Goal: Transaction & Acquisition: Book appointment/travel/reservation

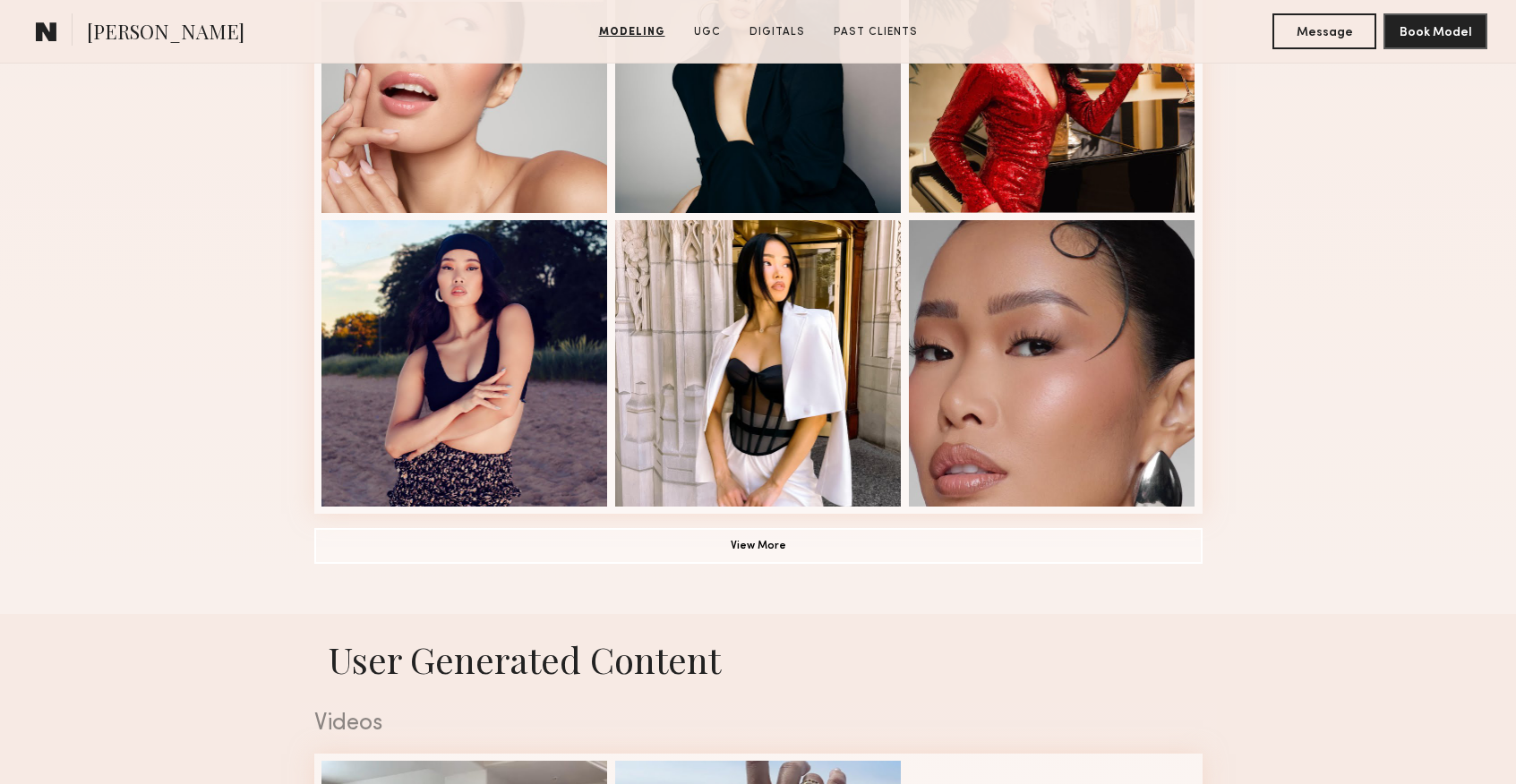
scroll to position [1205, 0]
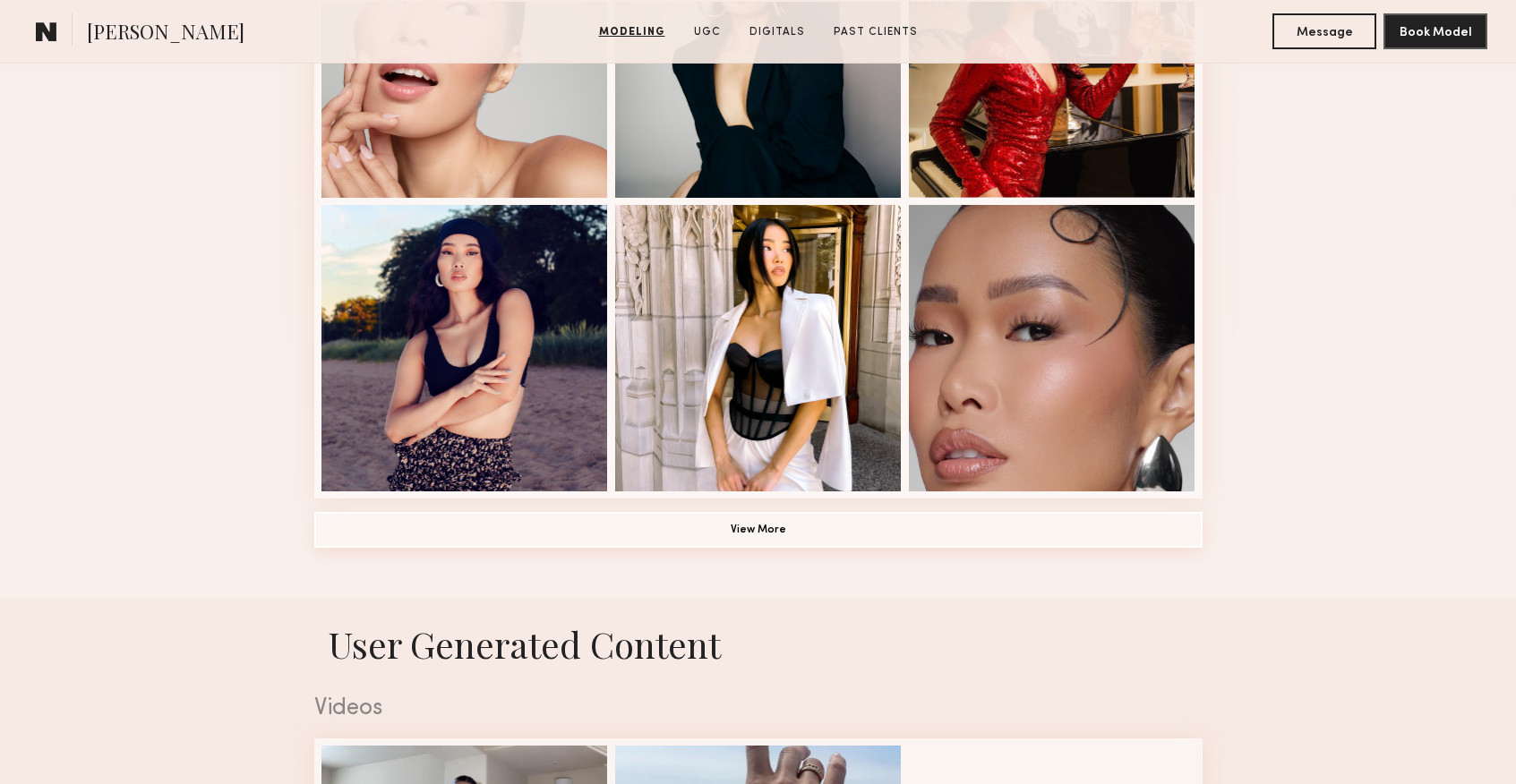
click at [801, 532] on button "View More" at bounding box center [758, 530] width 888 height 36
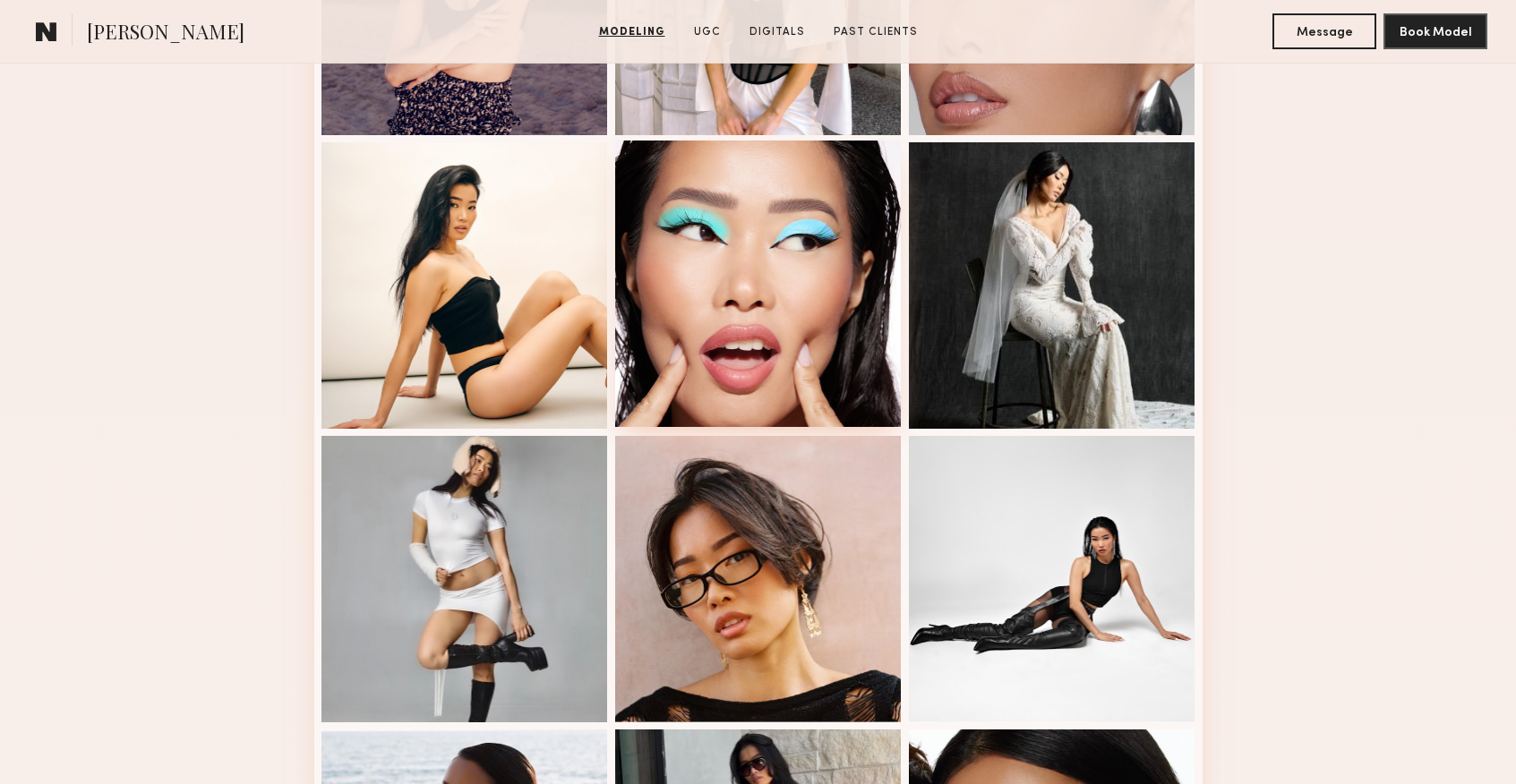
scroll to position [1565, 0]
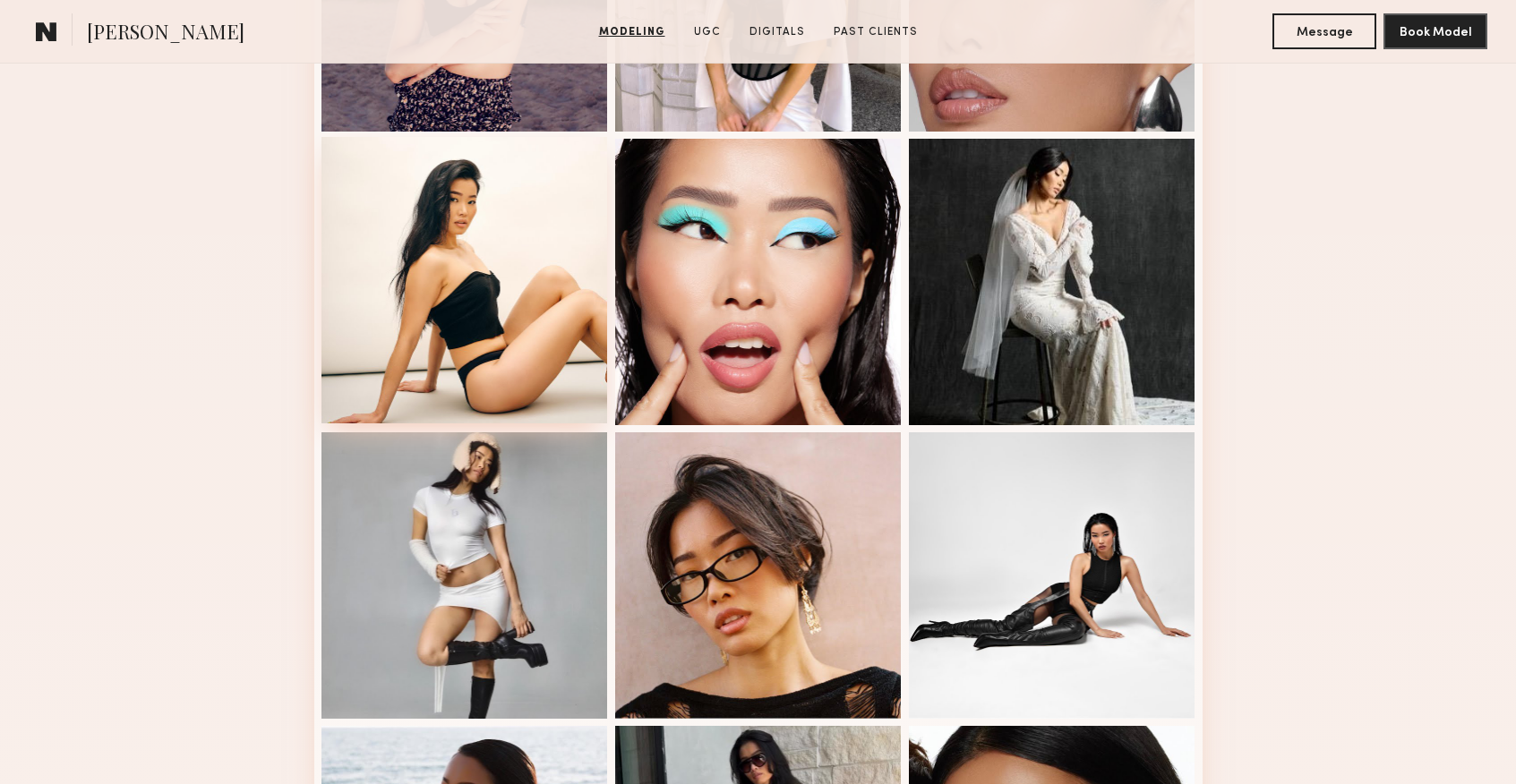
click at [454, 274] on div at bounding box center [464, 280] width 286 height 286
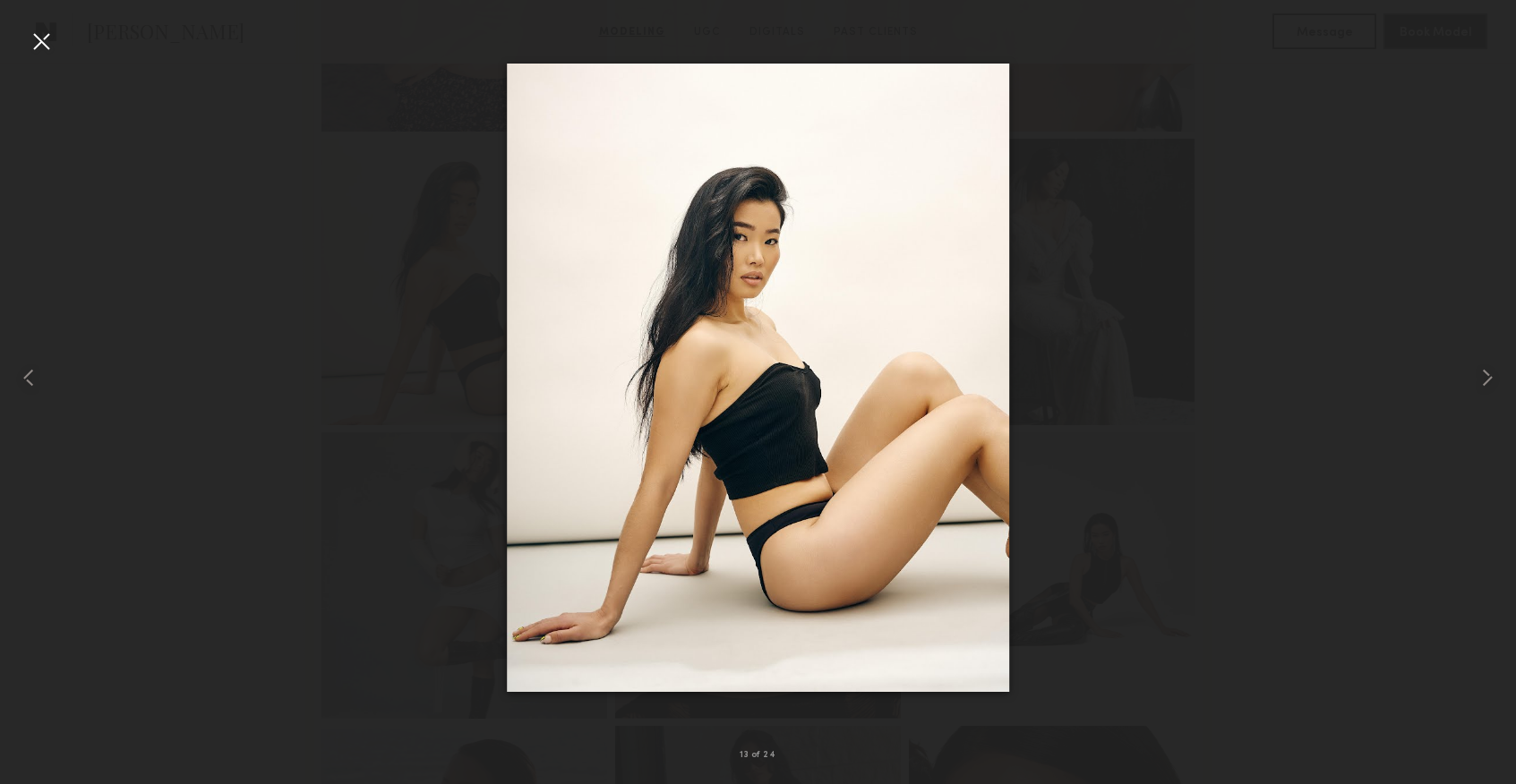
click at [33, 39] on div at bounding box center [40, 40] width 29 height 29
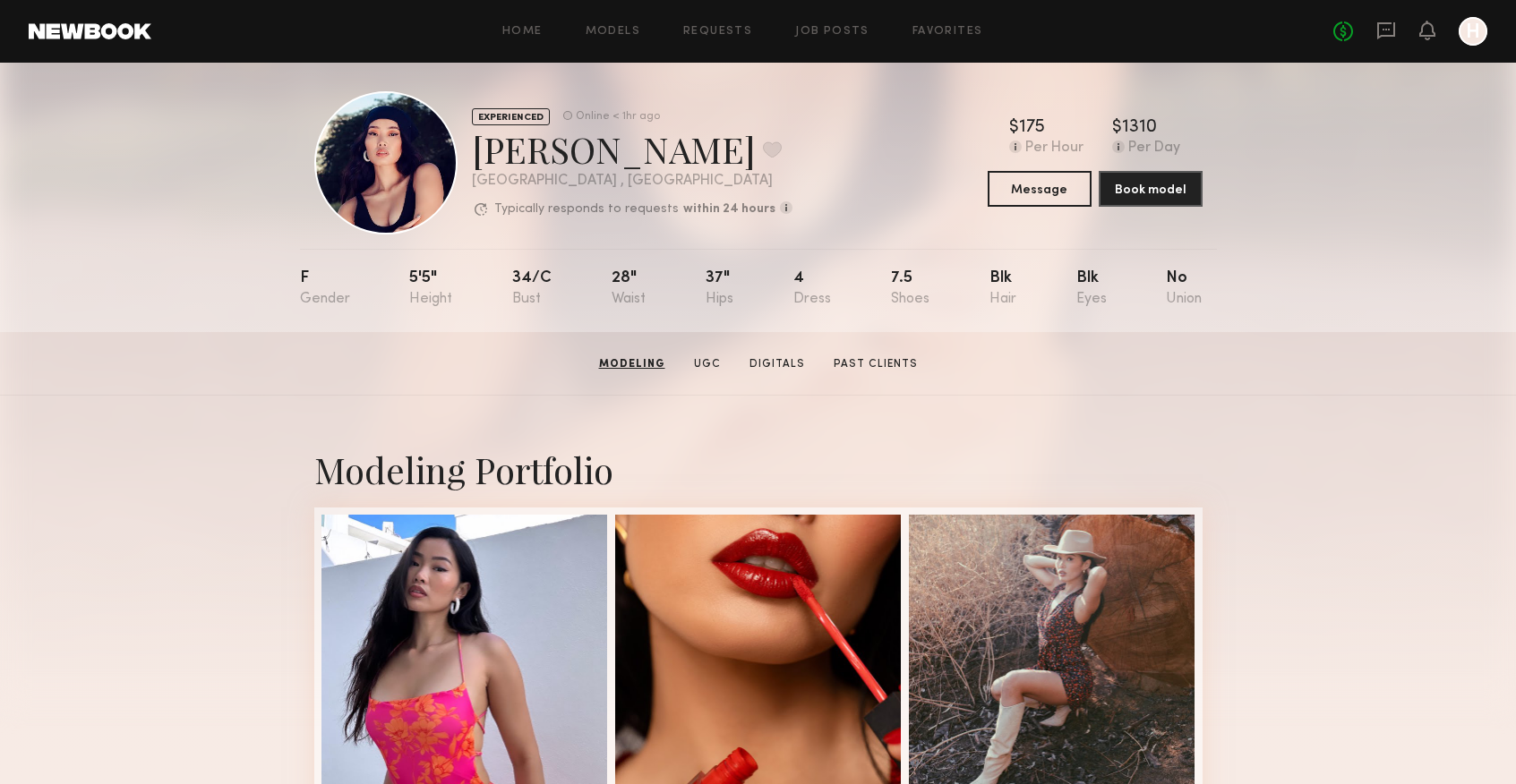
scroll to position [0, 0]
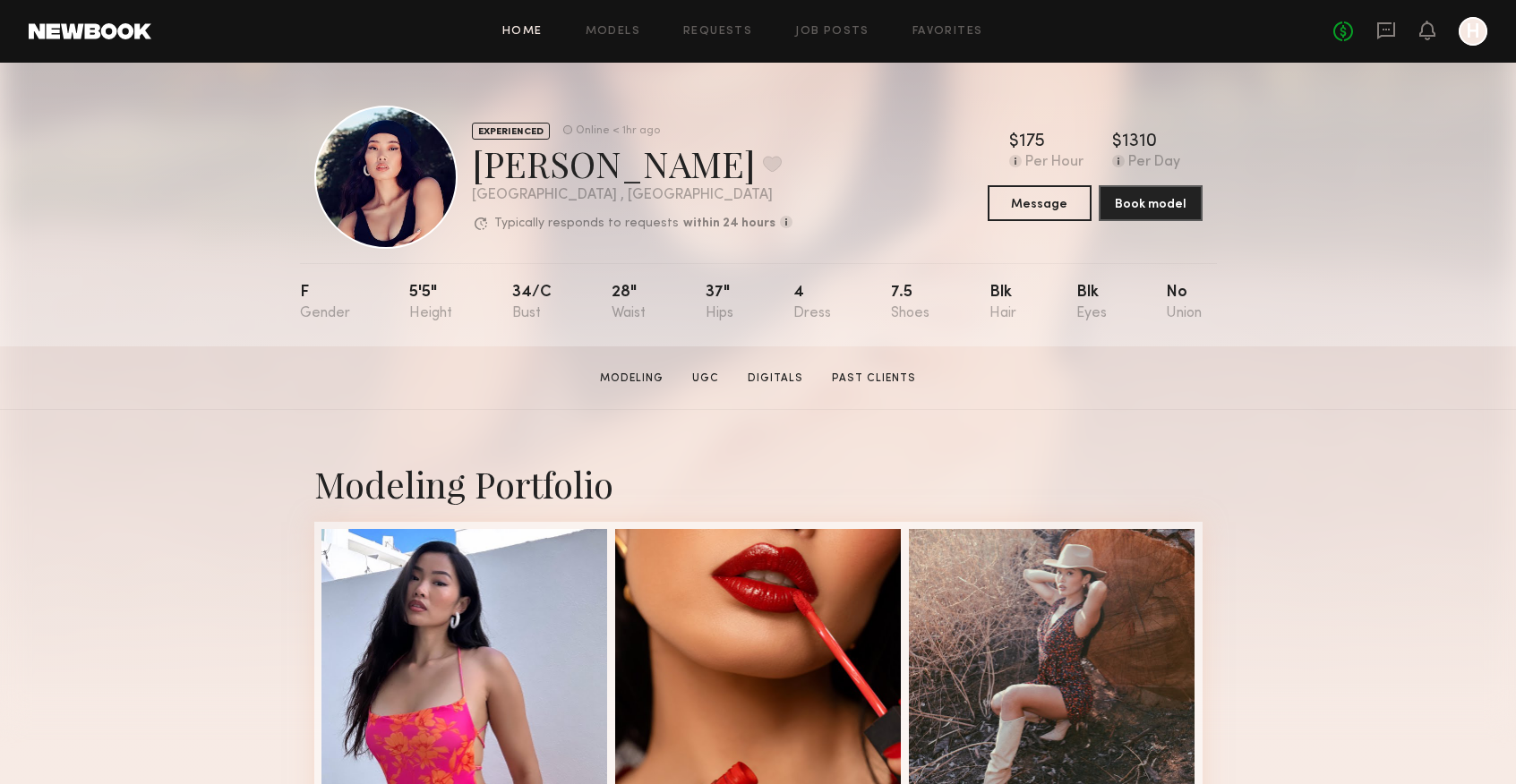
click at [528, 34] on link "Home" at bounding box center [522, 32] width 40 height 12
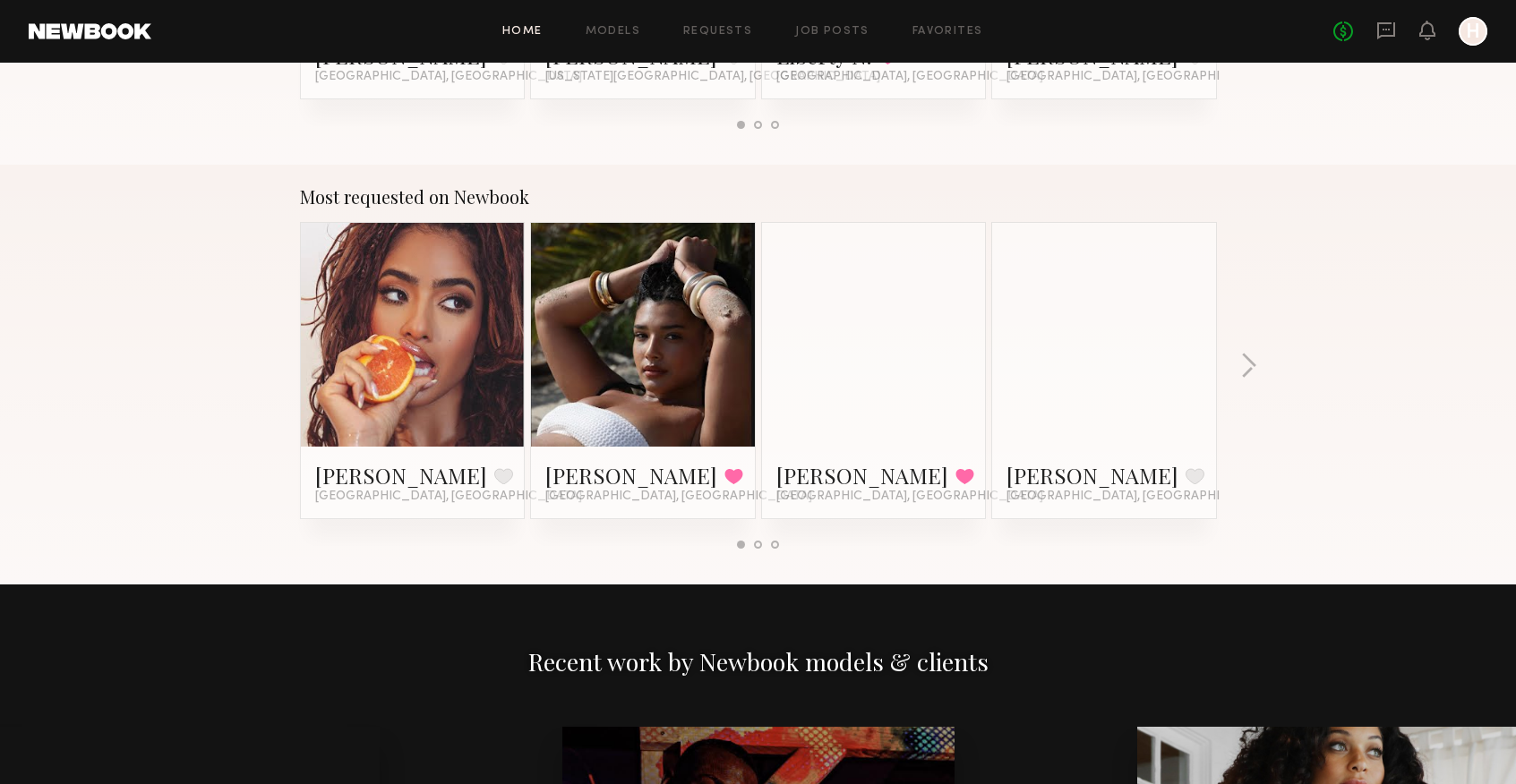
scroll to position [1440, 0]
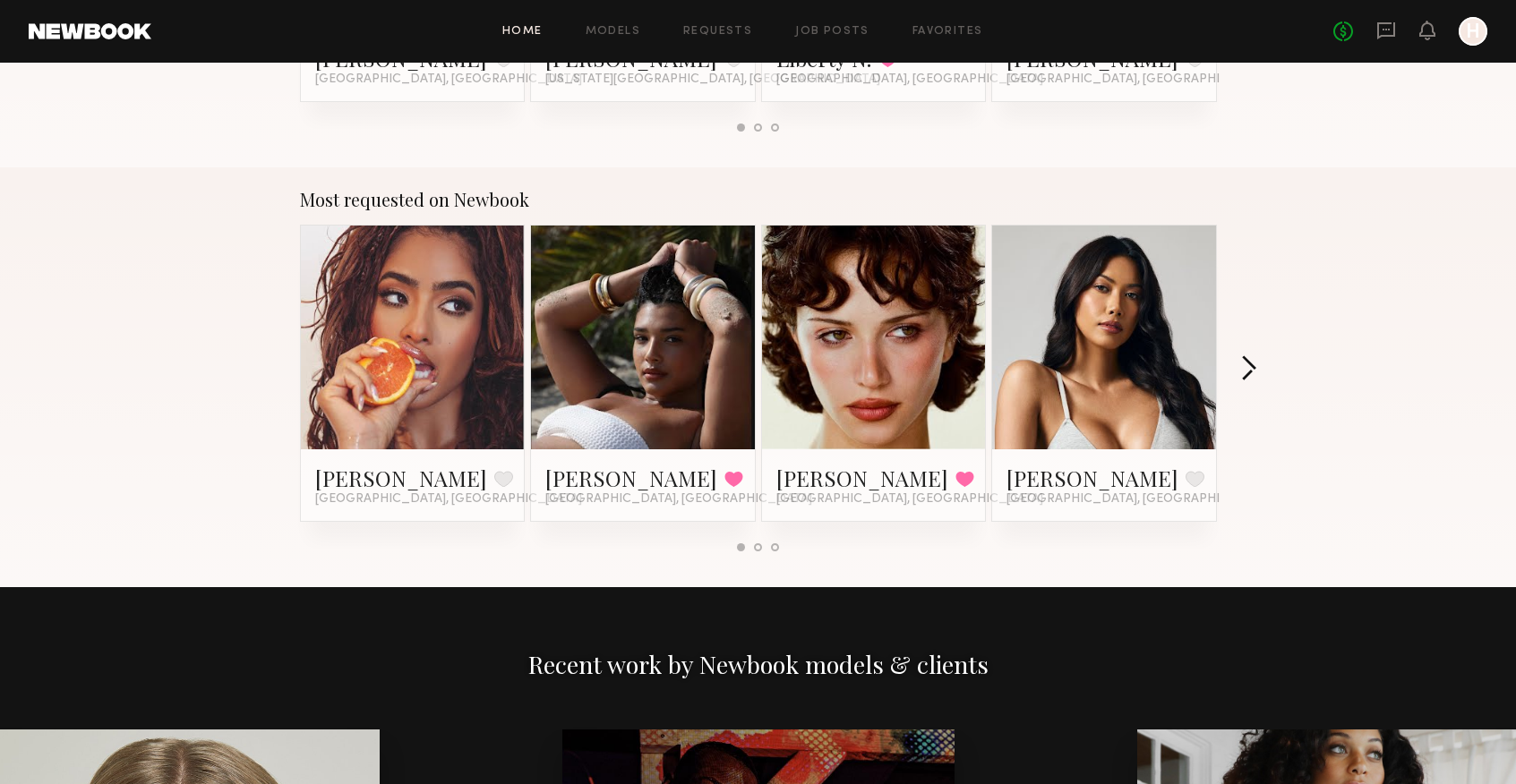
click at [1240, 376] on button "button" at bounding box center [1248, 370] width 17 height 30
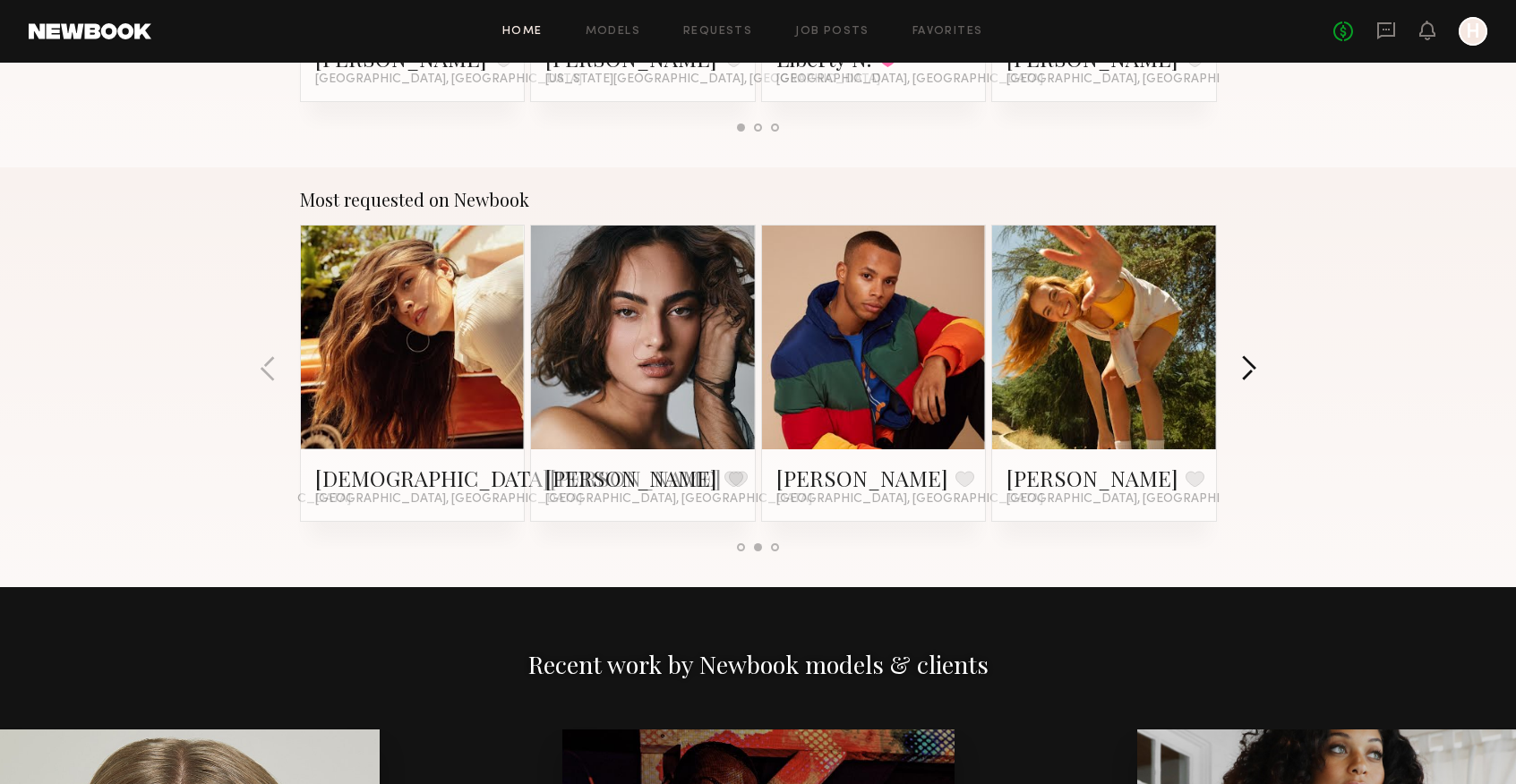
click at [1244, 367] on button "button" at bounding box center [1248, 370] width 17 height 30
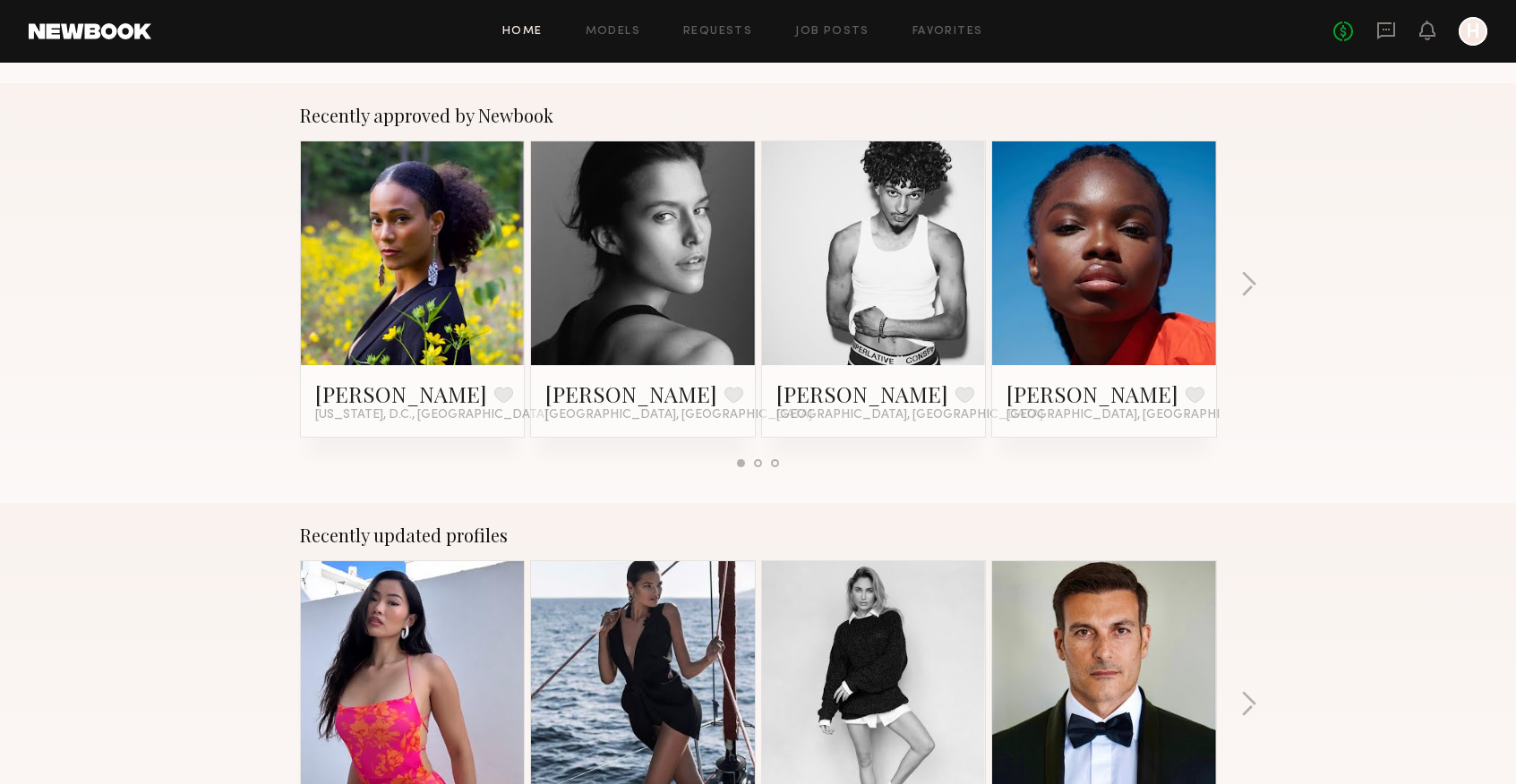
scroll to position [0, 0]
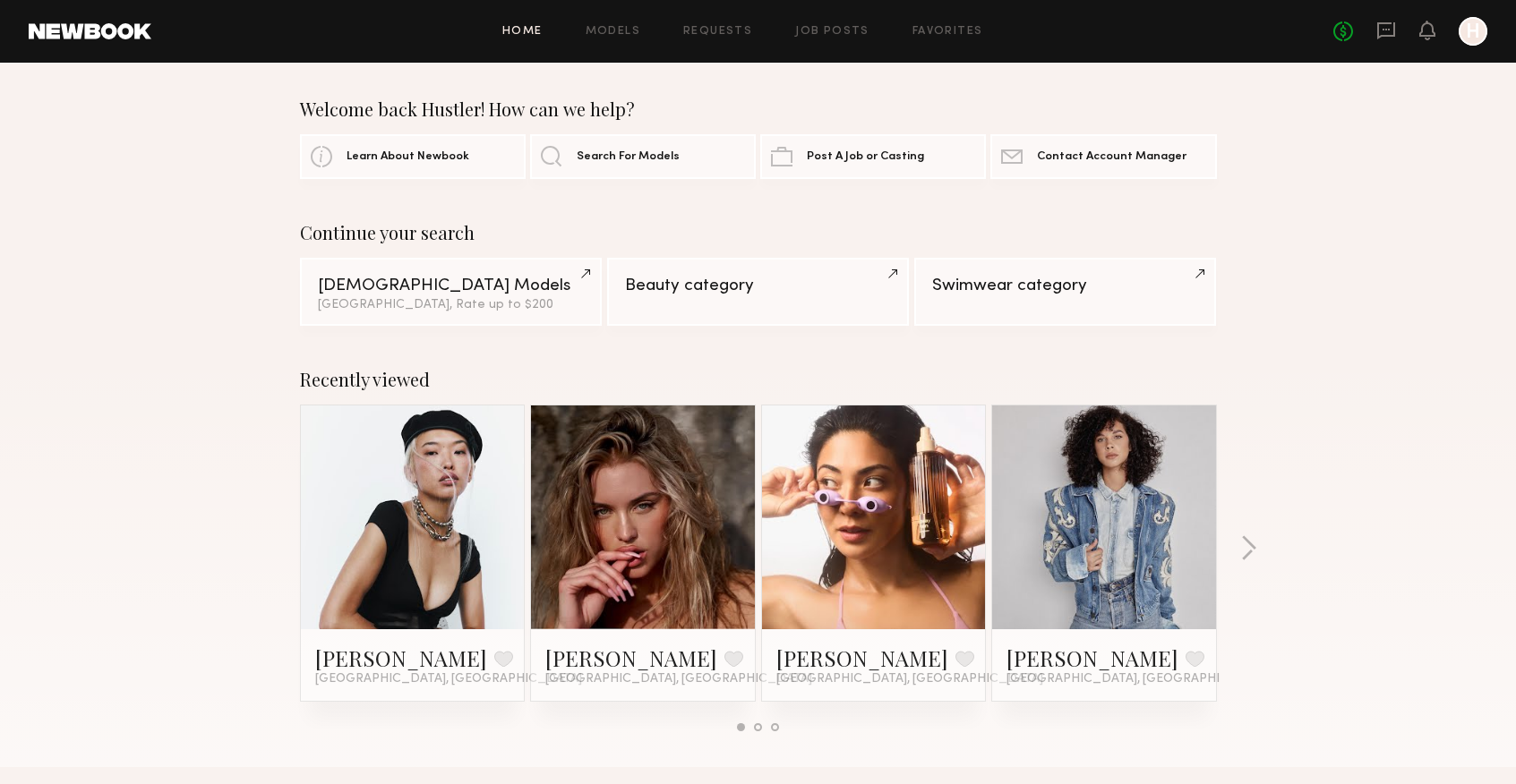
click at [918, 39] on div "Home Models Requests Job Posts Favorites Sign Out No fees up to $5,000 H" at bounding box center [819, 31] width 1336 height 29
click at [934, 35] on link "Favorites" at bounding box center [948, 32] width 71 height 12
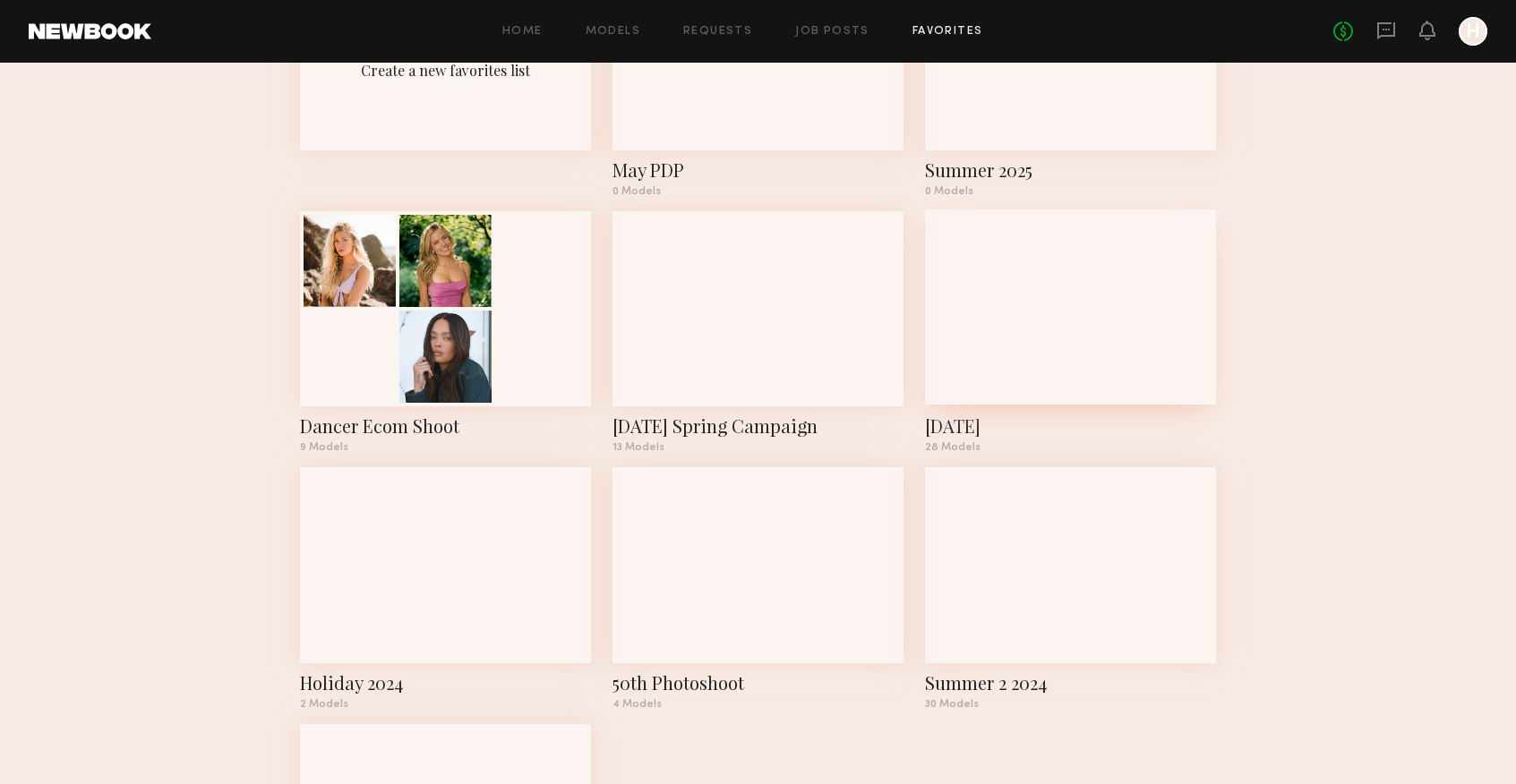
scroll to position [262, 0]
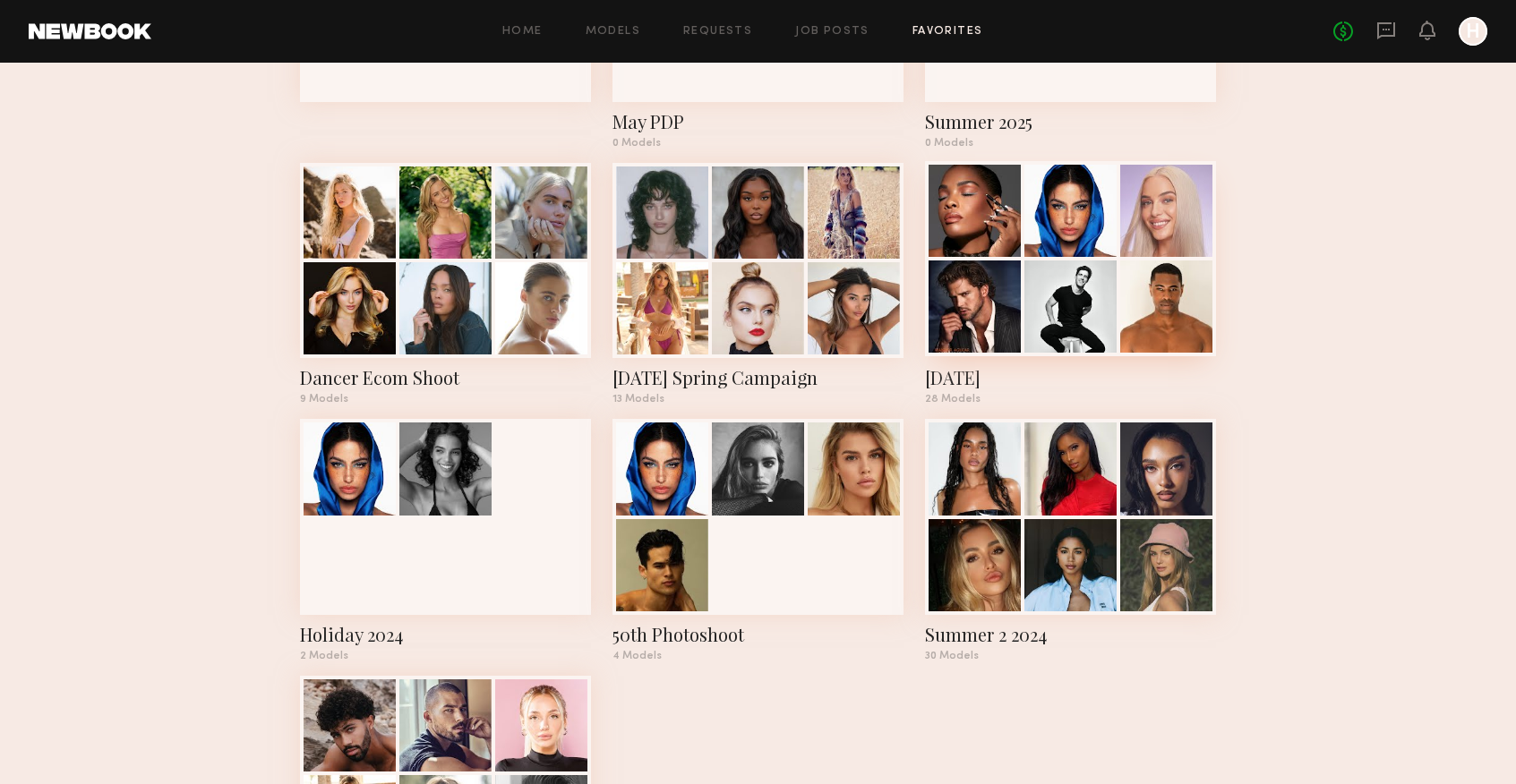
click at [1057, 220] on div at bounding box center [1070, 210] width 92 height 92
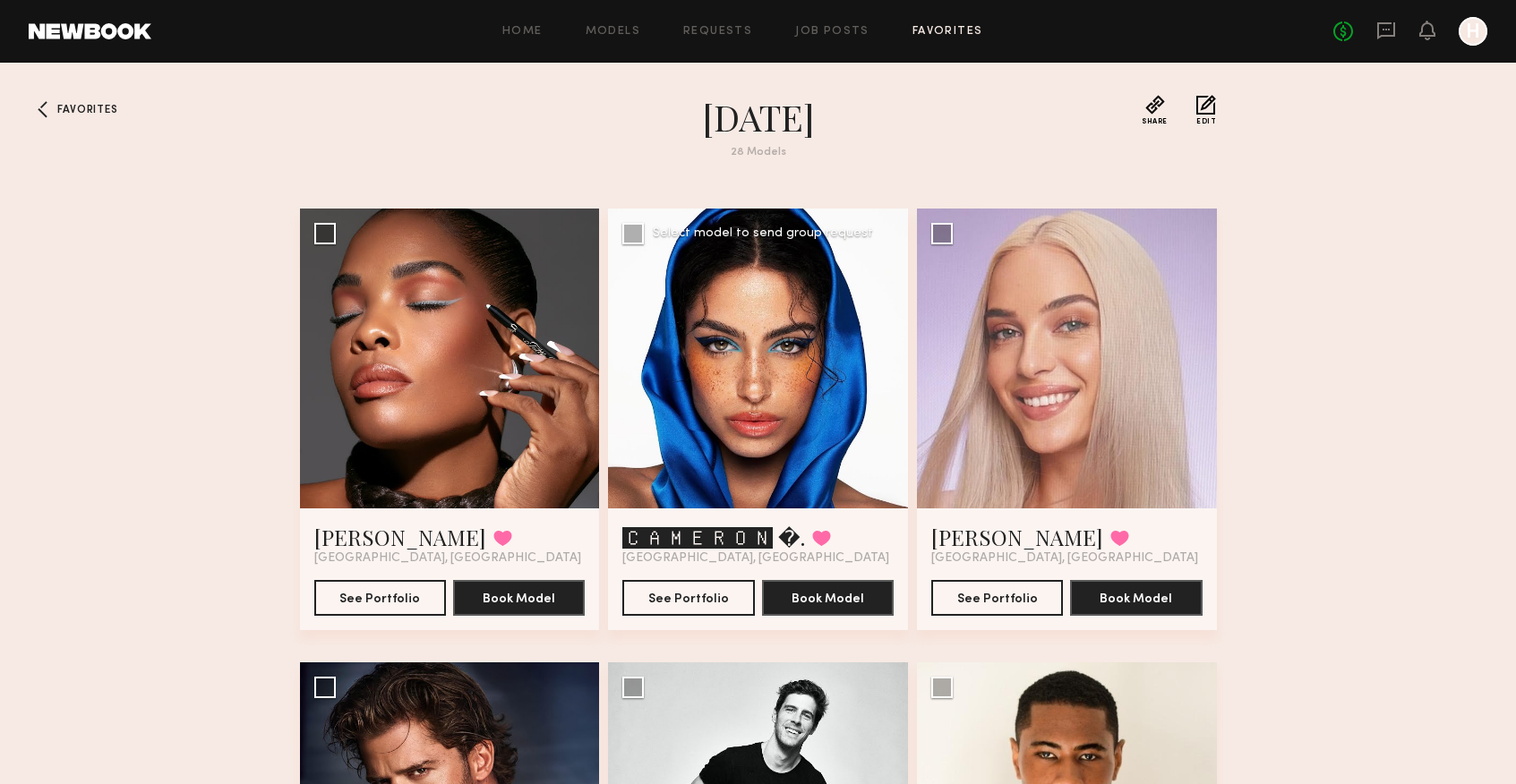
click at [757, 393] on div at bounding box center [758, 358] width 300 height 300
click at [759, 421] on div at bounding box center [758, 358] width 300 height 300
click at [710, 605] on button "See Portfolio" at bounding box center [687, 597] width 131 height 36
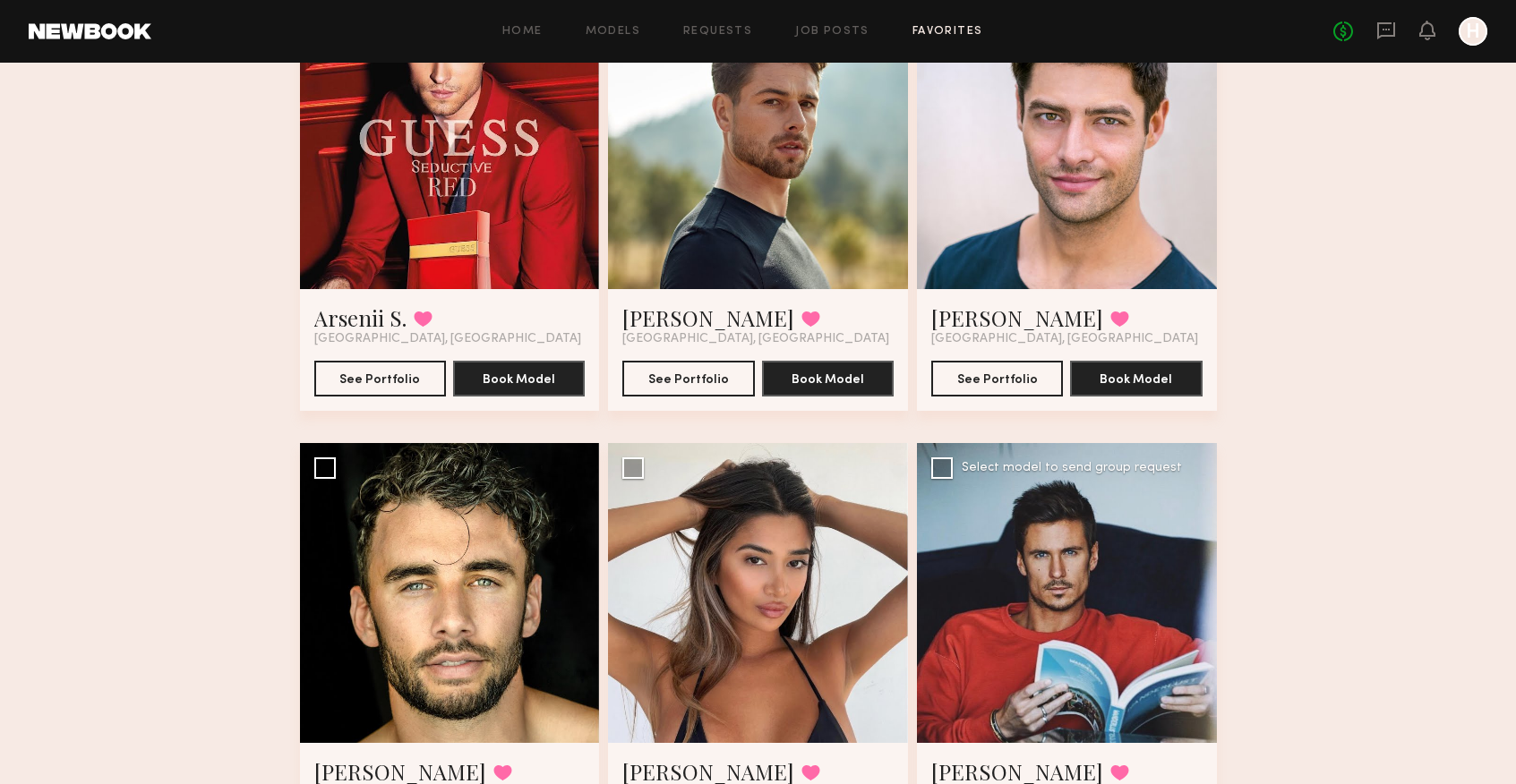
scroll to position [1262, 0]
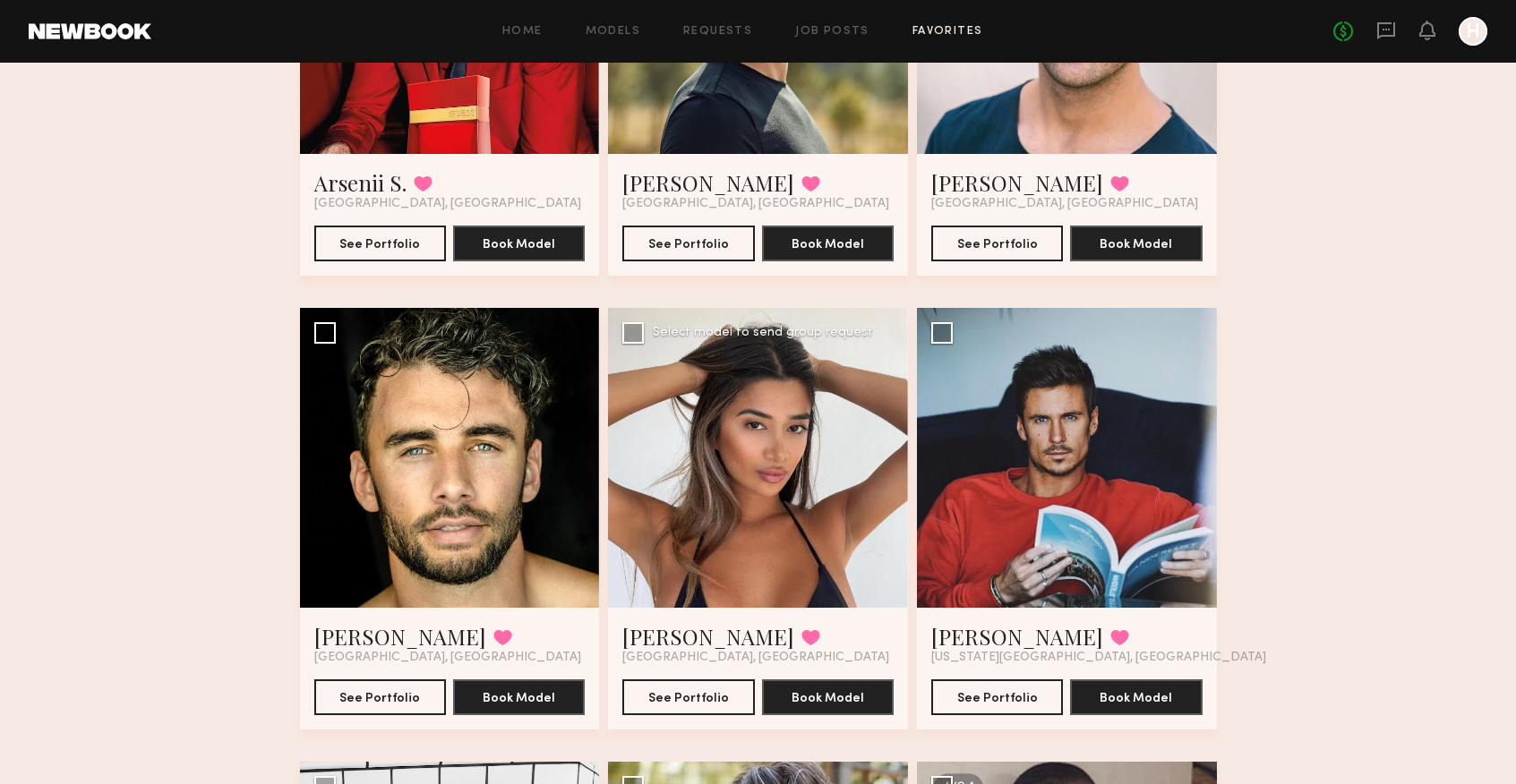
click at [719, 442] on div at bounding box center [758, 458] width 300 height 300
click at [811, 408] on div at bounding box center [758, 458] width 300 height 300
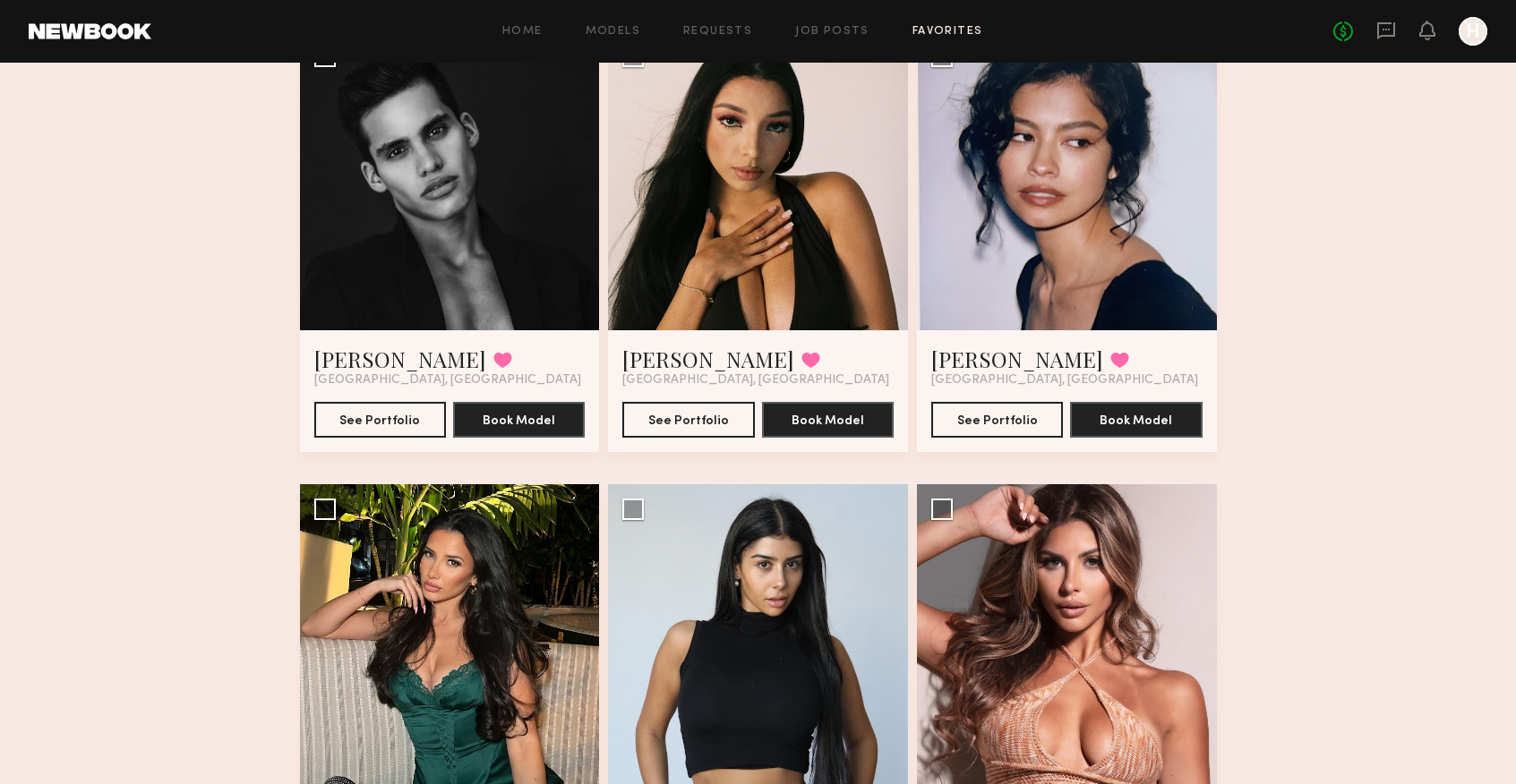
scroll to position [3367, 0]
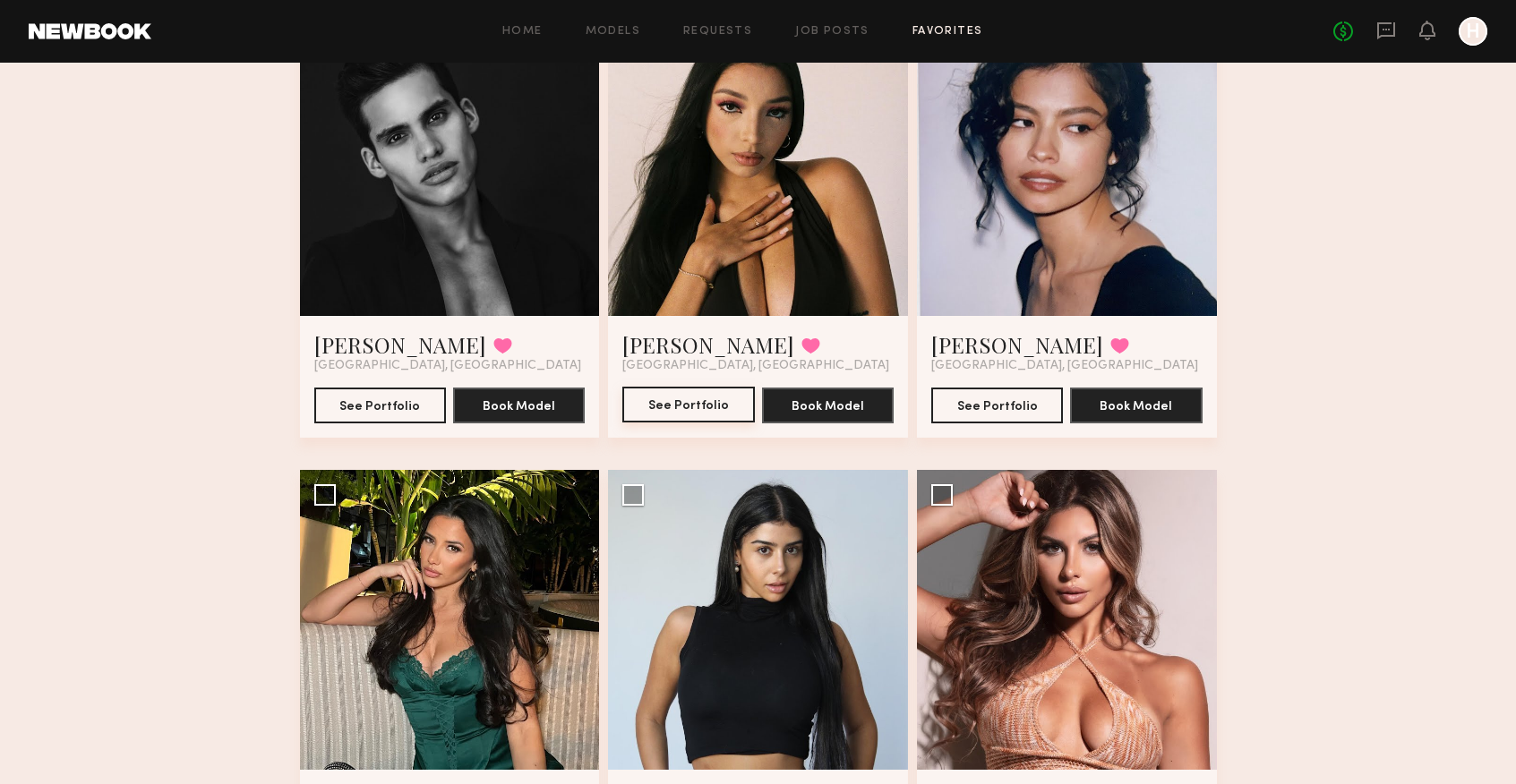
click at [693, 399] on button "See Portfolio" at bounding box center [687, 405] width 131 height 36
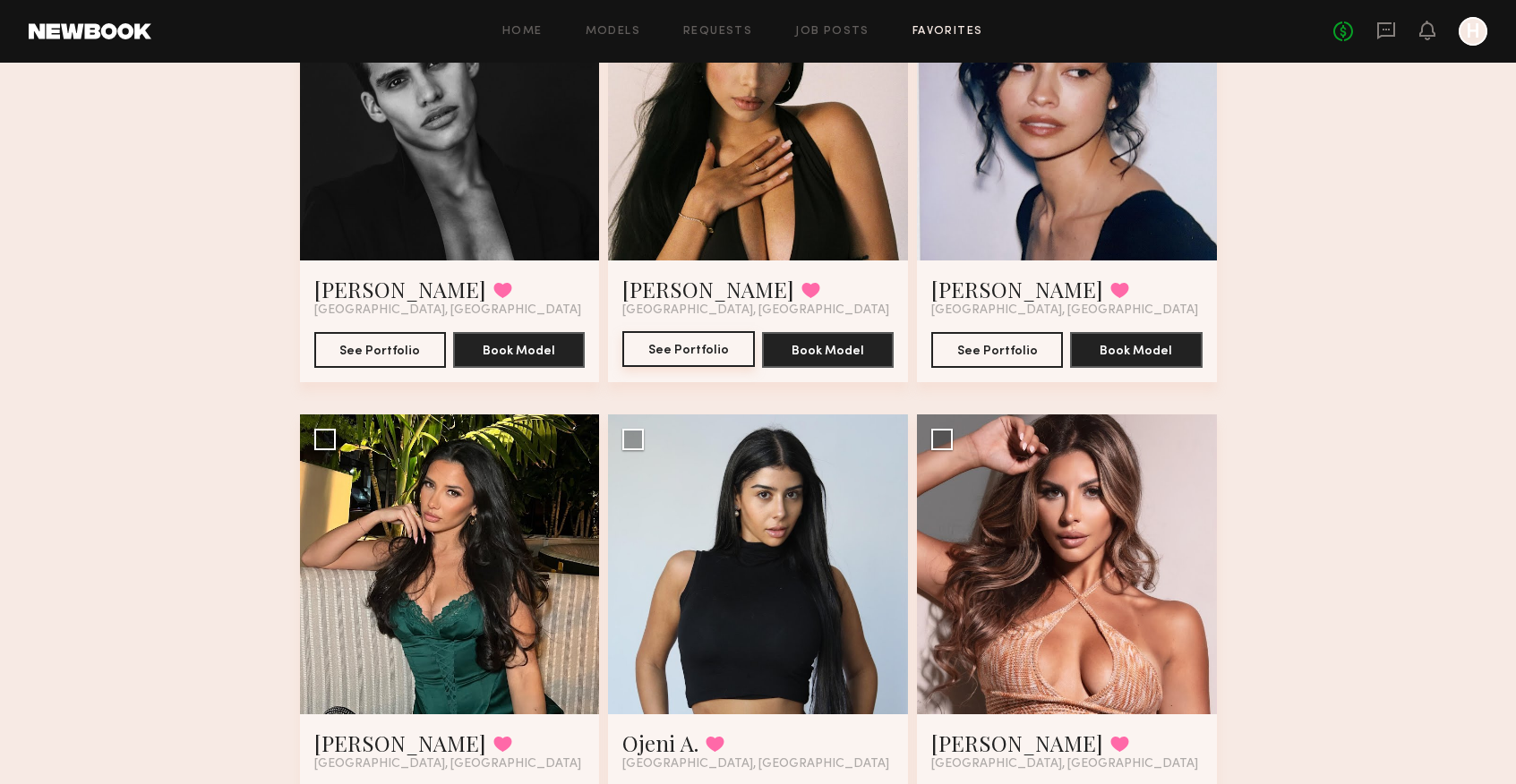
scroll to position [3475, 0]
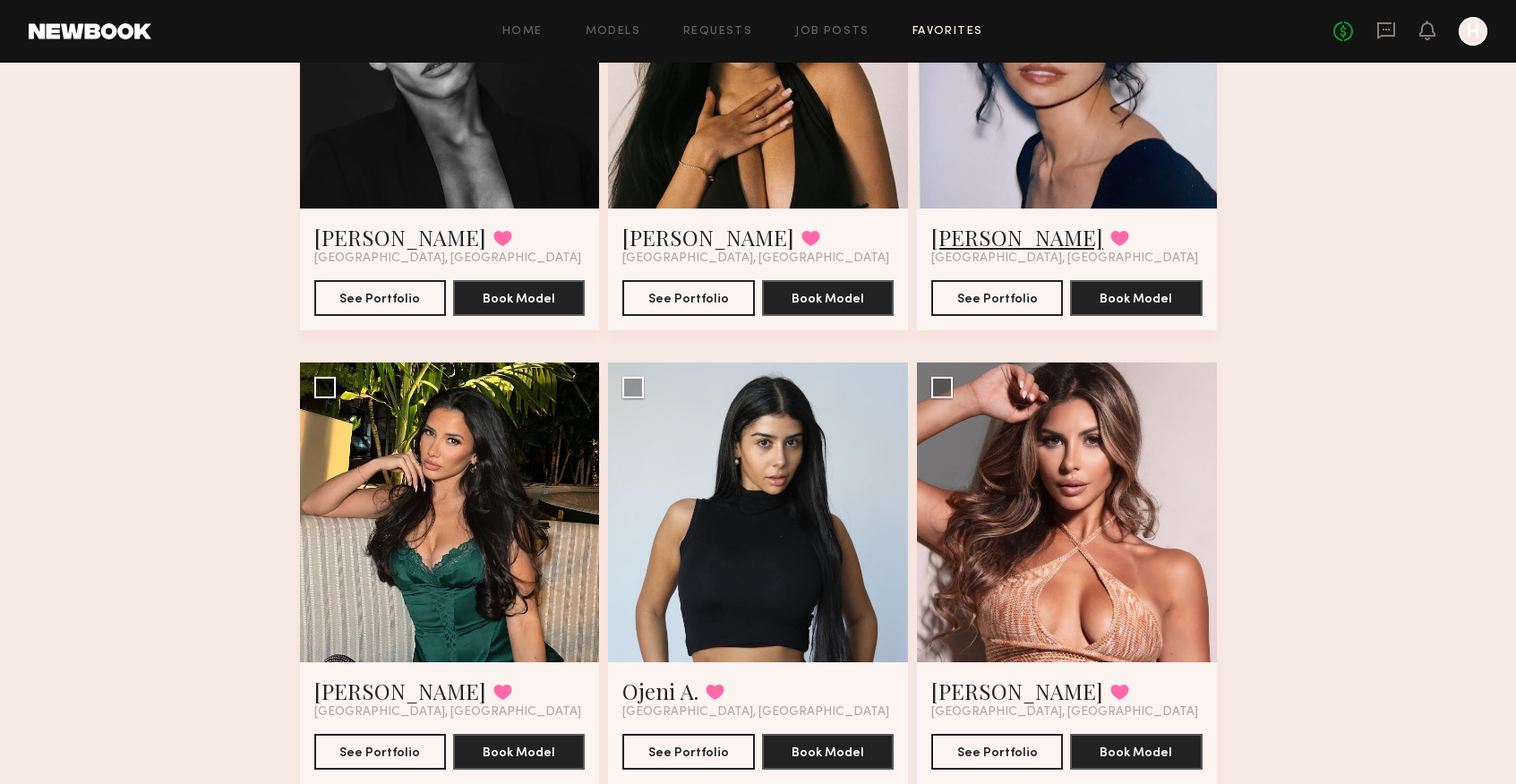
click at [1011, 235] on link "Vallerie K." at bounding box center [1017, 237] width 172 height 29
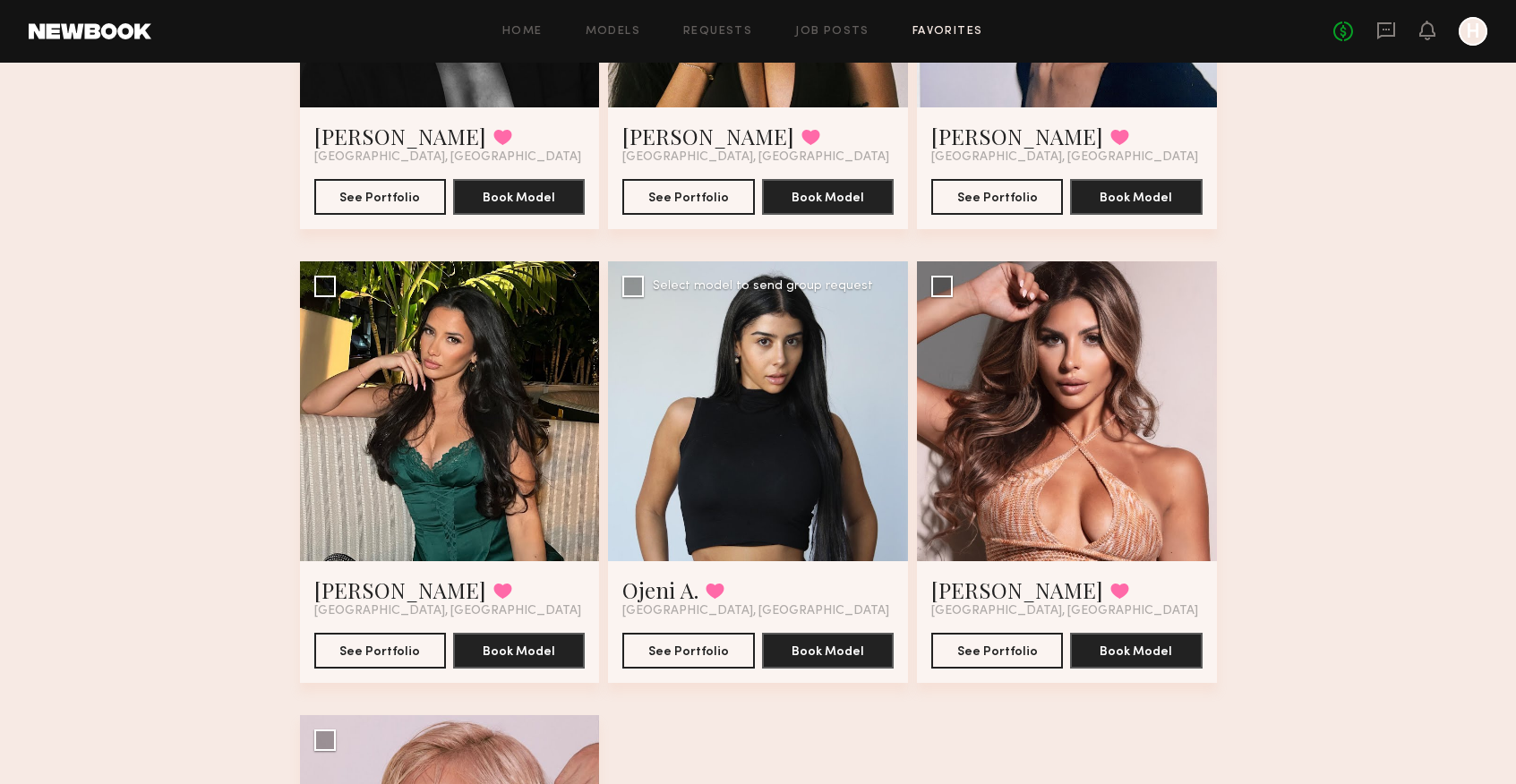
scroll to position [3621, 0]
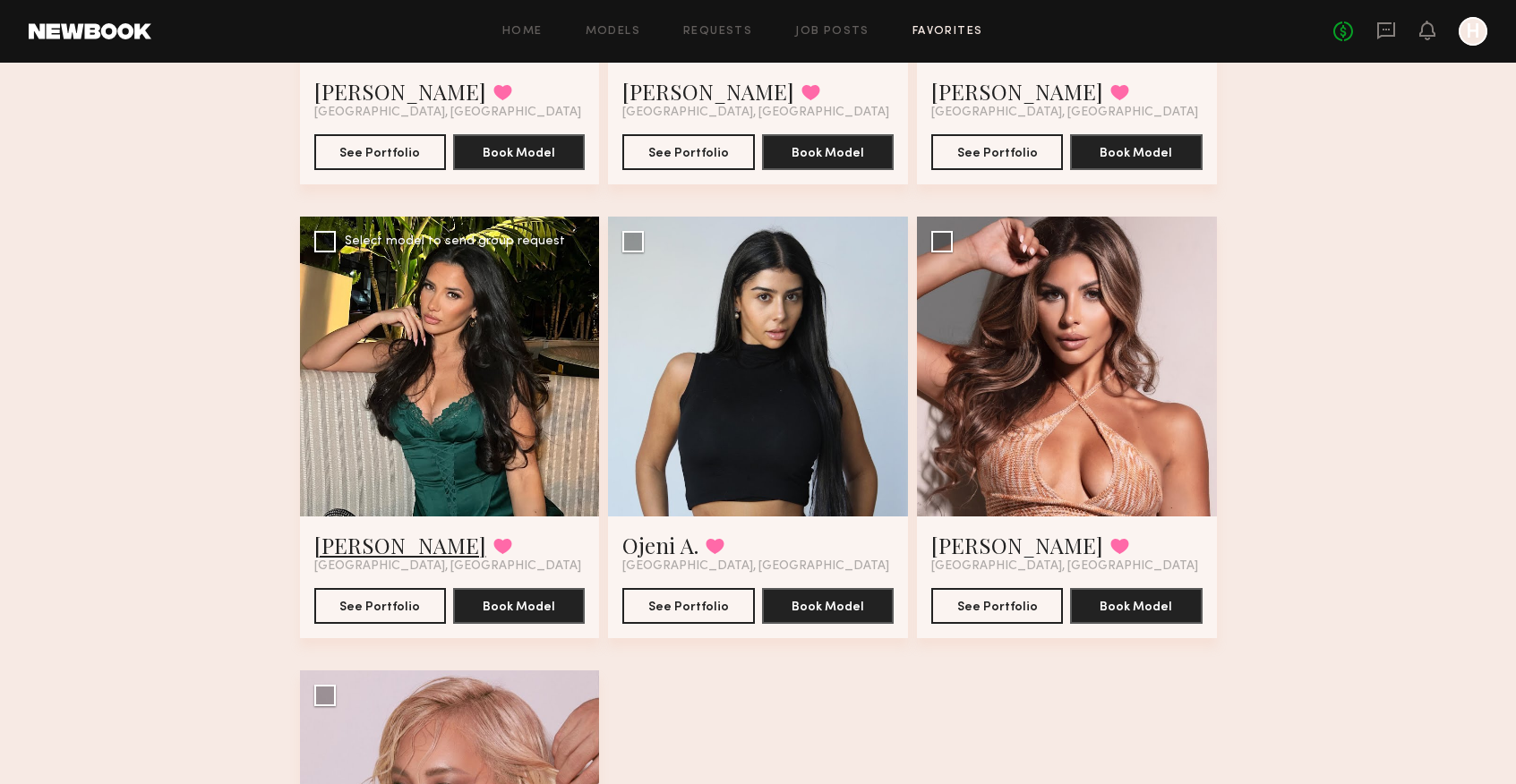
click at [419, 541] on link "Amanda M." at bounding box center [400, 545] width 172 height 29
click at [989, 547] on link "Sophia R." at bounding box center [1017, 545] width 172 height 29
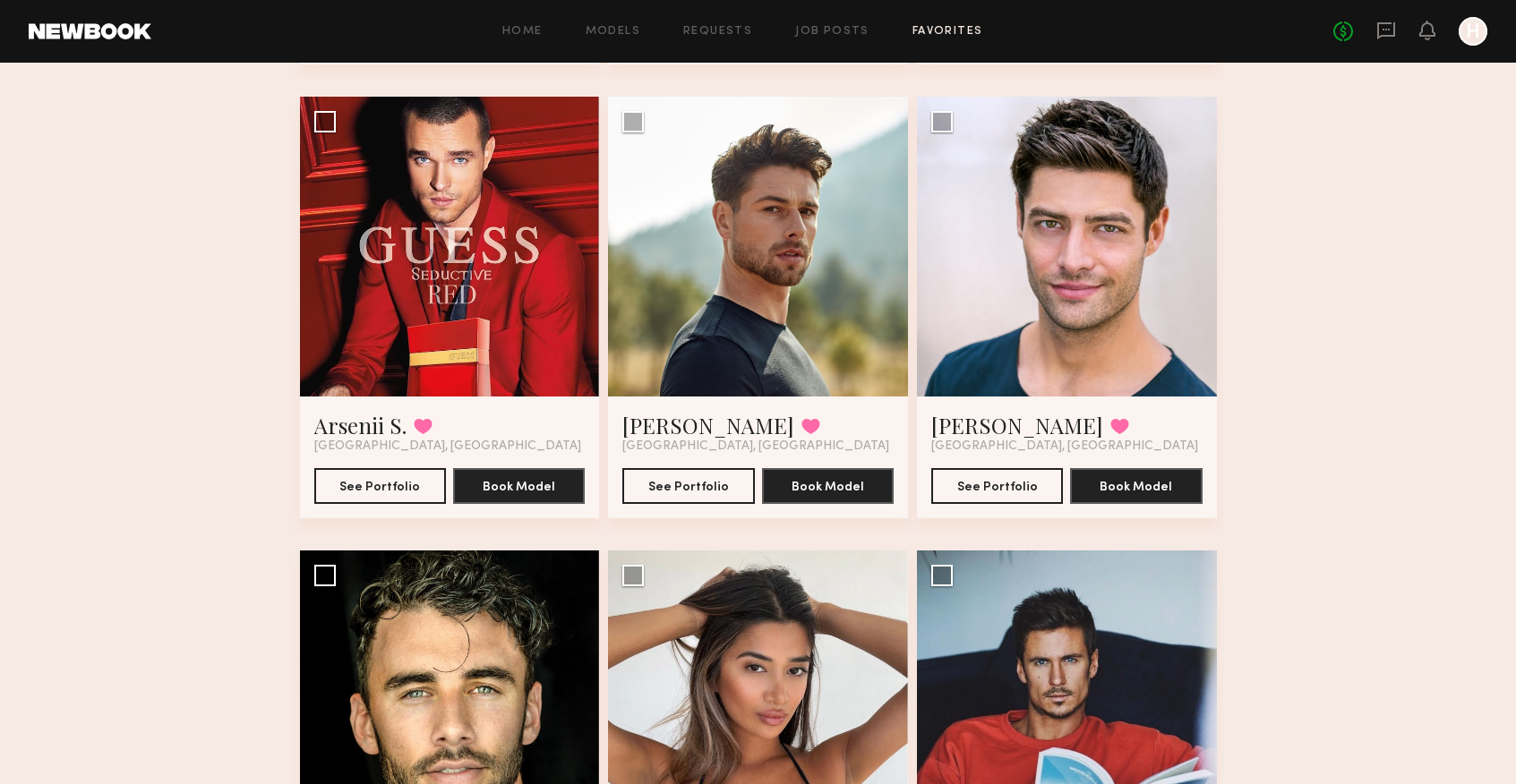
scroll to position [0, 0]
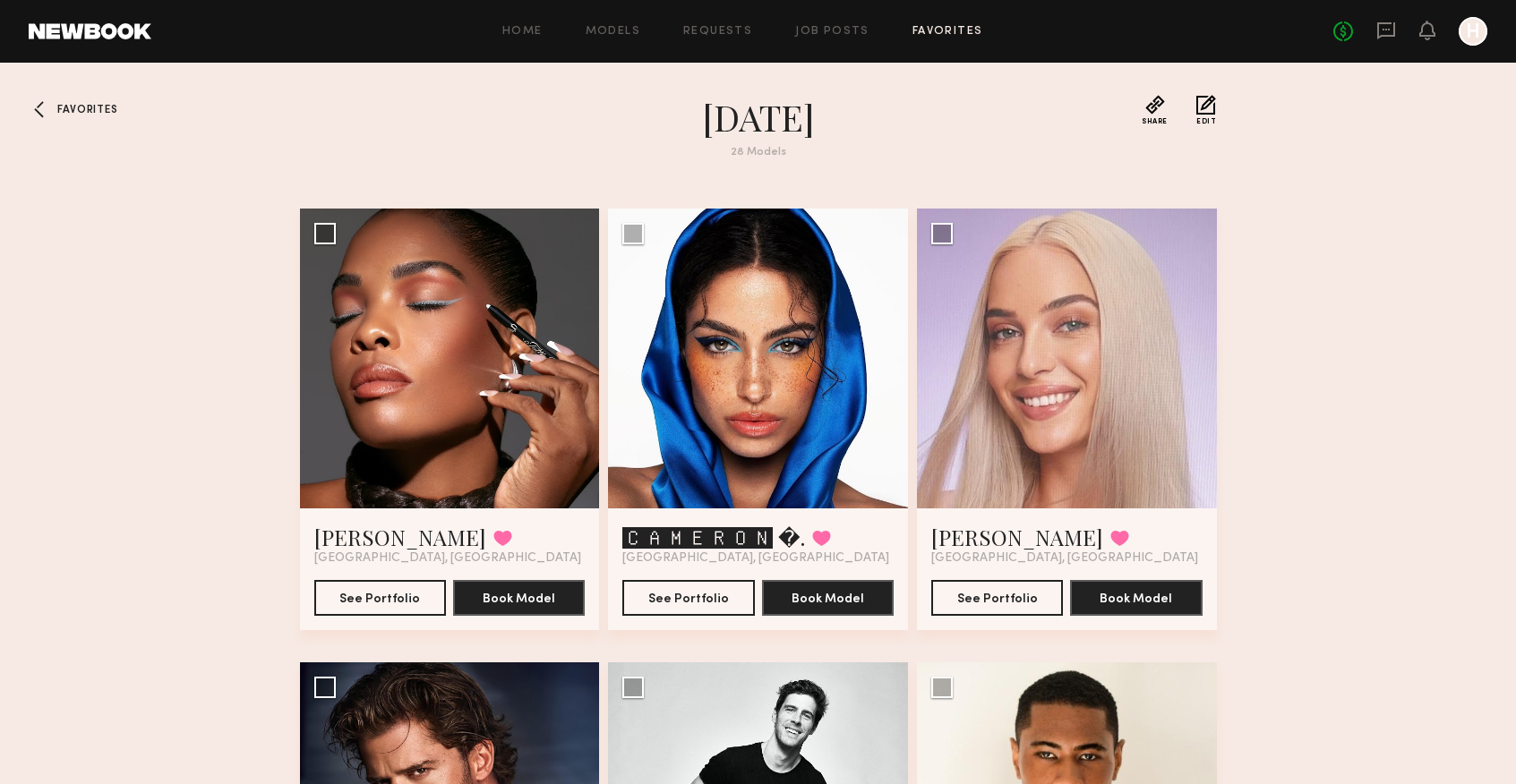
click at [61, 115] on span "Favorites" at bounding box center [87, 110] width 60 height 11
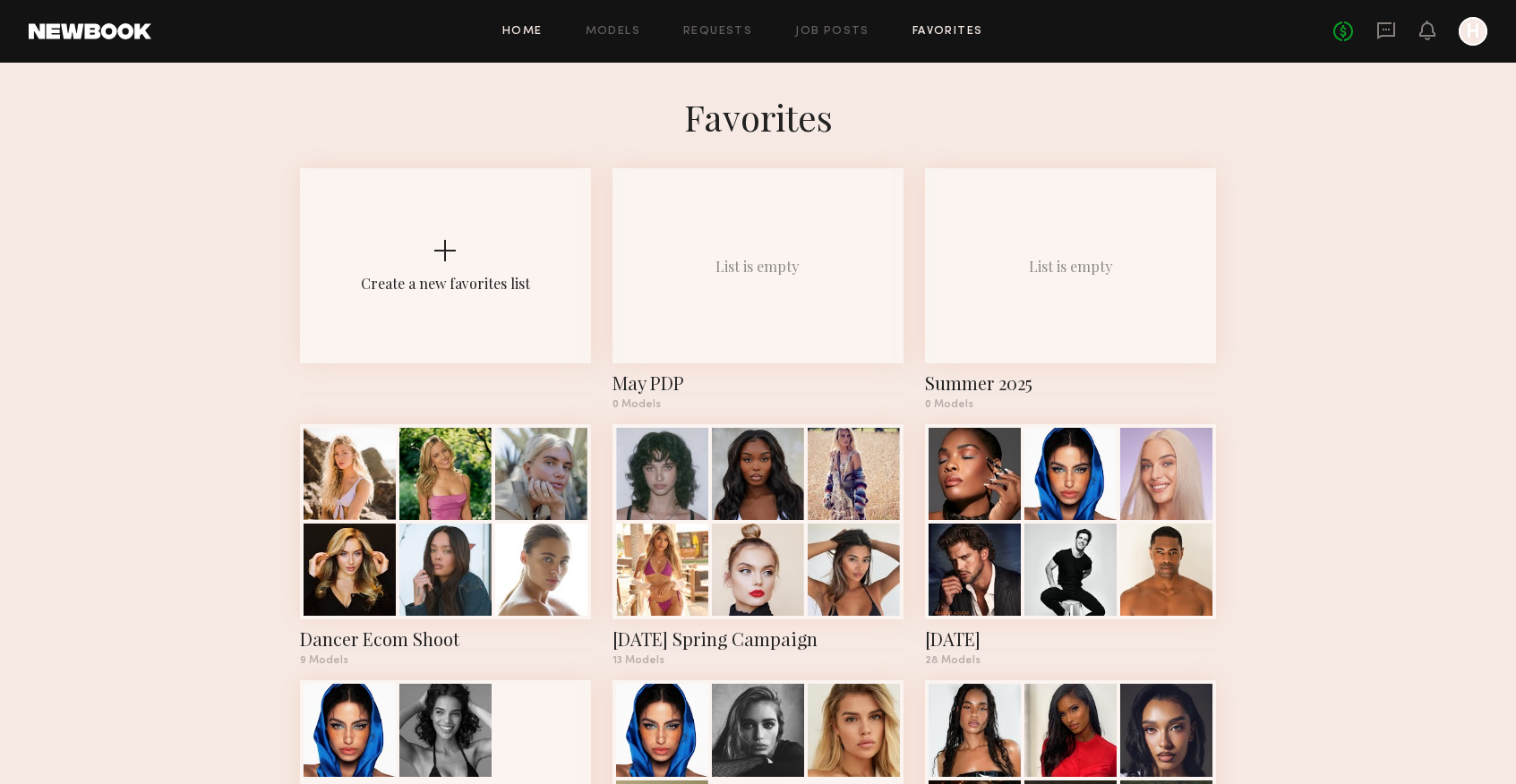
click at [527, 26] on link "Home" at bounding box center [522, 32] width 40 height 12
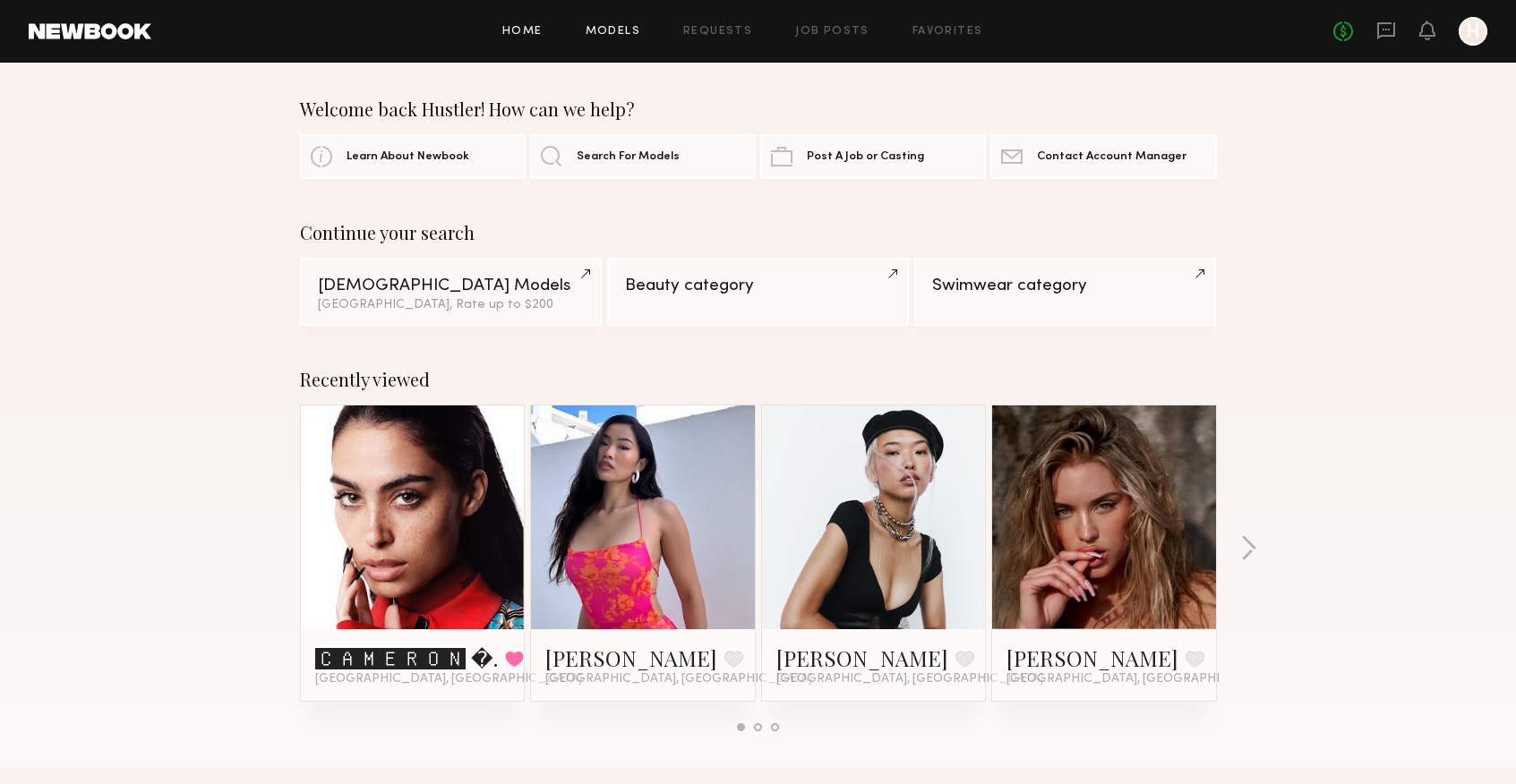
click at [608, 35] on link "Models" at bounding box center [612, 32] width 54 height 12
click at [609, 35] on link "Models" at bounding box center [612, 32] width 54 height 12
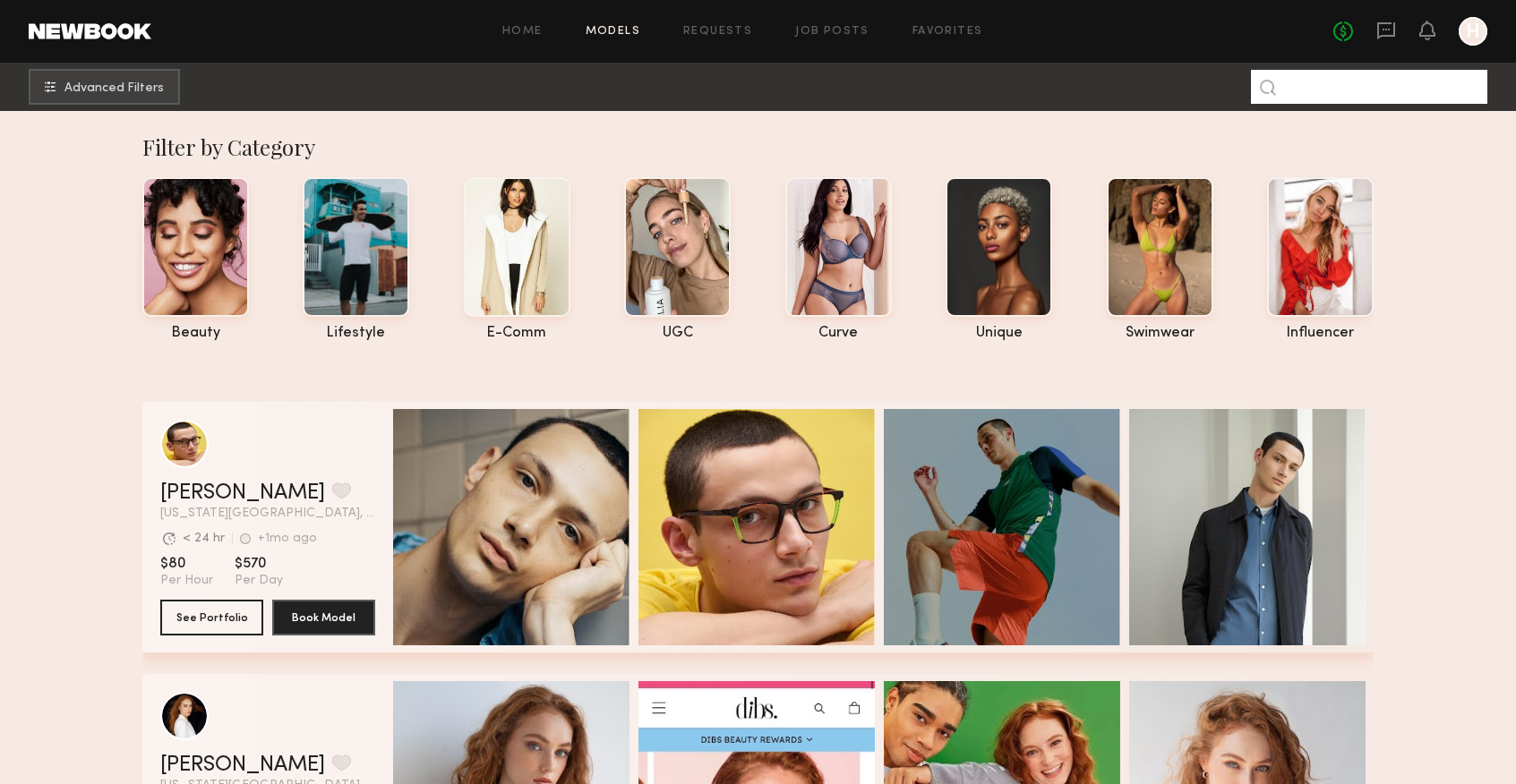
click at [1318, 93] on input at bounding box center [1369, 87] width 236 height 34
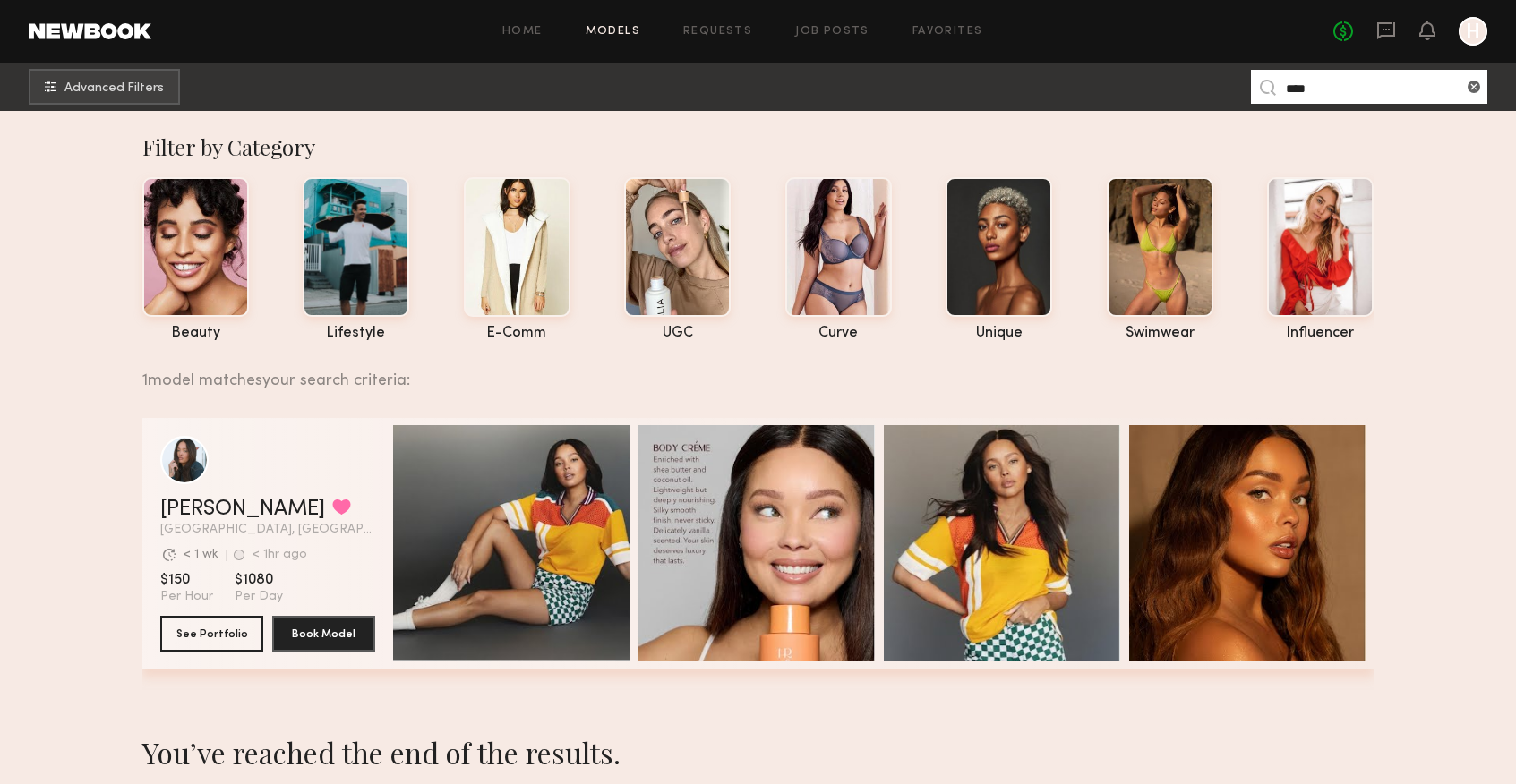
type input "****"
drag, startPoint x: 218, startPoint y: 523, endPoint x: 215, endPoint y: 505, distance: 18.2
click at [218, 523] on span "Los Angeles, CA" at bounding box center [268, 529] width 215 height 13
click at [214, 504] on link "Tyrie R." at bounding box center [242, 510] width 165 height 22
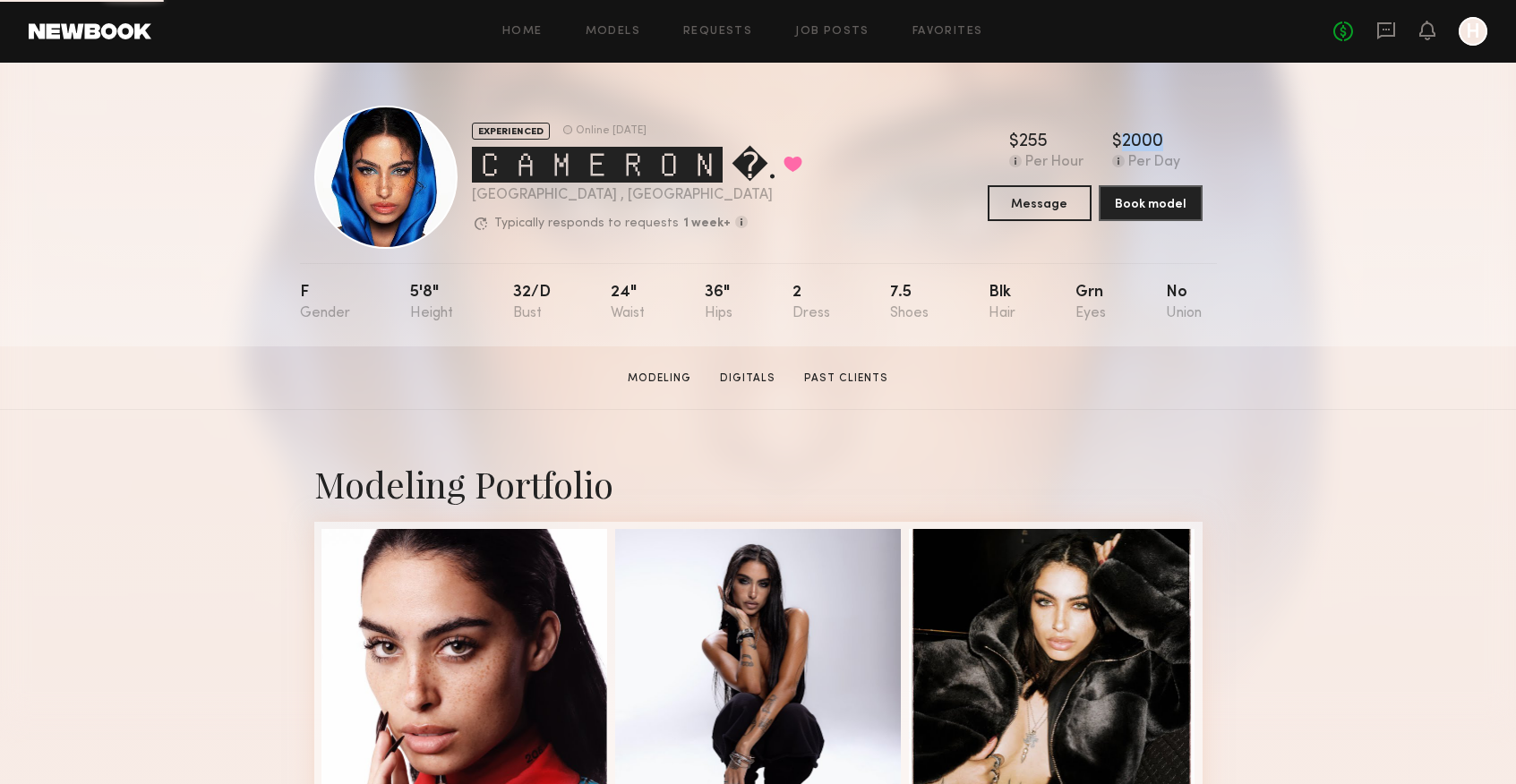
drag, startPoint x: 1115, startPoint y: 135, endPoint x: 1185, endPoint y: 135, distance: 70.0
click at [1185, 135] on div "$ Typical rate set by model. Can vary by project & usage. 255 Per Hour $ Typica…" at bounding box center [1095, 152] width 215 height 38
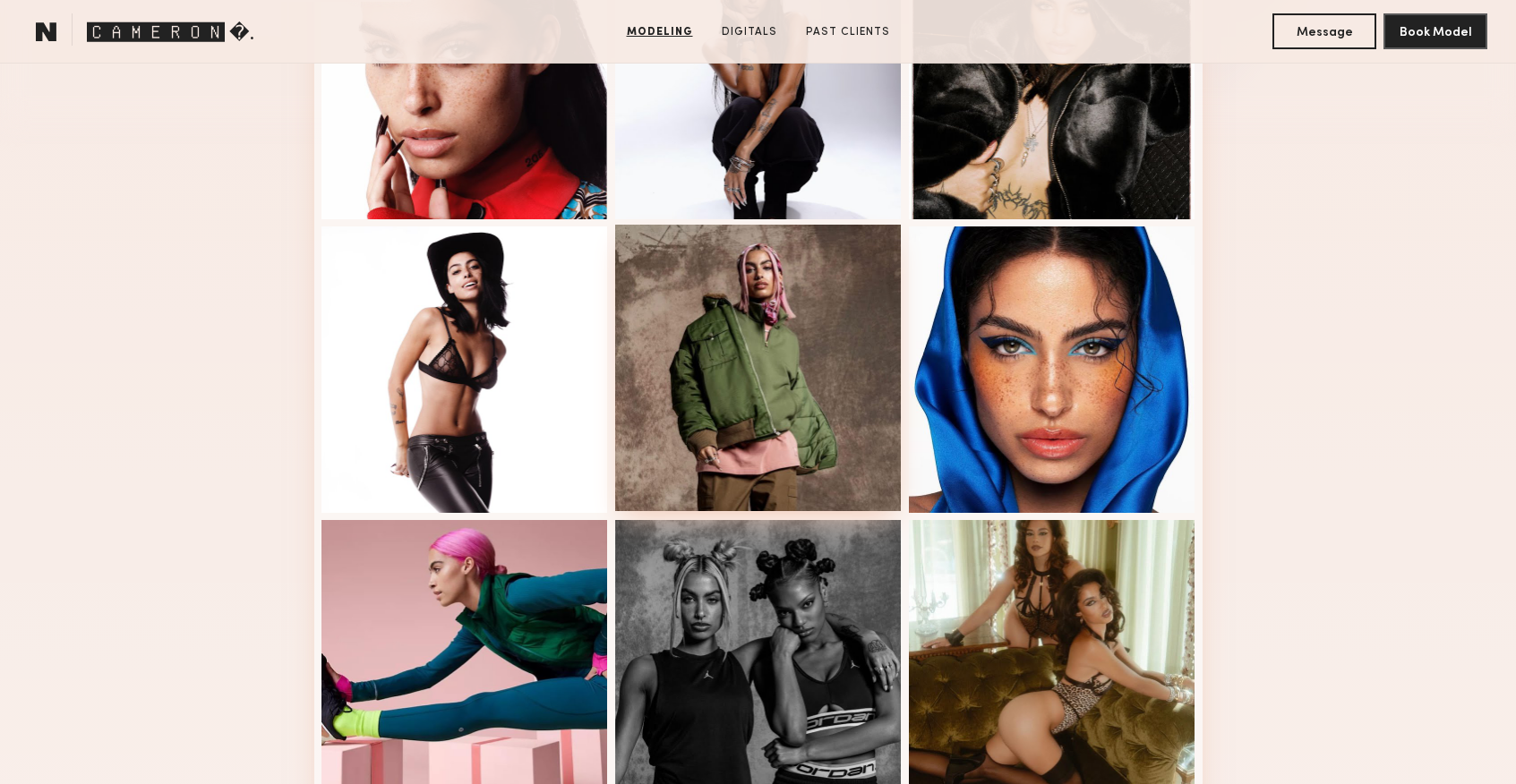
scroll to position [599, 0]
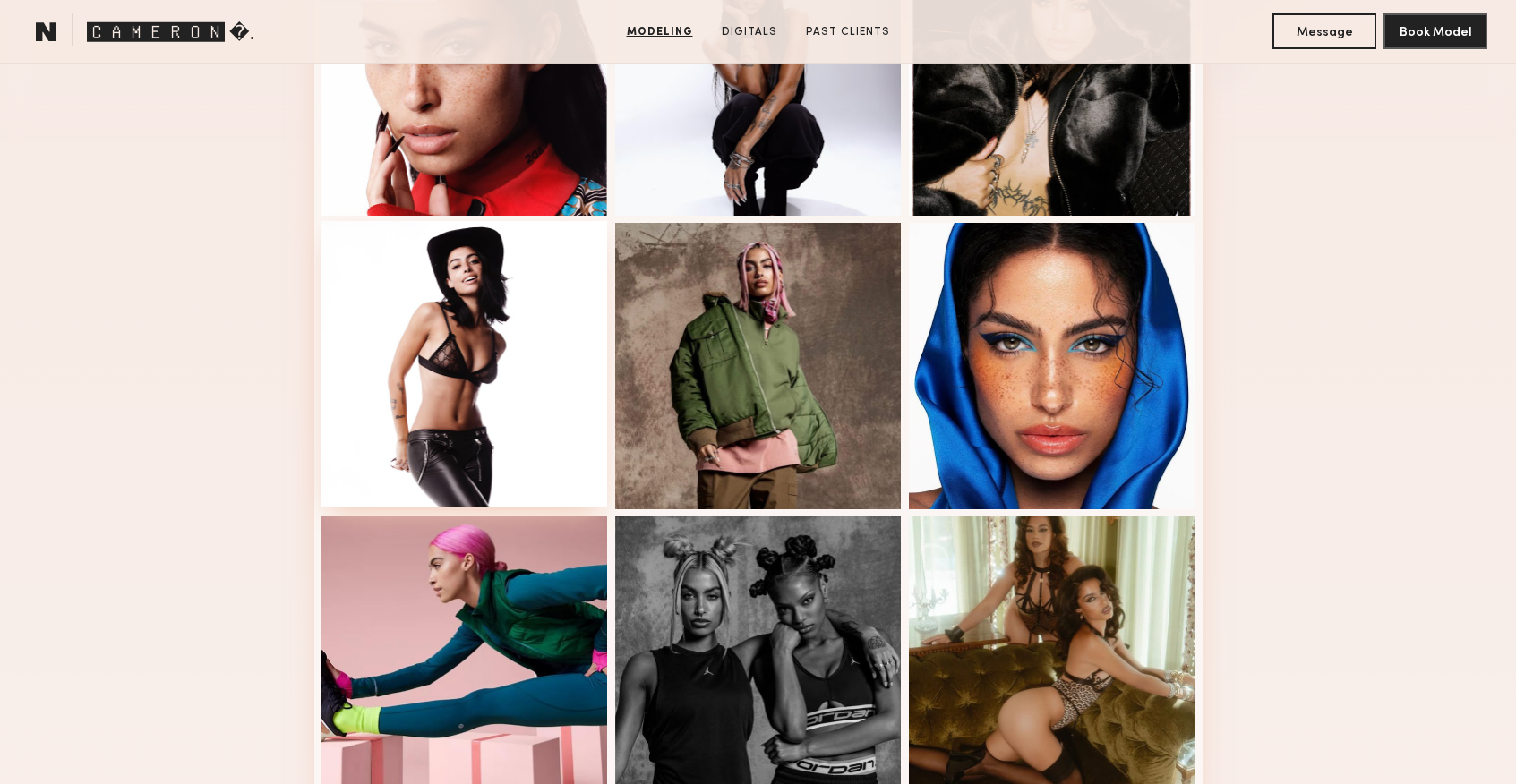
click at [504, 357] on div at bounding box center [464, 364] width 286 height 286
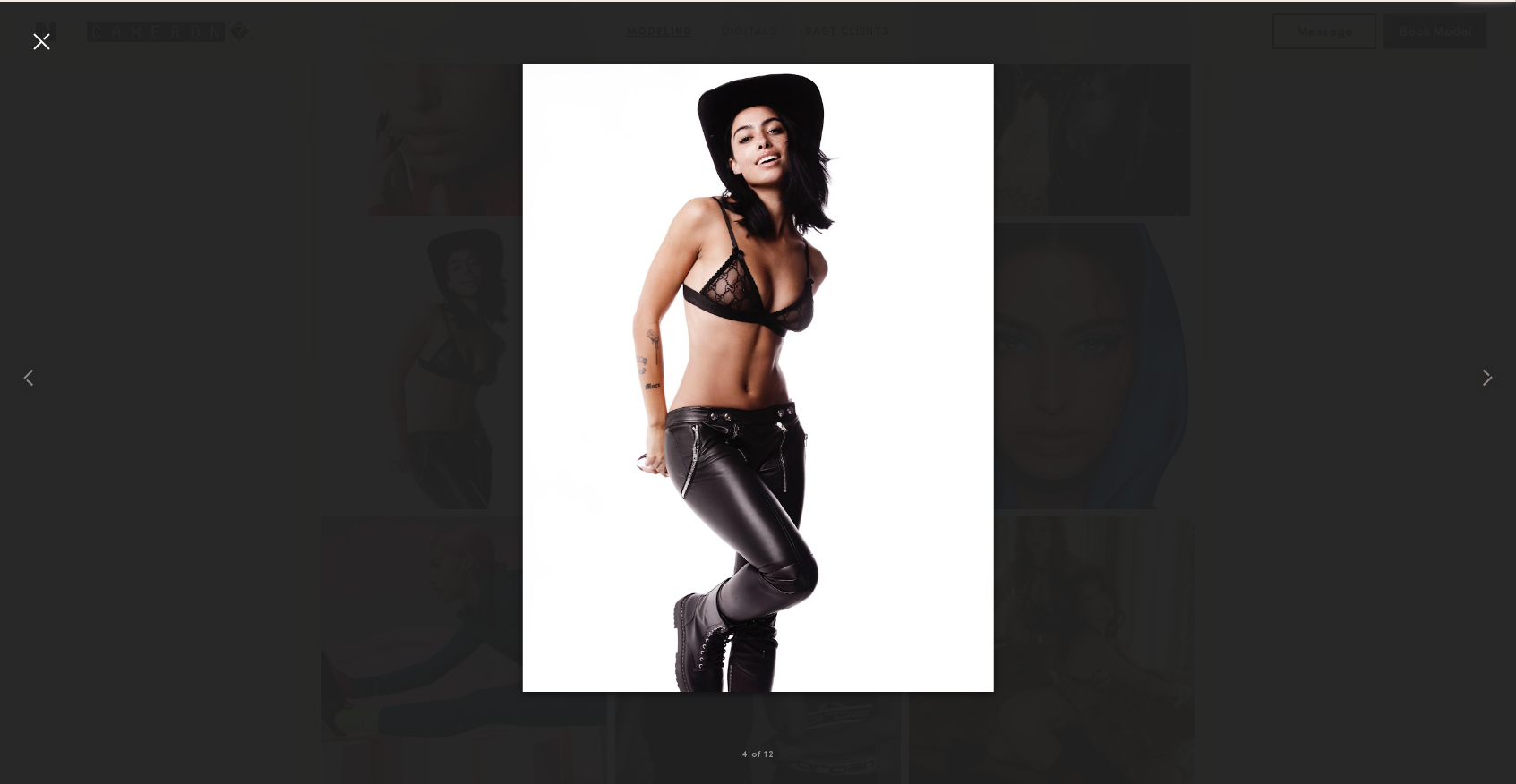
click at [45, 41] on div at bounding box center [40, 40] width 29 height 29
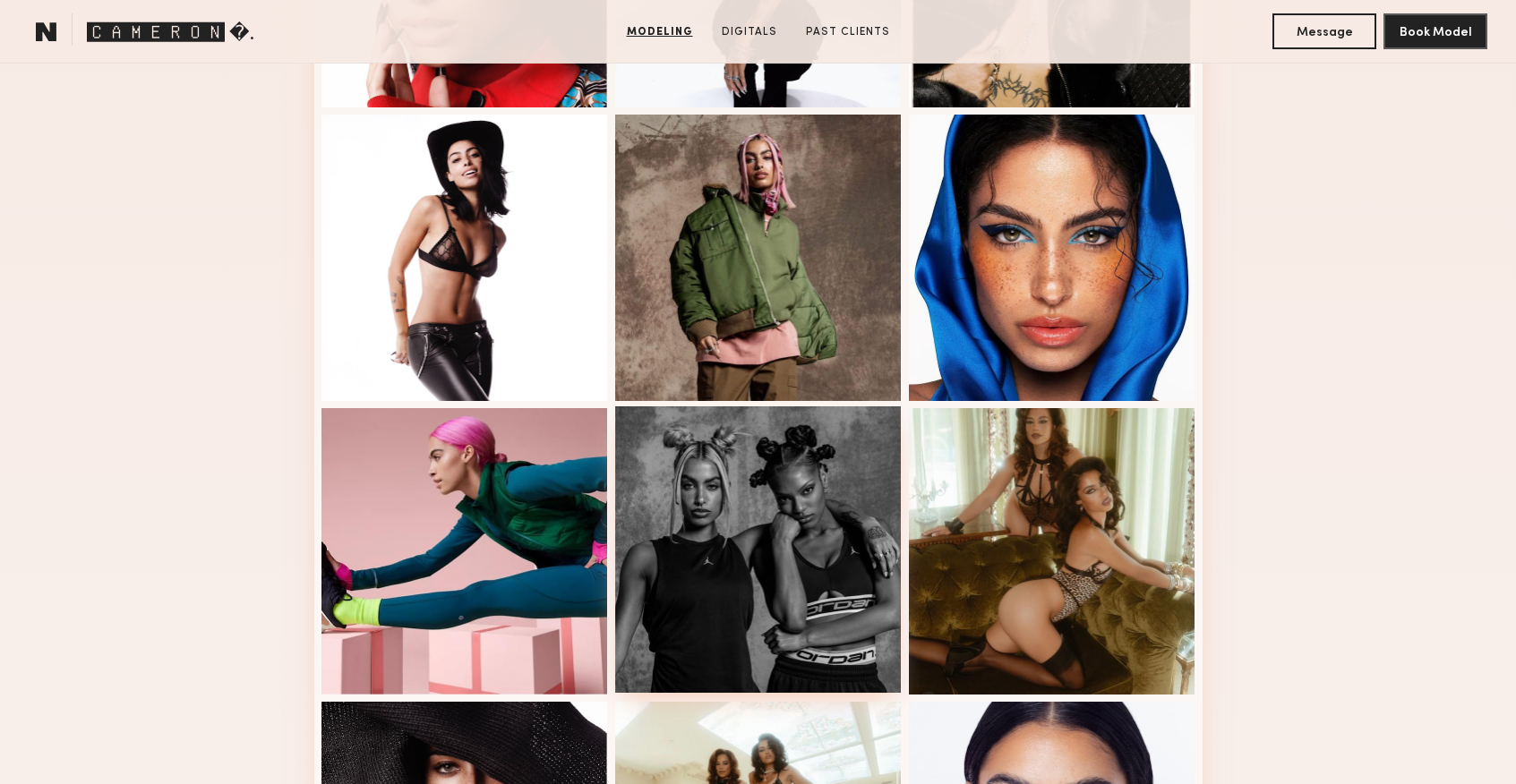
scroll to position [864, 0]
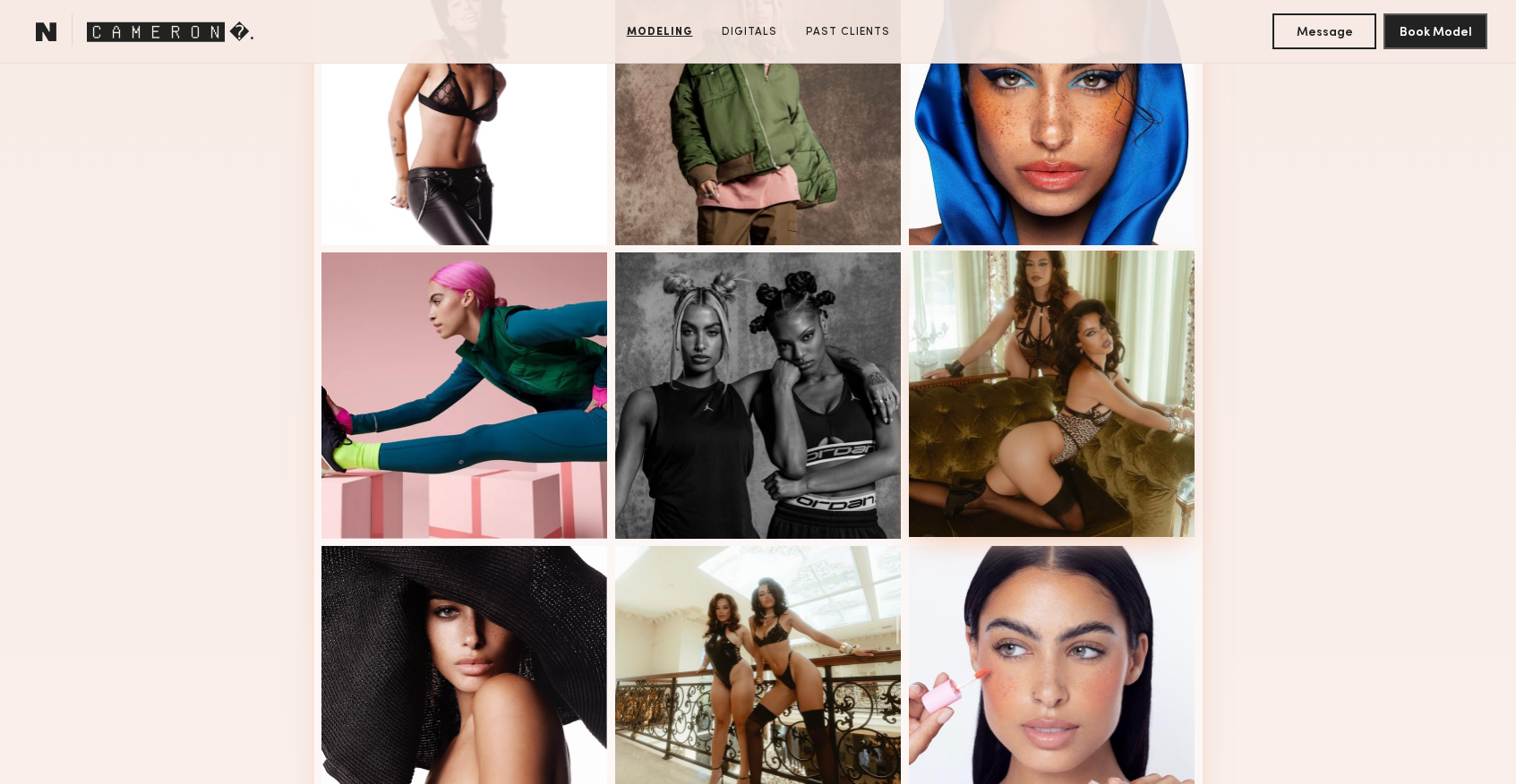
click at [1013, 365] on div at bounding box center [1052, 394] width 286 height 286
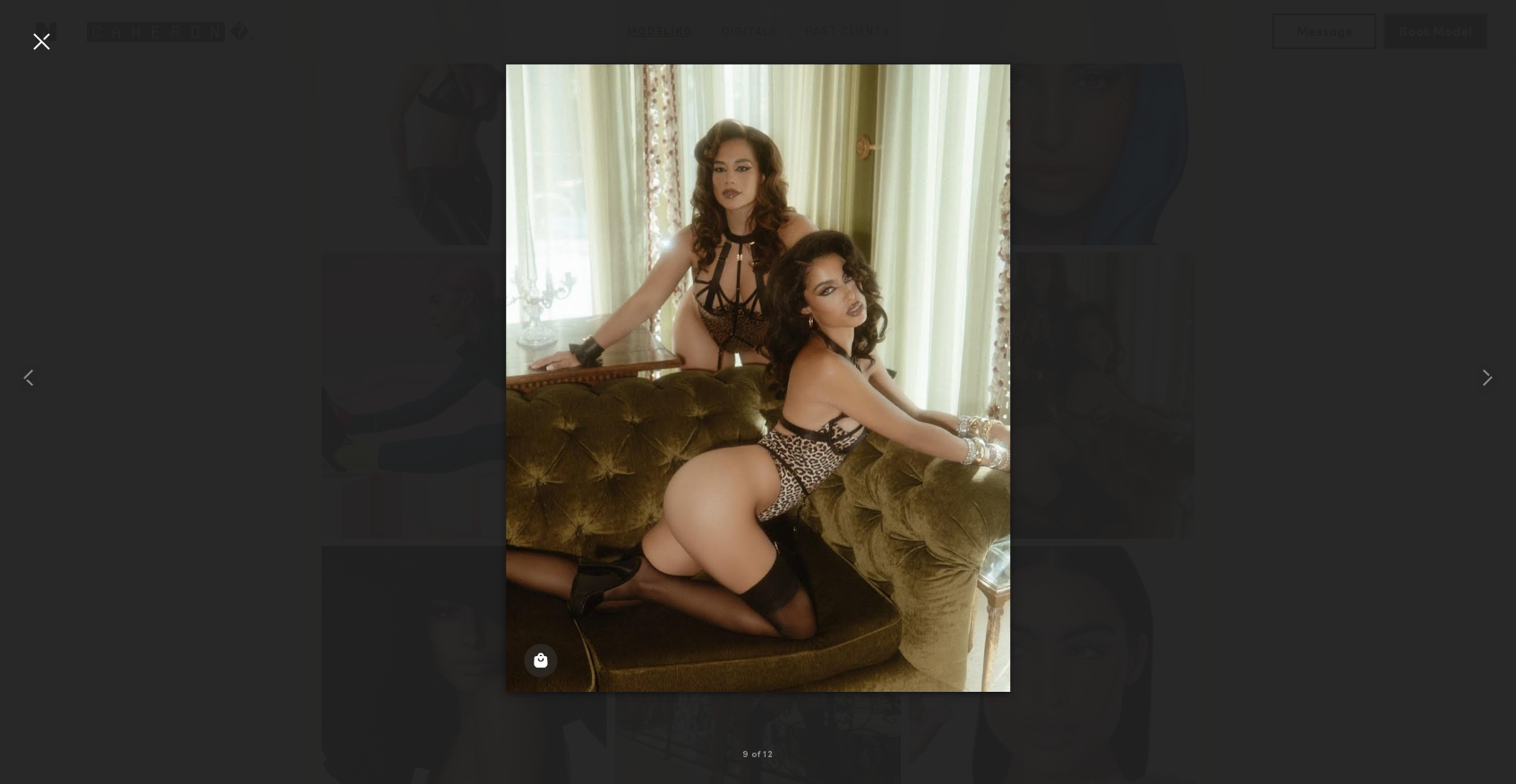
click at [50, 42] on div at bounding box center [40, 40] width 29 height 29
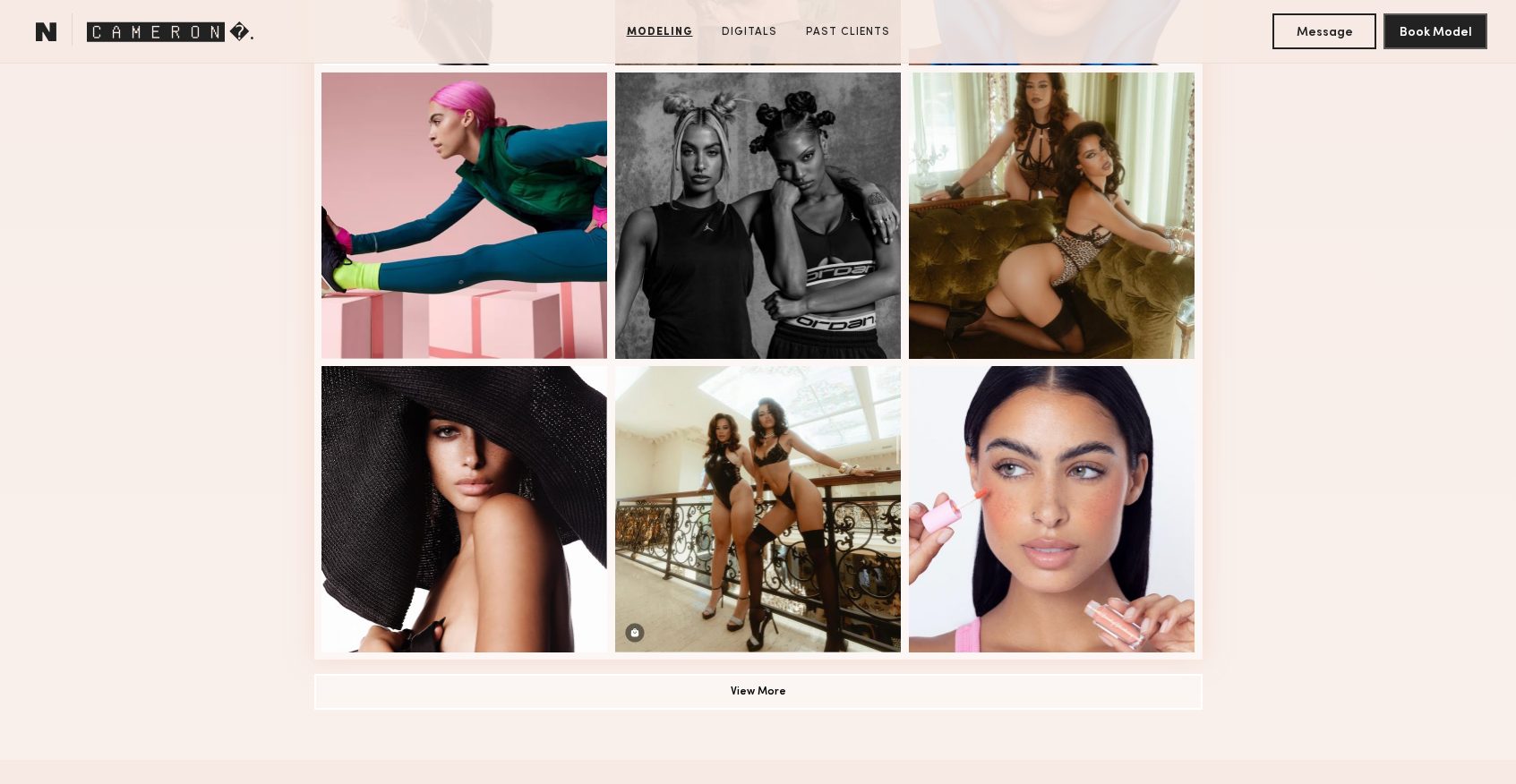
scroll to position [1043, 0]
click at [754, 685] on button "View More" at bounding box center [758, 692] width 888 height 36
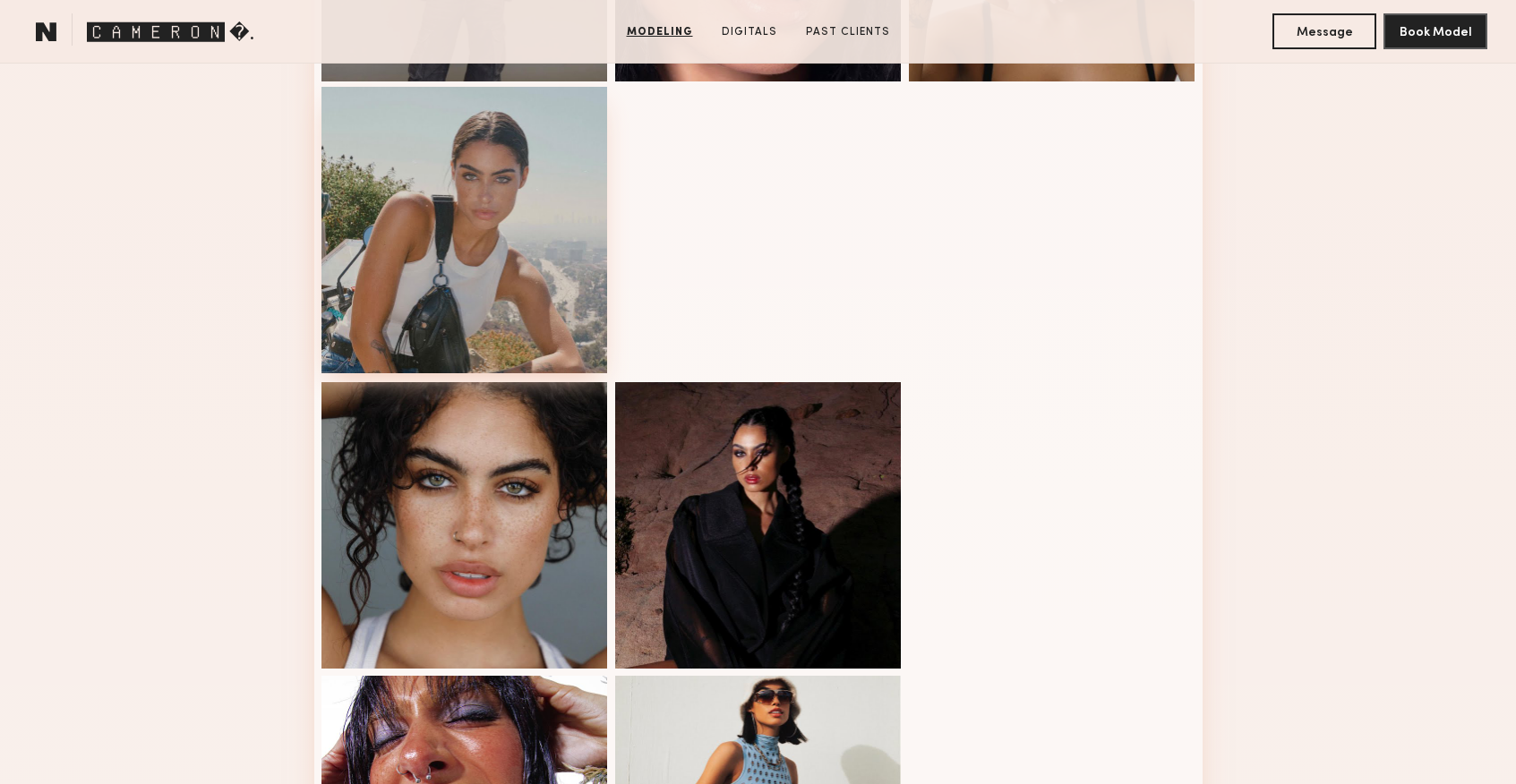
scroll to position [1926, 0]
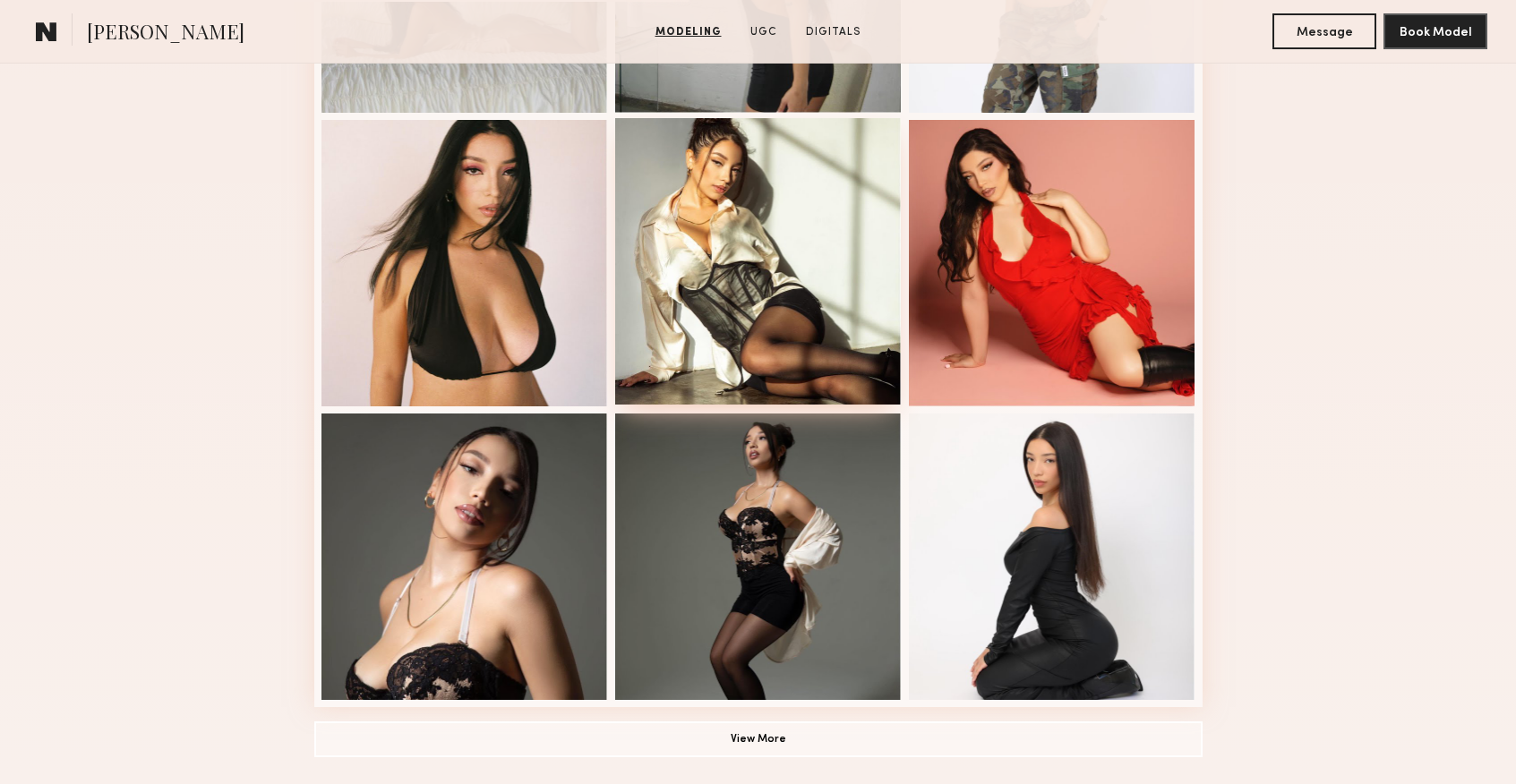
scroll to position [997, 0]
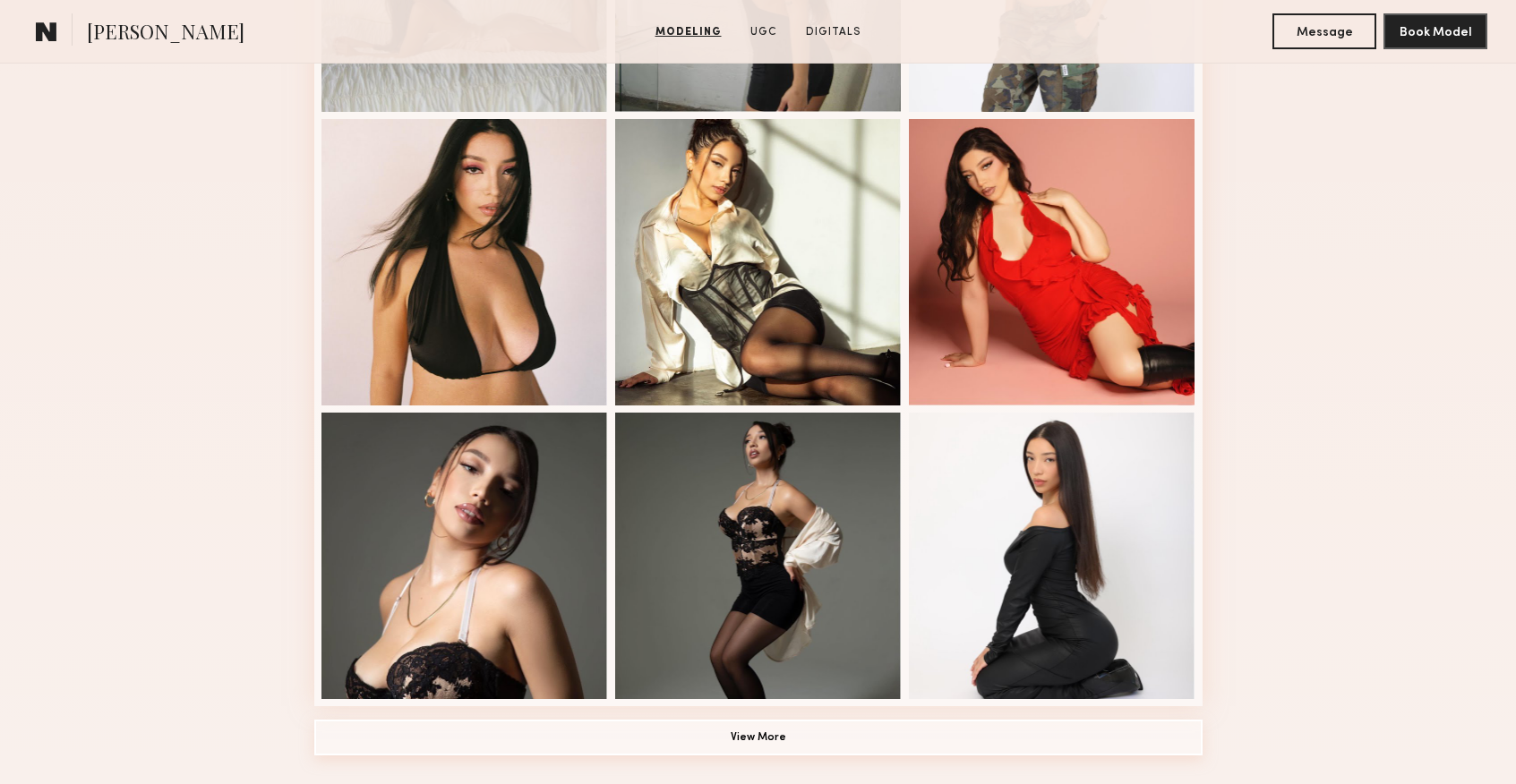
click at [782, 730] on button "View More" at bounding box center [758, 738] width 888 height 36
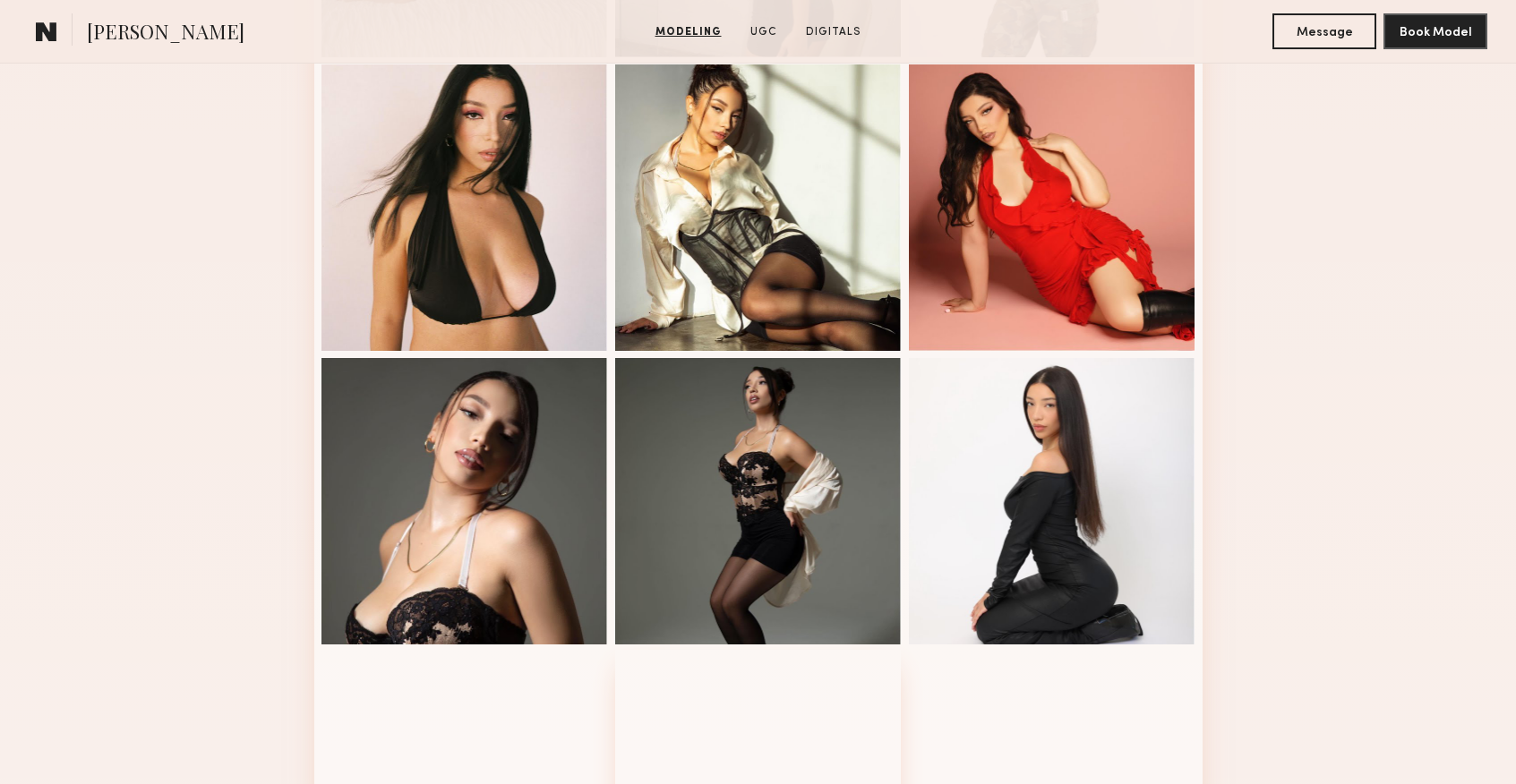
scroll to position [1325, 0]
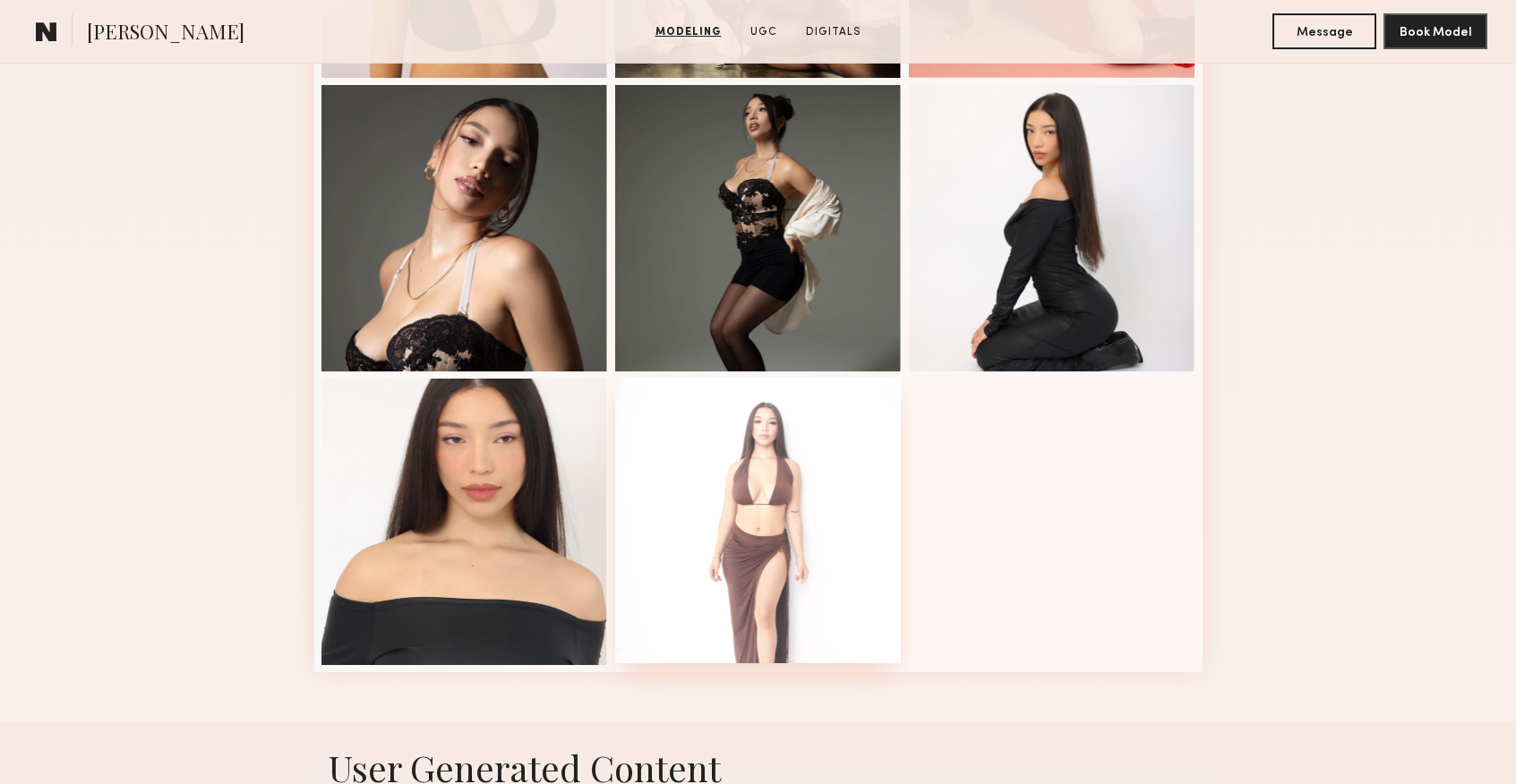
click at [772, 520] on div at bounding box center [758, 520] width 286 height 286
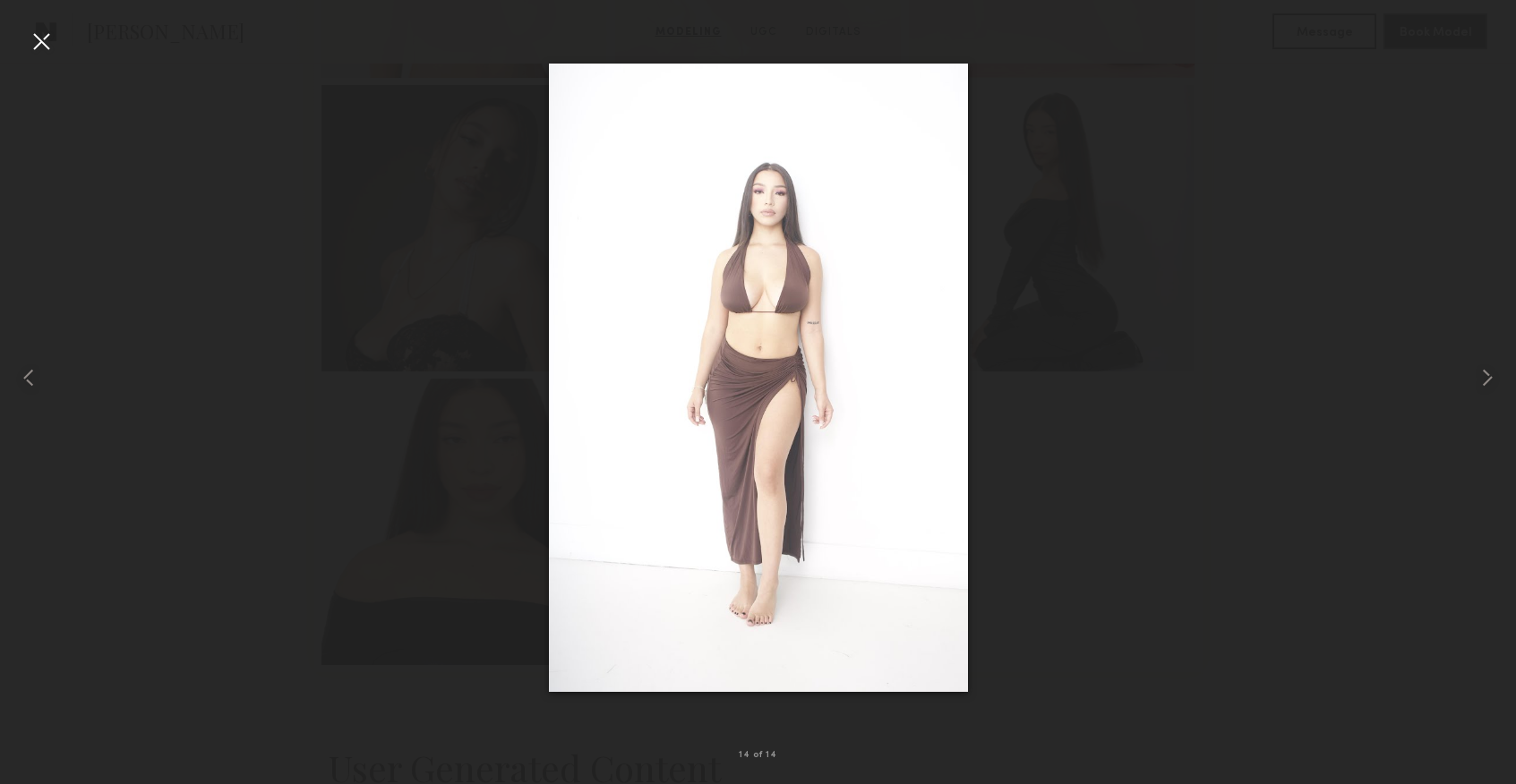
click at [41, 52] on div at bounding box center [40, 40] width 29 height 29
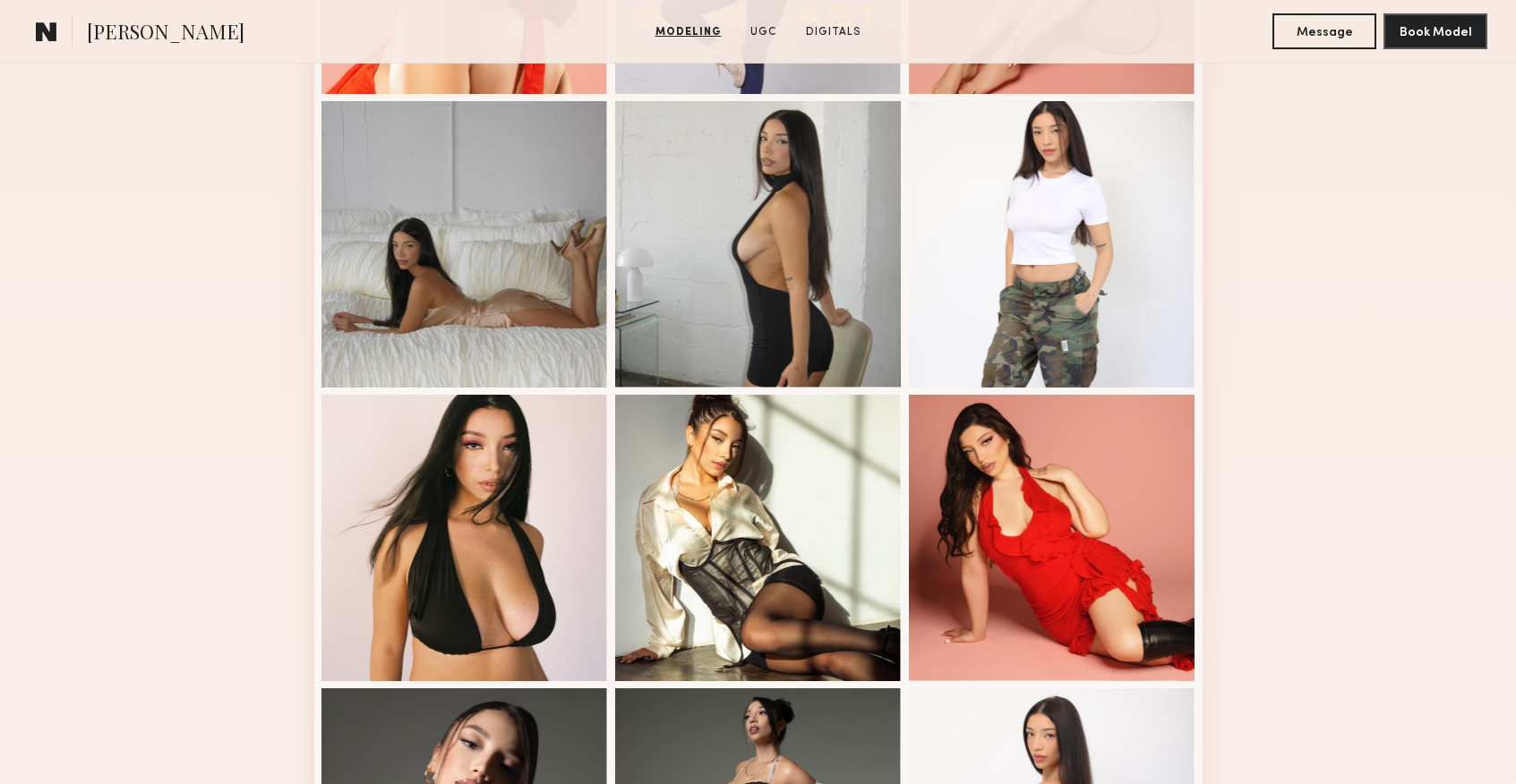
scroll to position [129, 0]
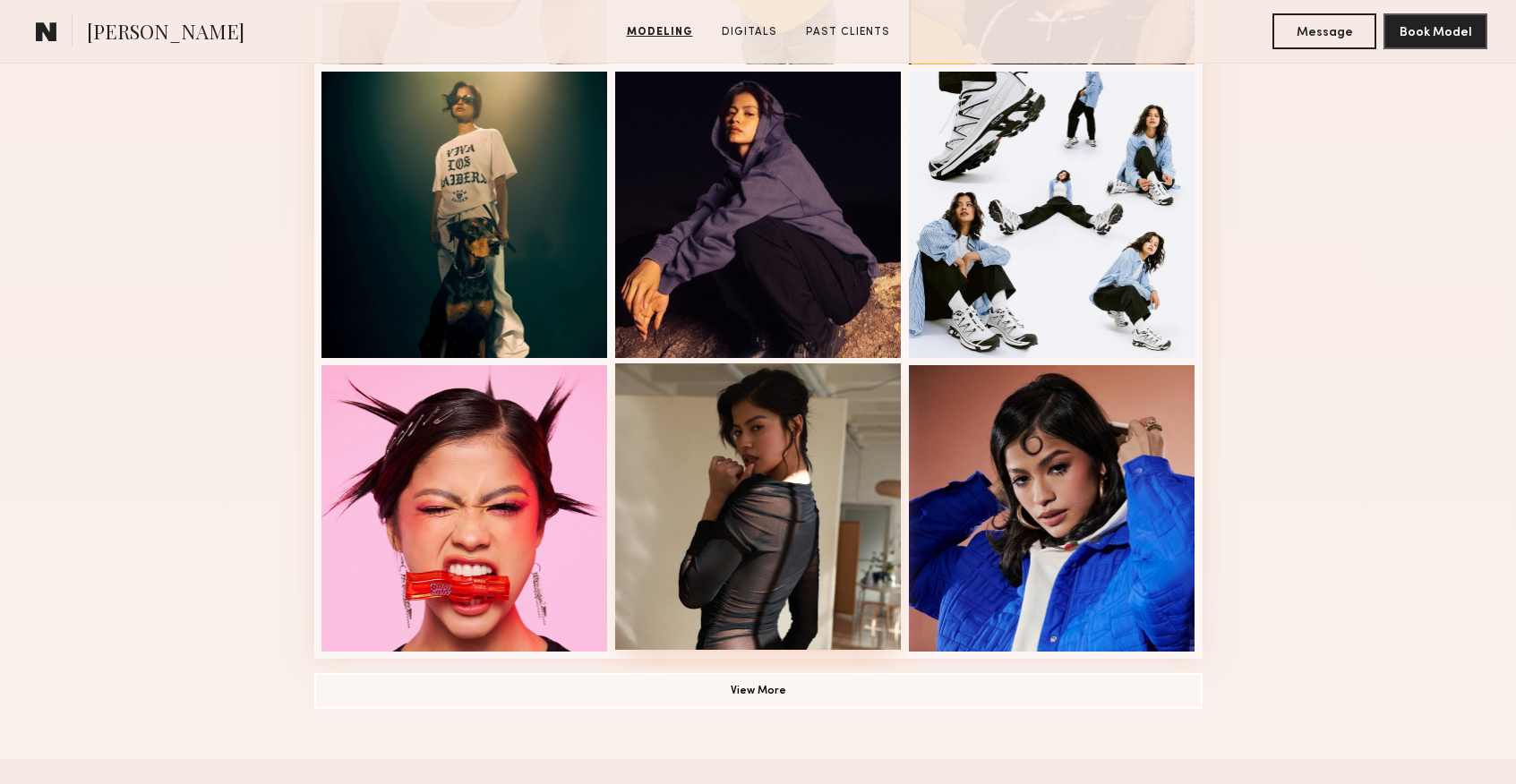
scroll to position [1079, 0]
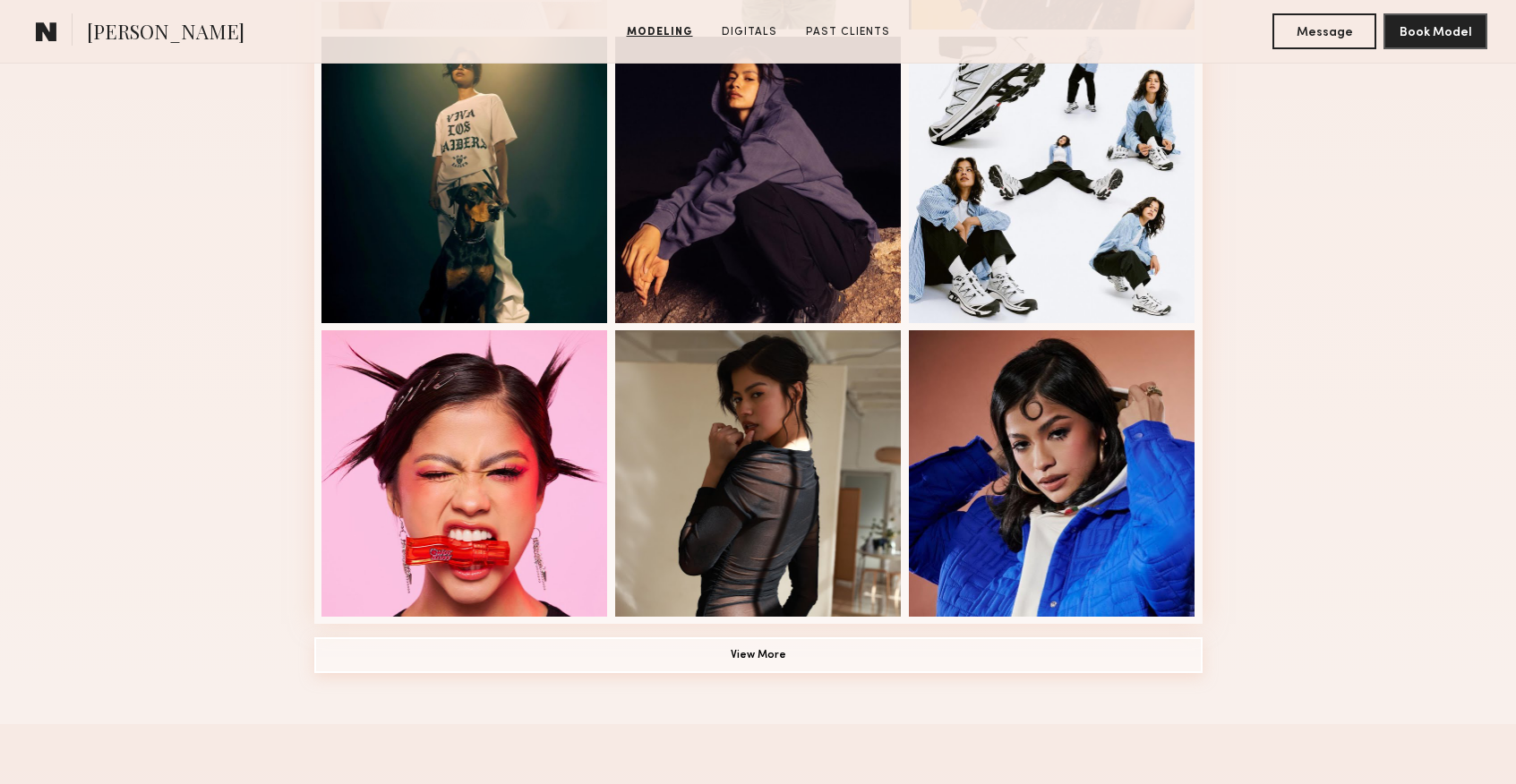
click at [764, 666] on button "View More" at bounding box center [758, 656] width 888 height 36
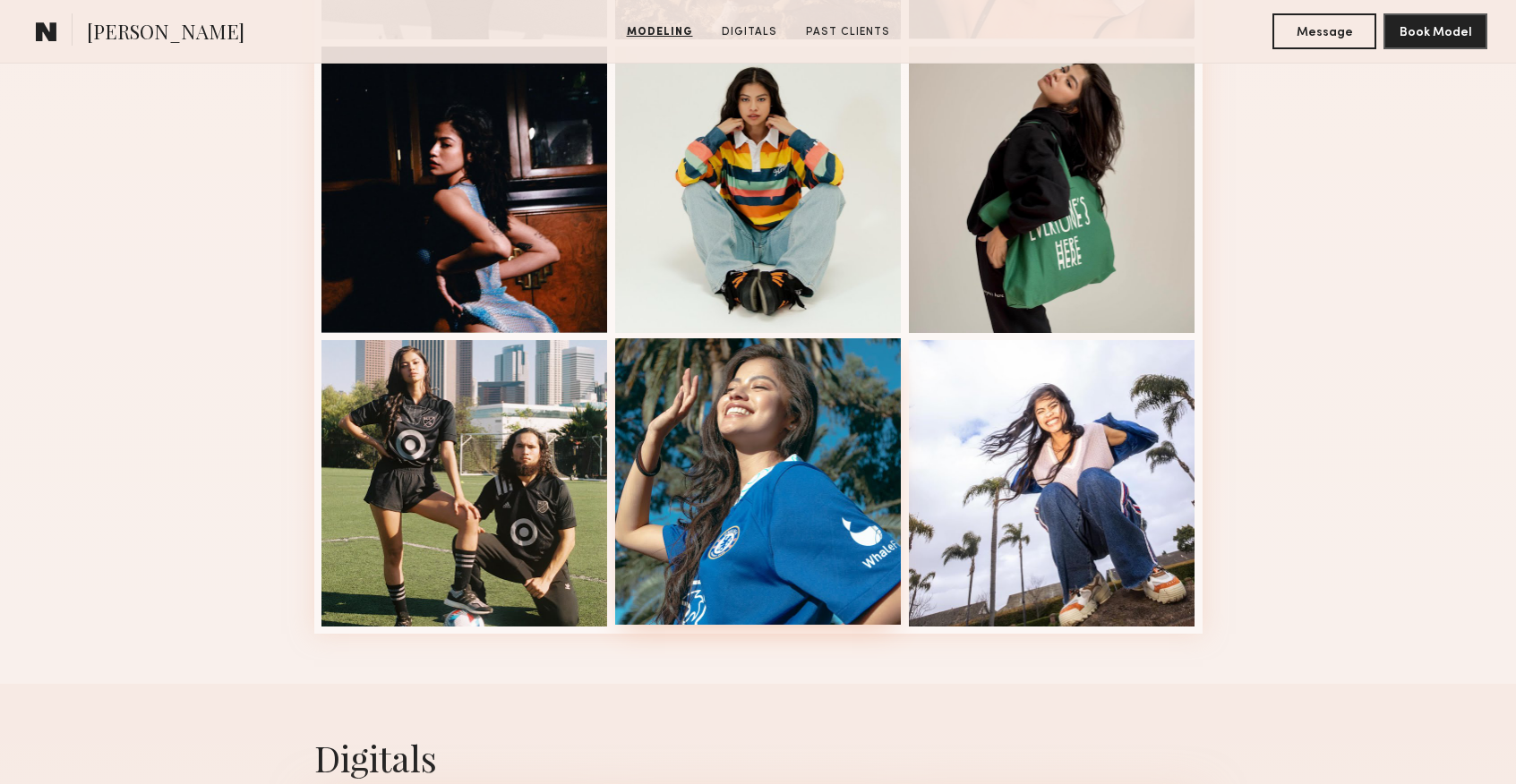
scroll to position [2253, 0]
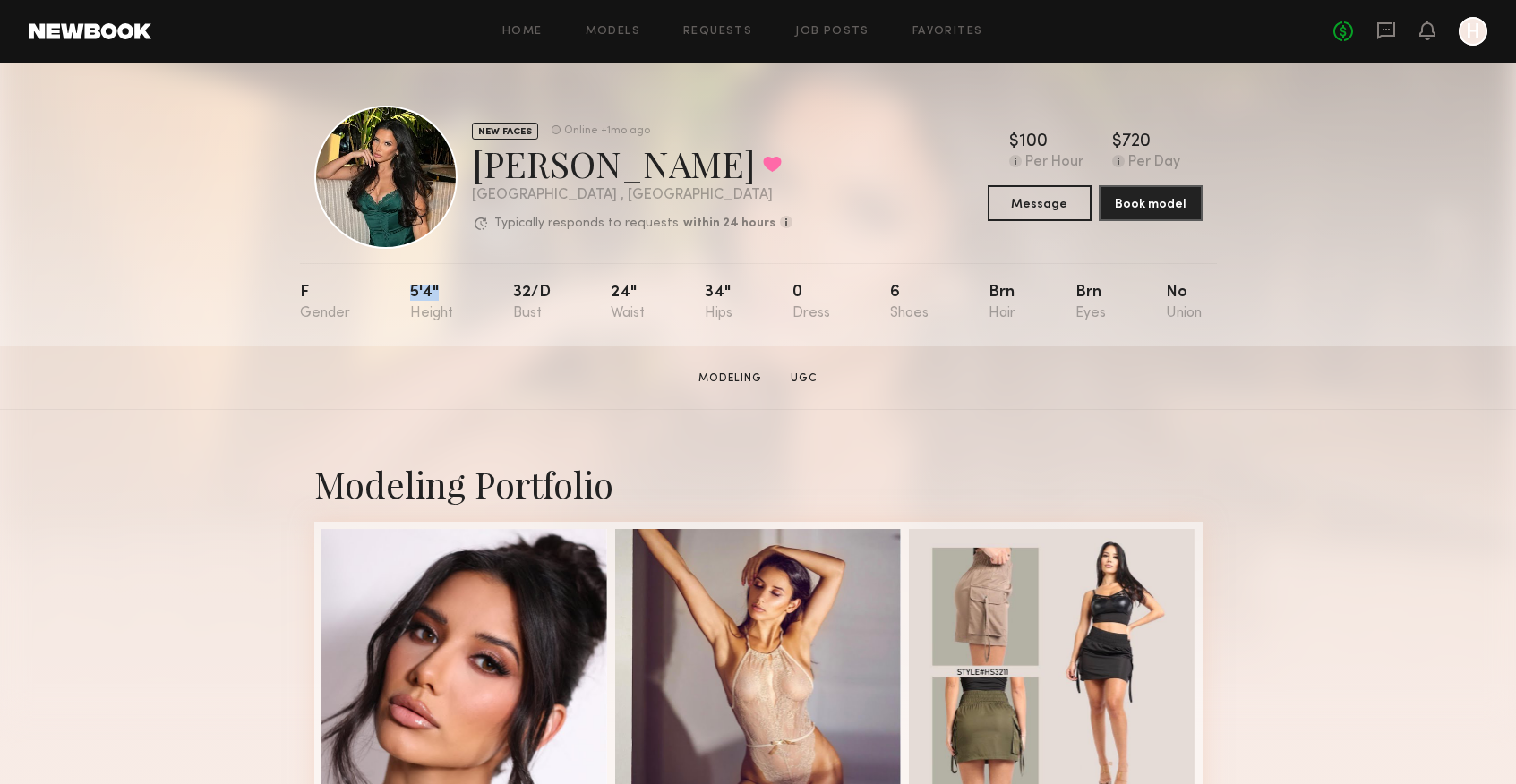
drag, startPoint x: 418, startPoint y: 294, endPoint x: 473, endPoint y: 297, distance: 55.1
click at [473, 297] on nb-model-profile-props "F 5'4" 32/d 24" 34" 0 6 Brn Brn No" at bounding box center [758, 305] width 917 height 83
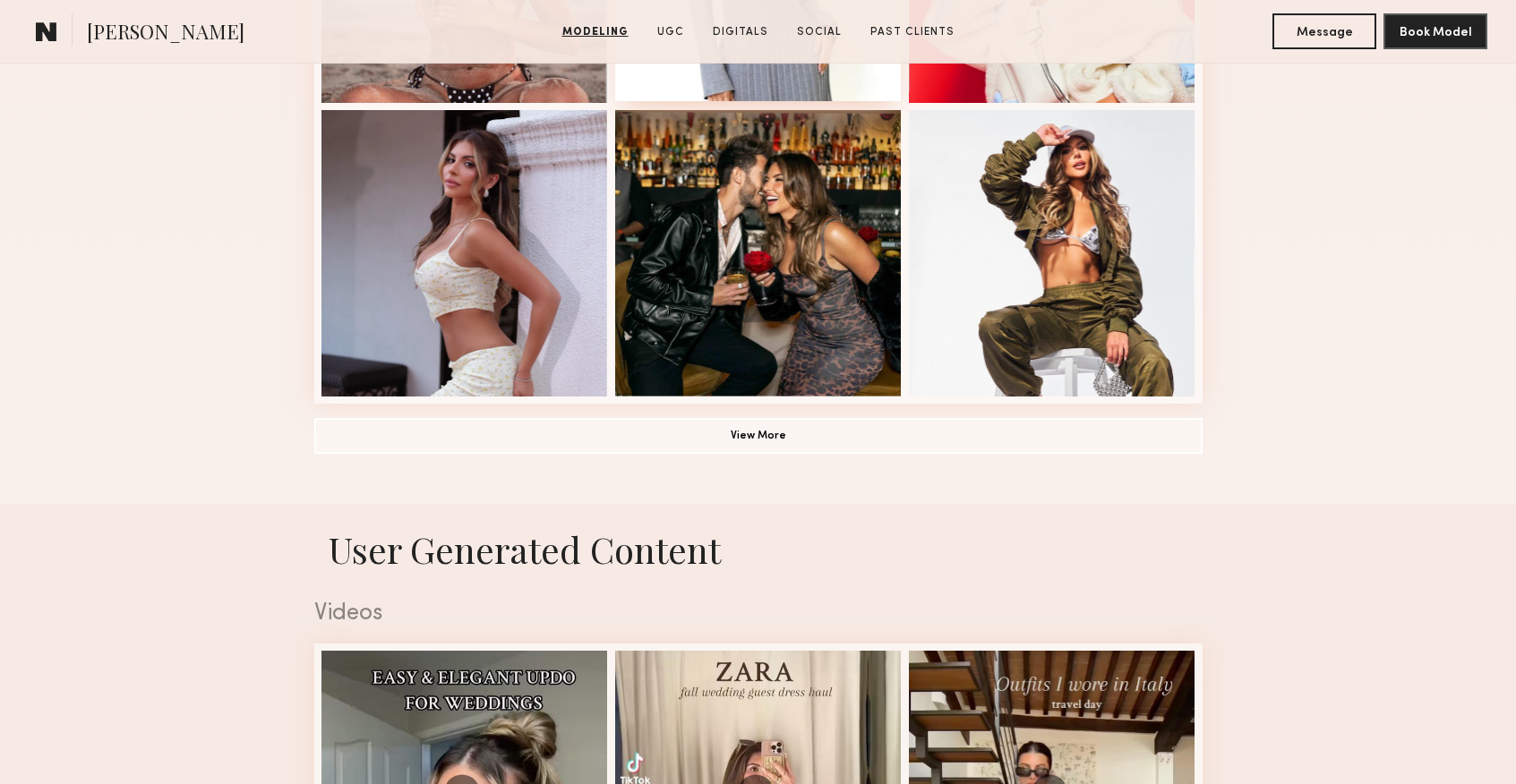
scroll to position [1301, 0]
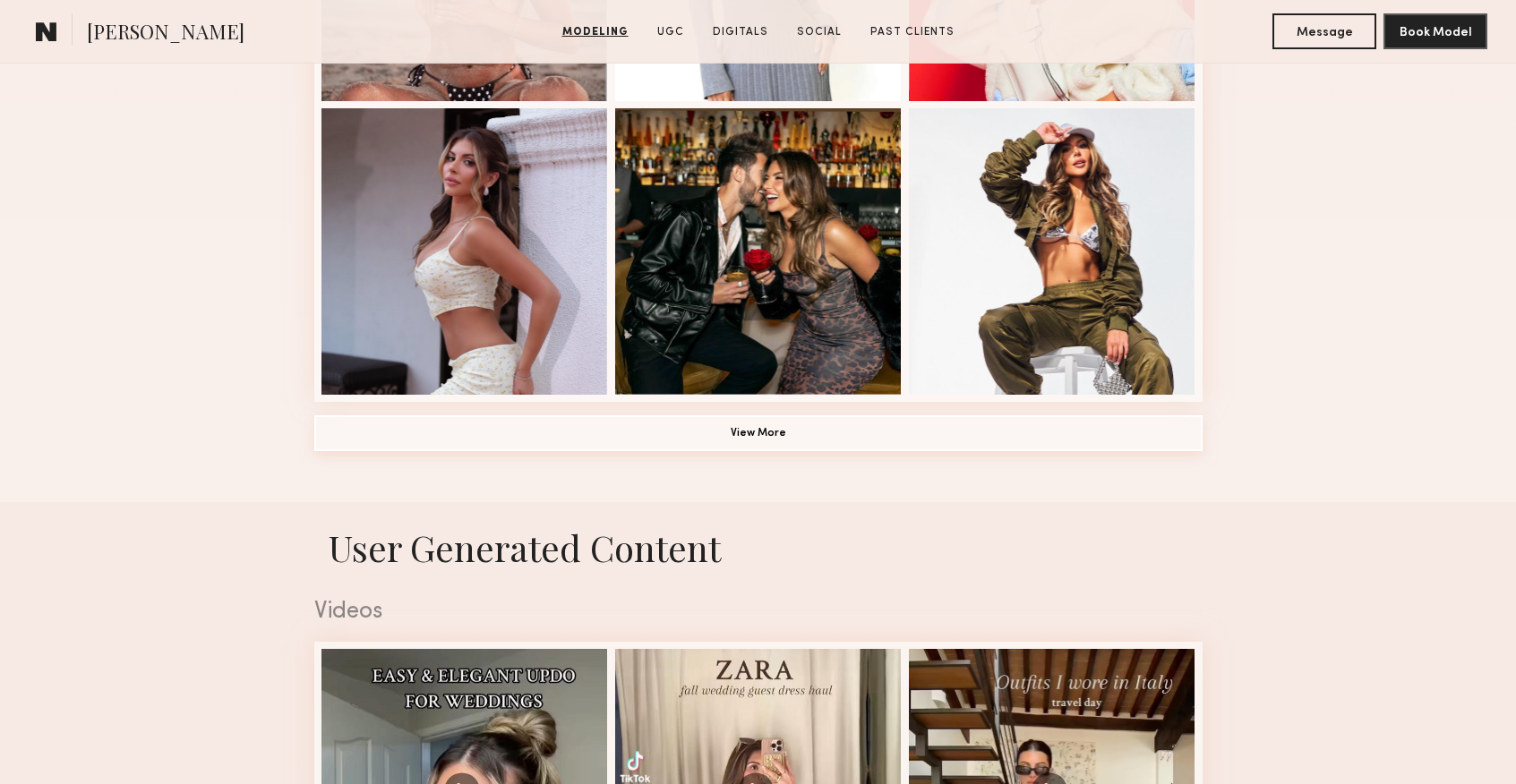
click at [762, 442] on button "View More" at bounding box center [758, 433] width 888 height 36
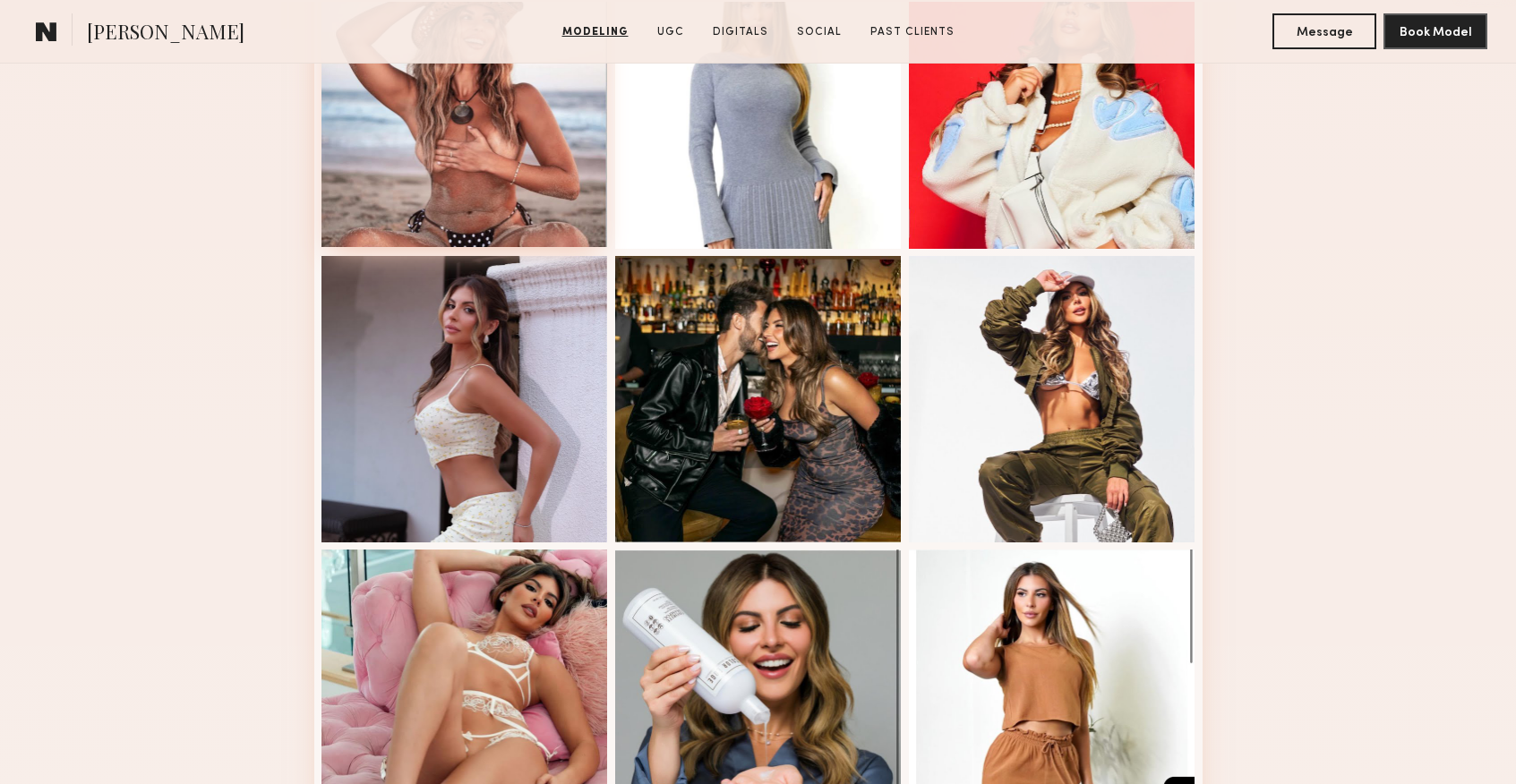
scroll to position [1137, 0]
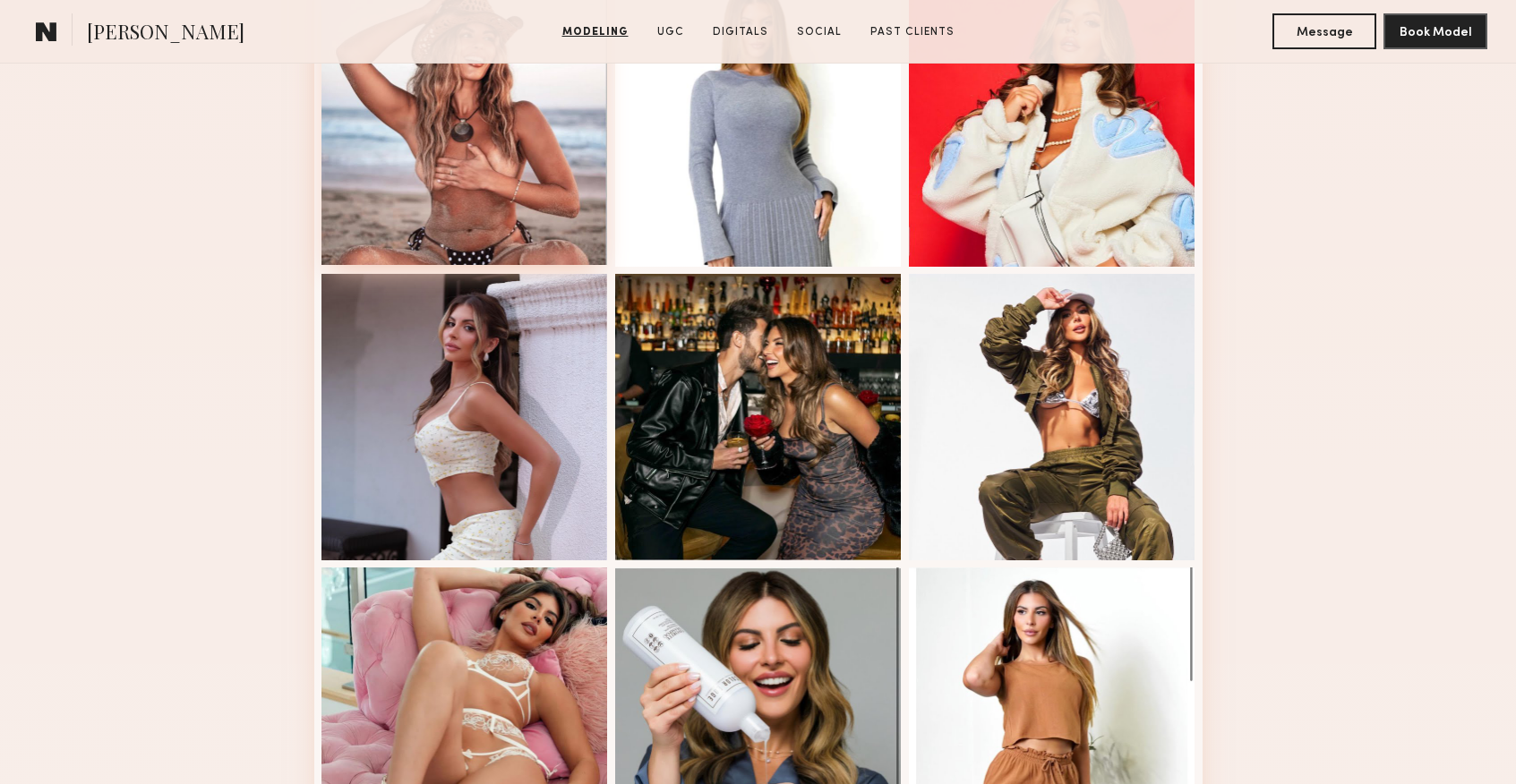
click at [457, 149] on div at bounding box center [464, 121] width 286 height 286
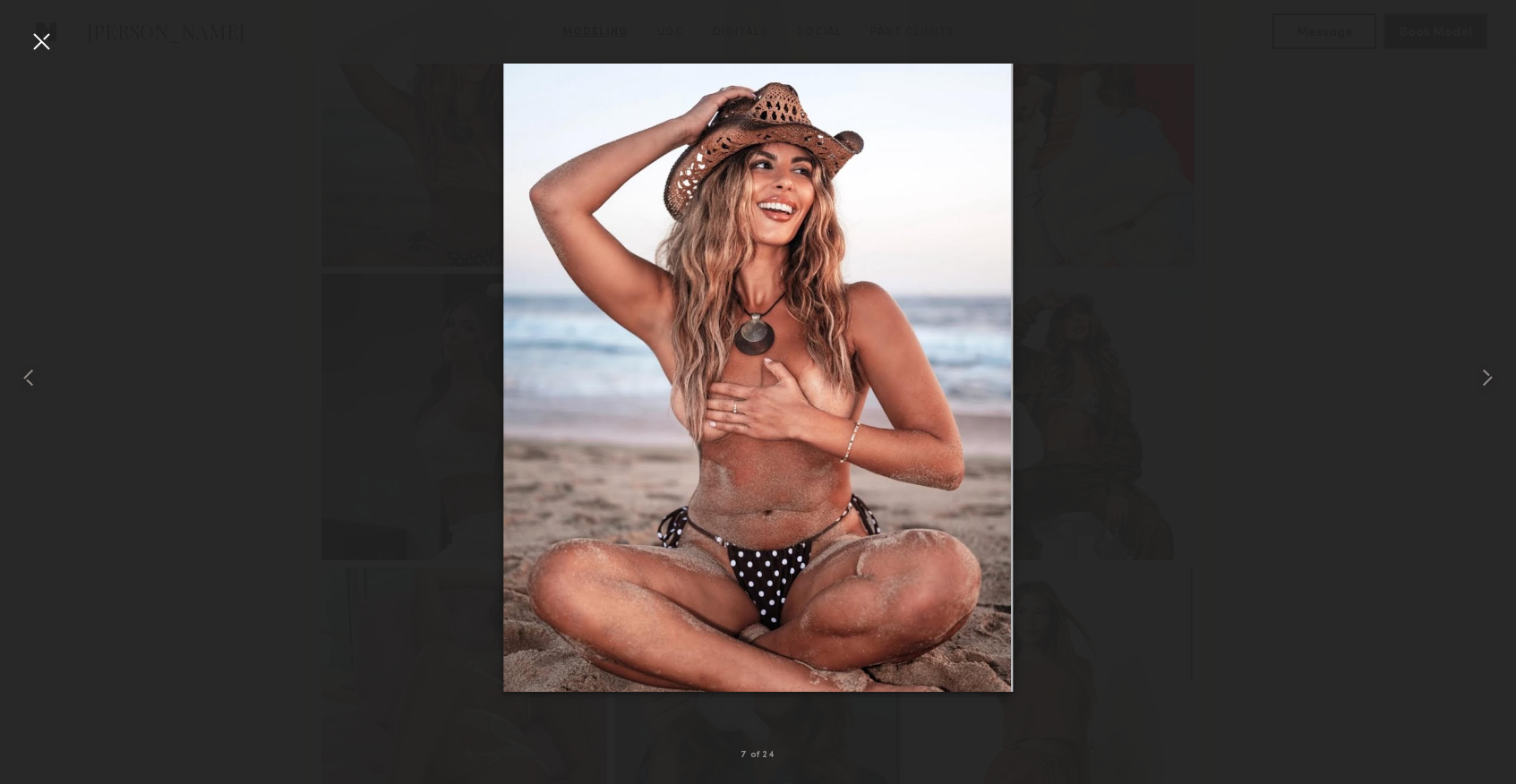
drag, startPoint x: 36, startPoint y: 29, endPoint x: 98, endPoint y: 69, distance: 73.8
click at [36, 29] on div at bounding box center [40, 40] width 29 height 29
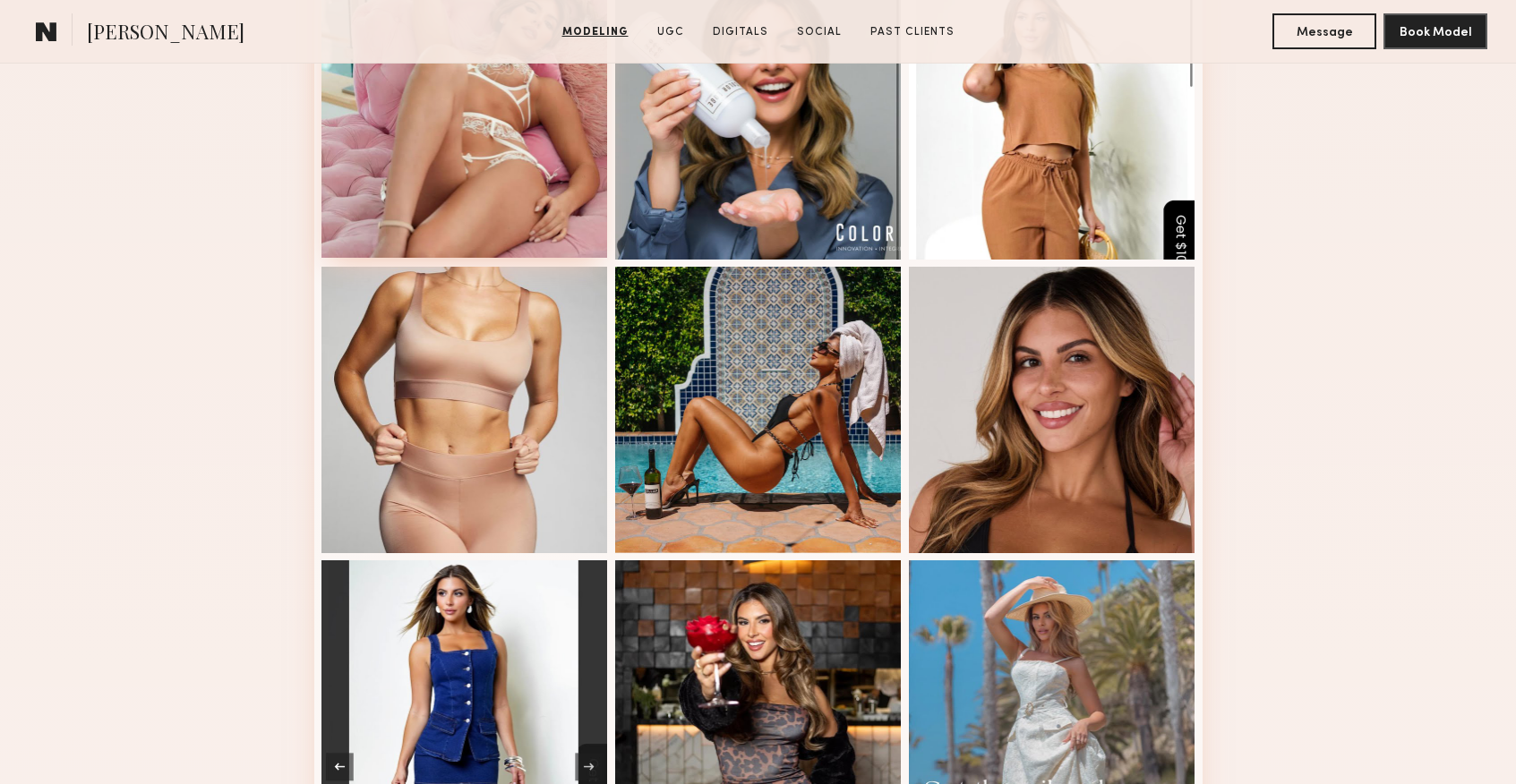
scroll to position [1732, 0]
click at [449, 154] on div at bounding box center [464, 114] width 286 height 286
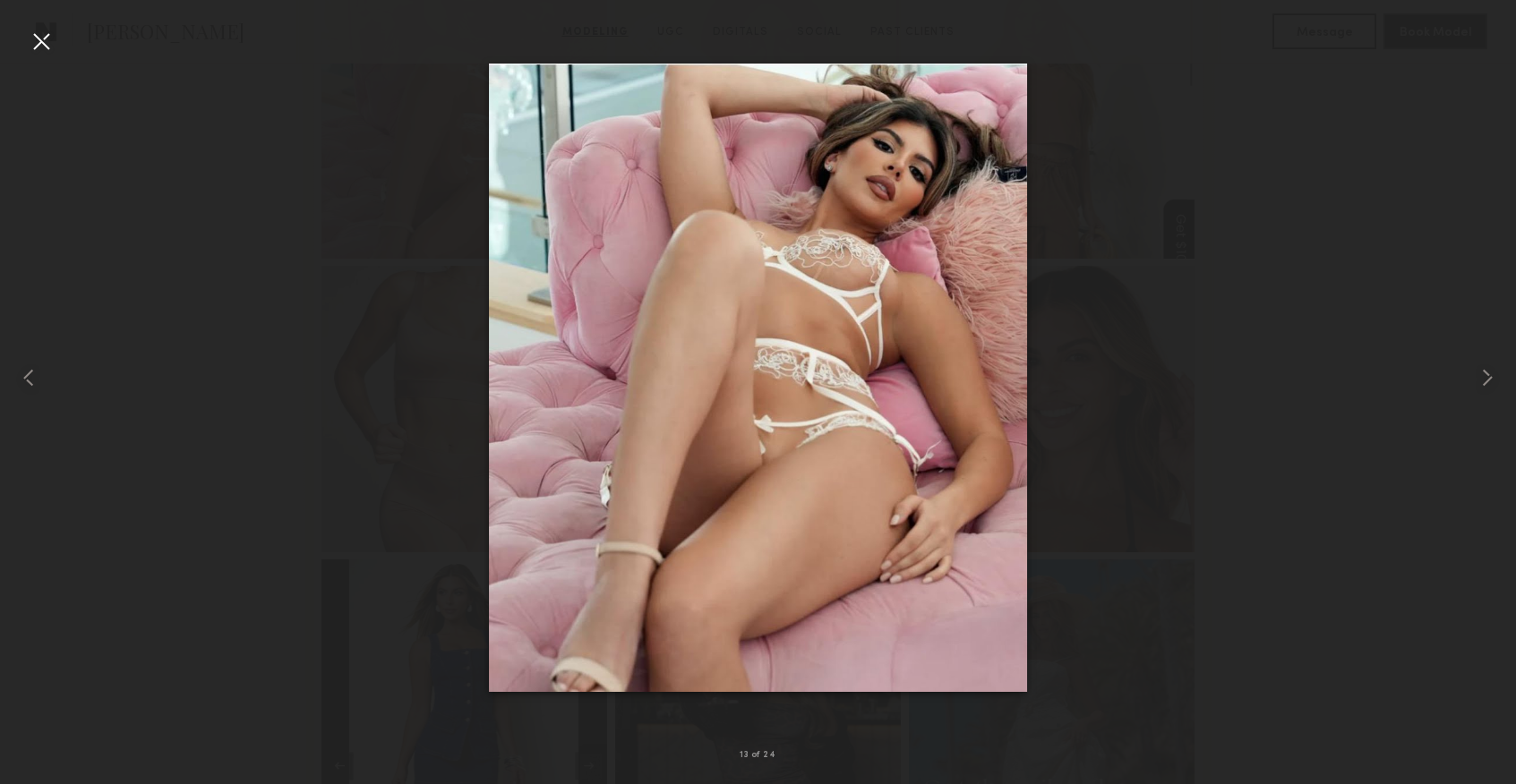
click at [46, 43] on div at bounding box center [40, 40] width 29 height 29
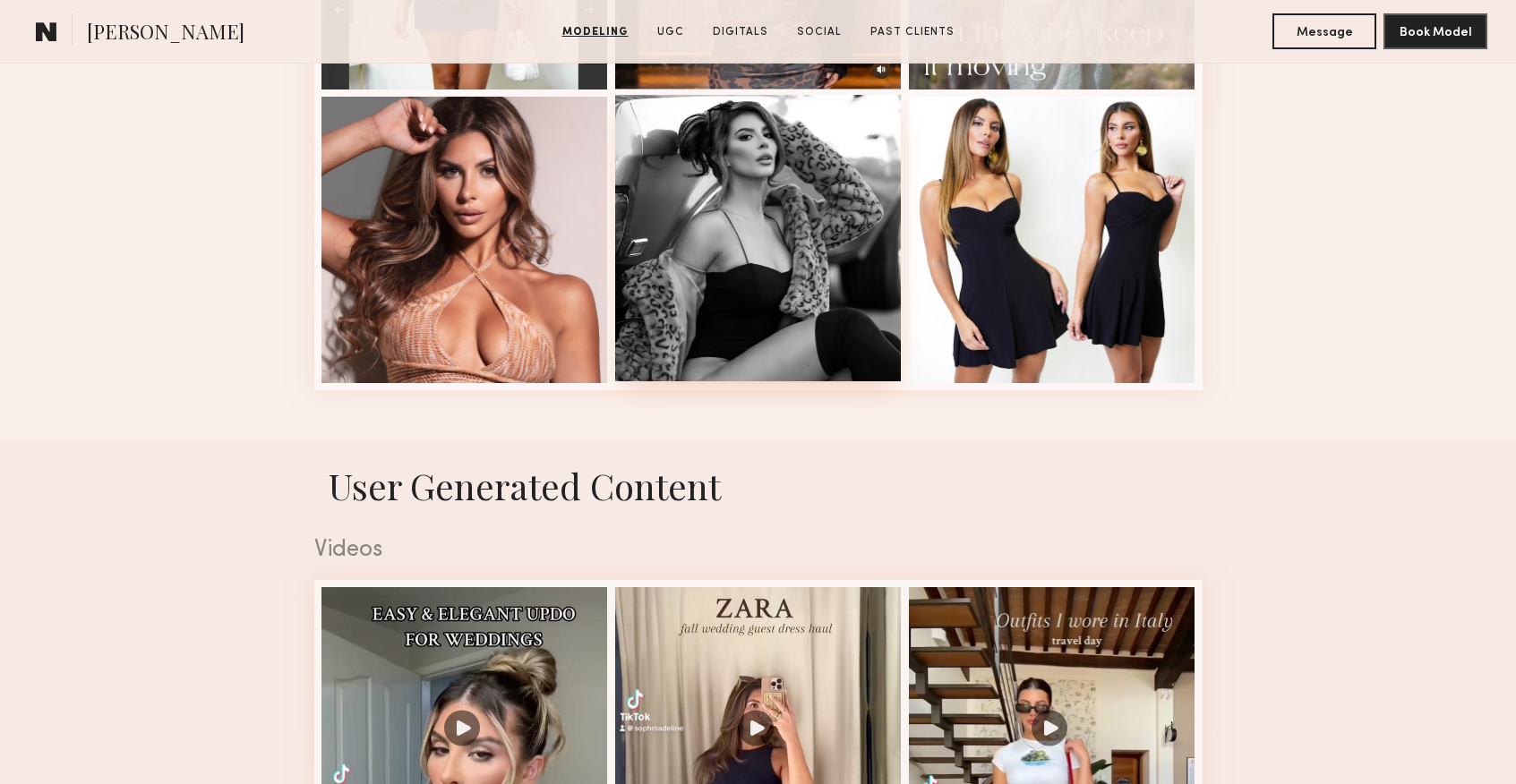
scroll to position [2924, 0]
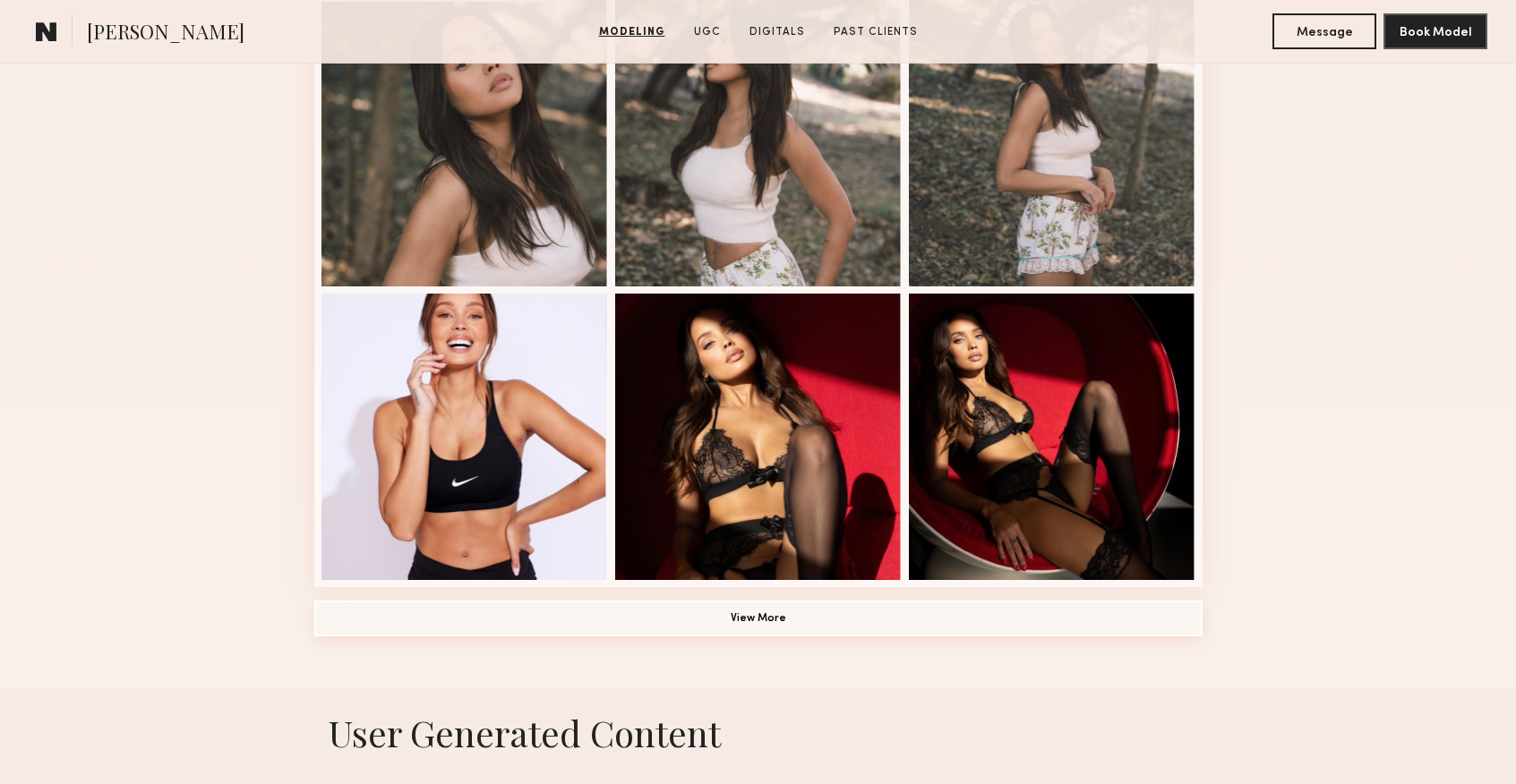
click at [768, 614] on button "View More" at bounding box center [758, 618] width 888 height 36
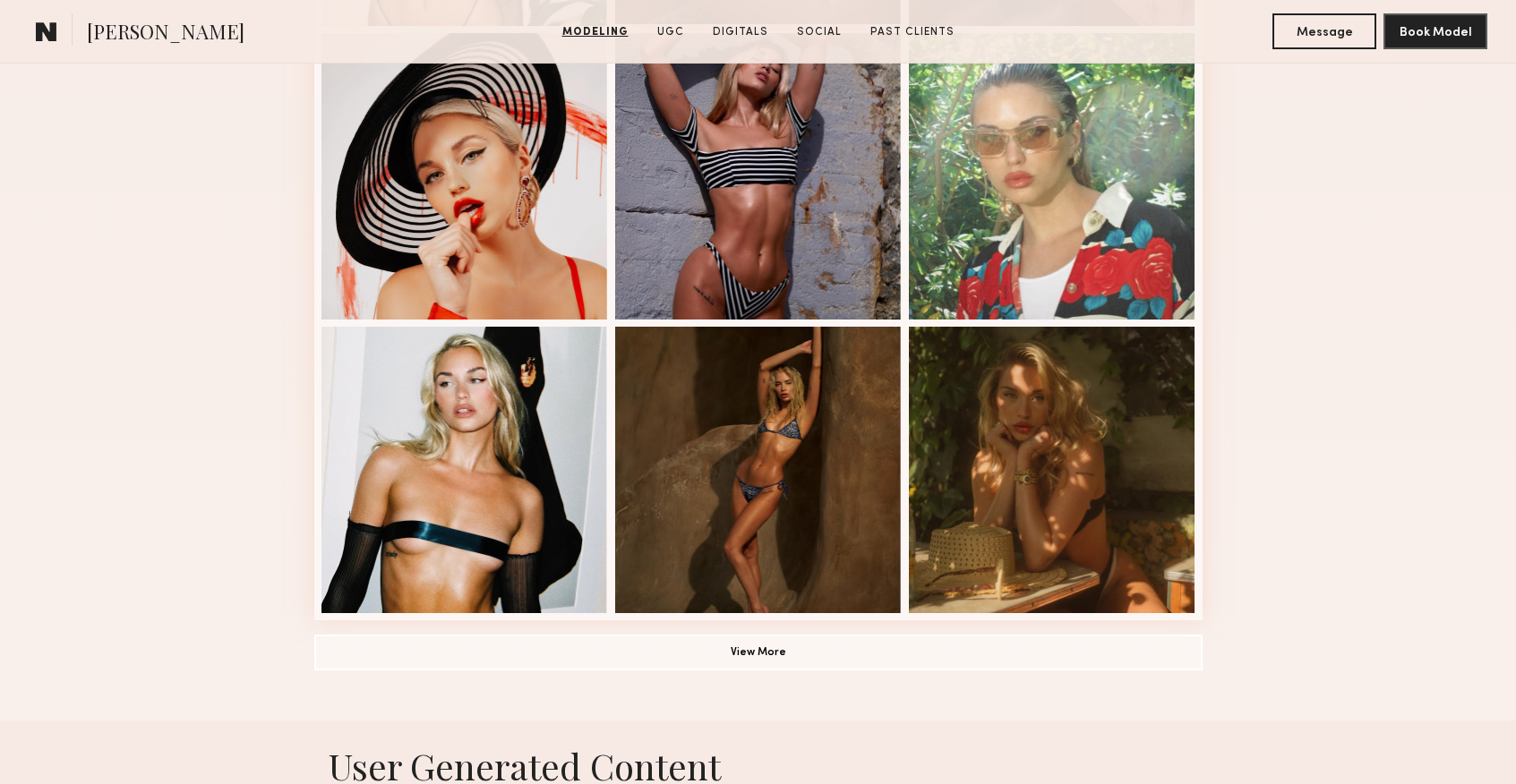
scroll to position [1118, 0]
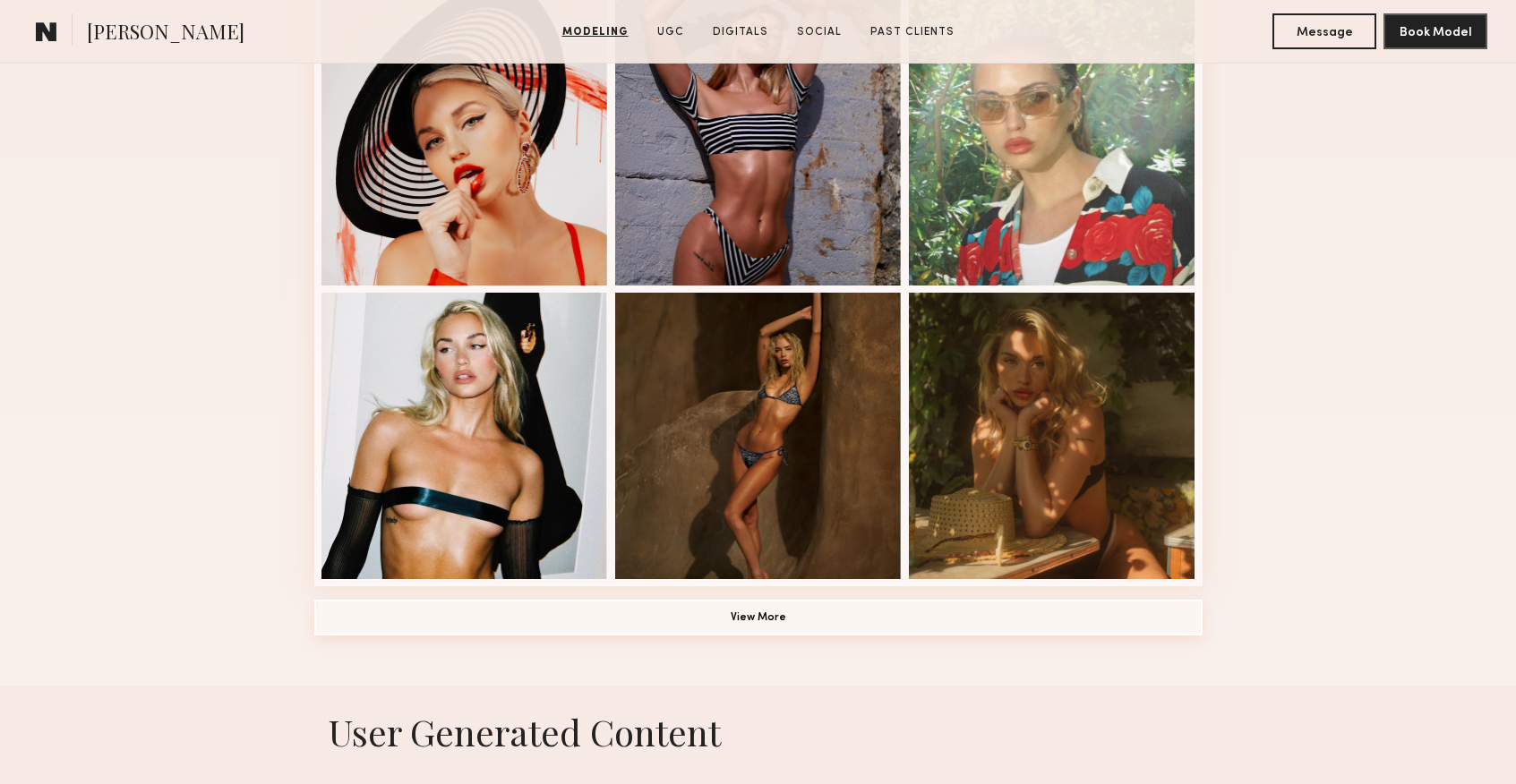
click at [778, 617] on button "View More" at bounding box center [758, 617] width 888 height 36
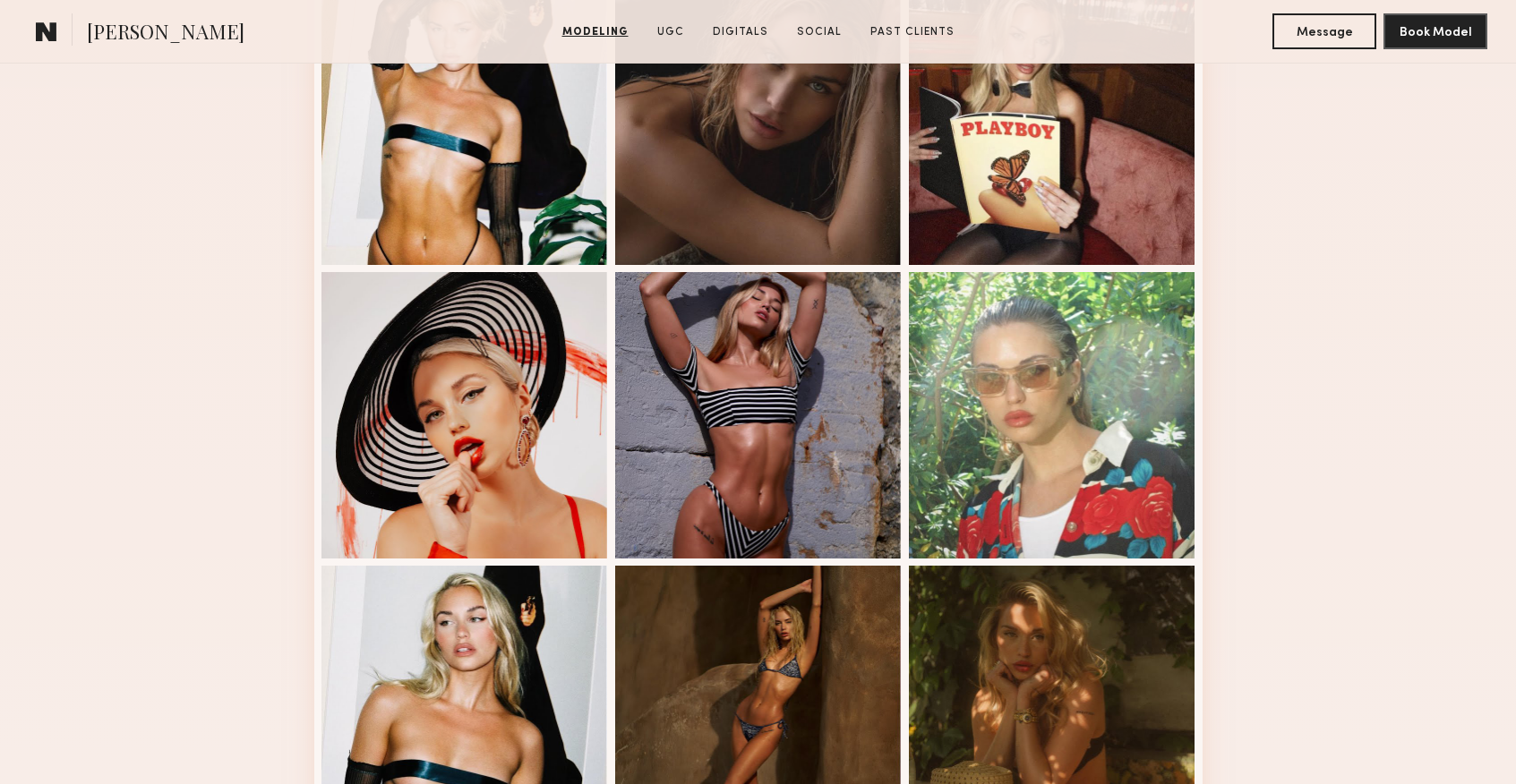
scroll to position [841, 0]
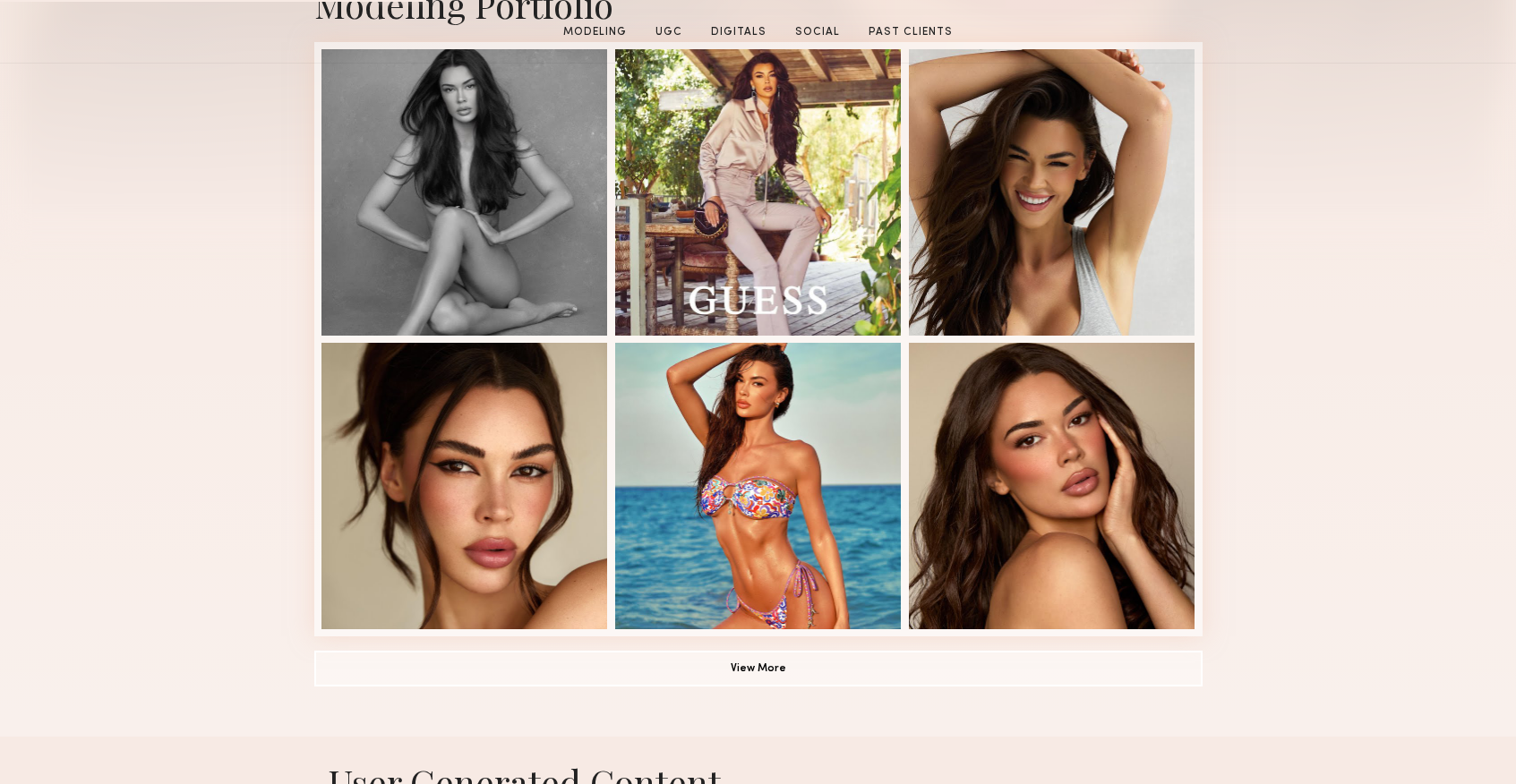
scroll to position [563, 0]
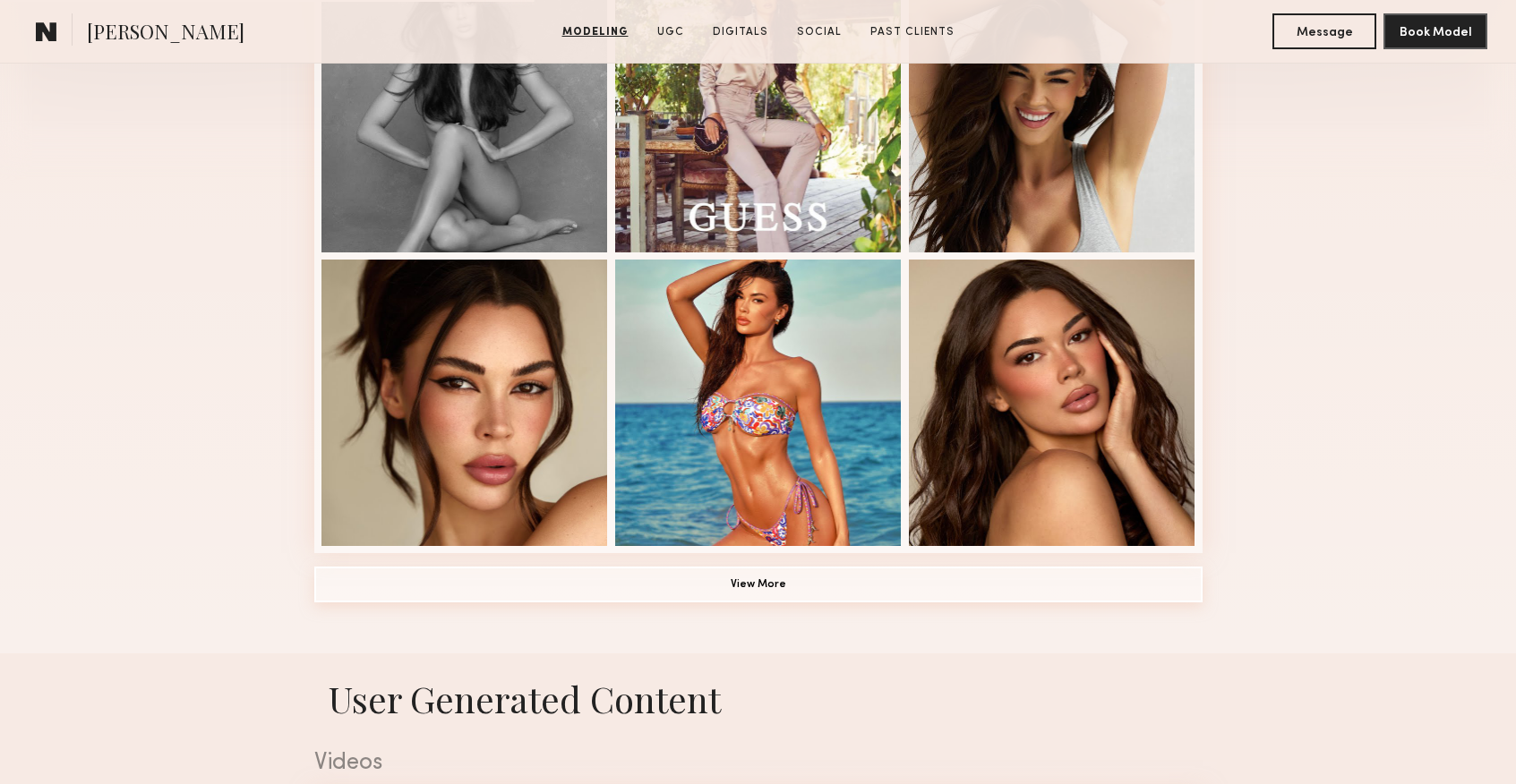
click at [793, 593] on button "View More" at bounding box center [758, 585] width 888 height 36
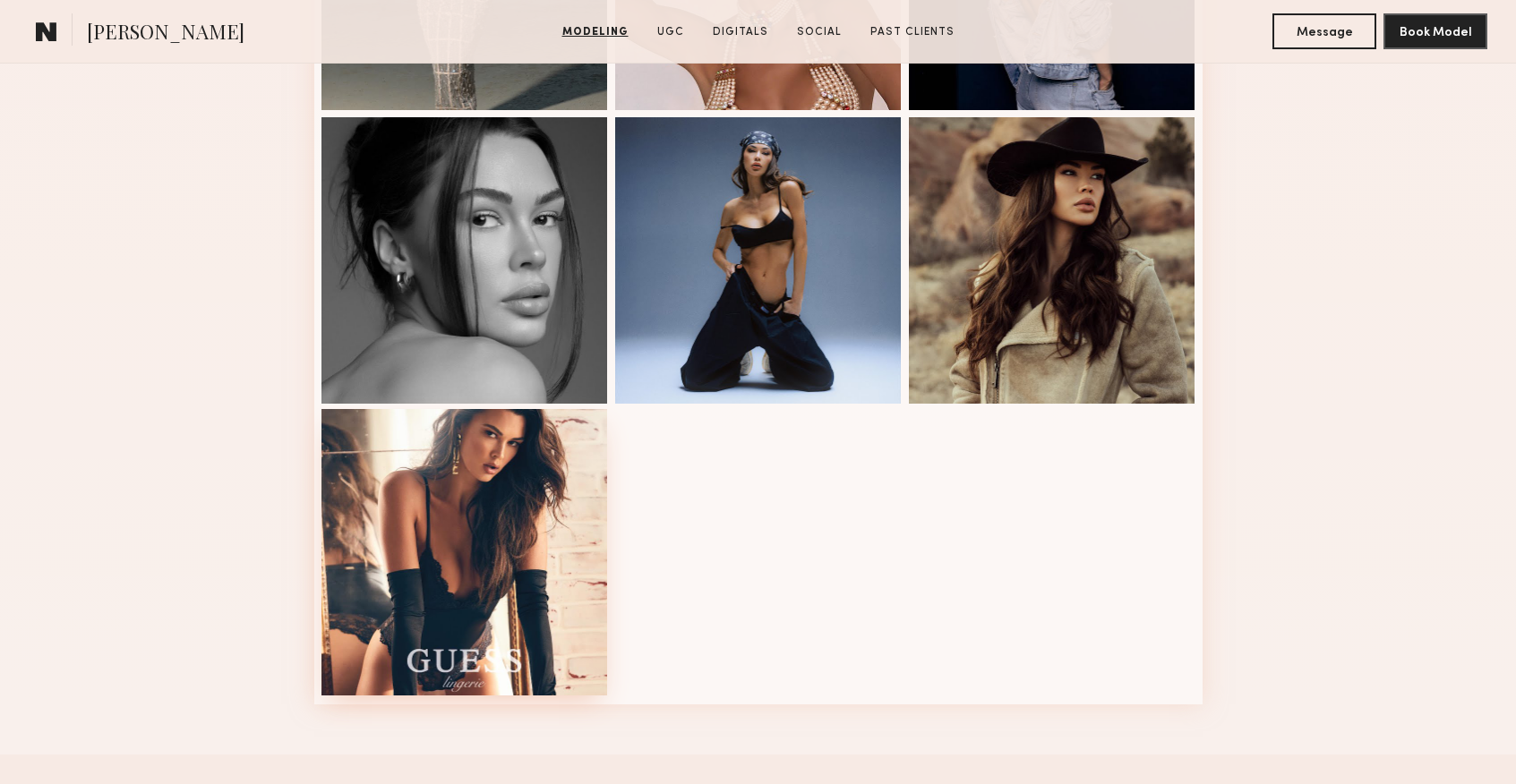
scroll to position [1860, 0]
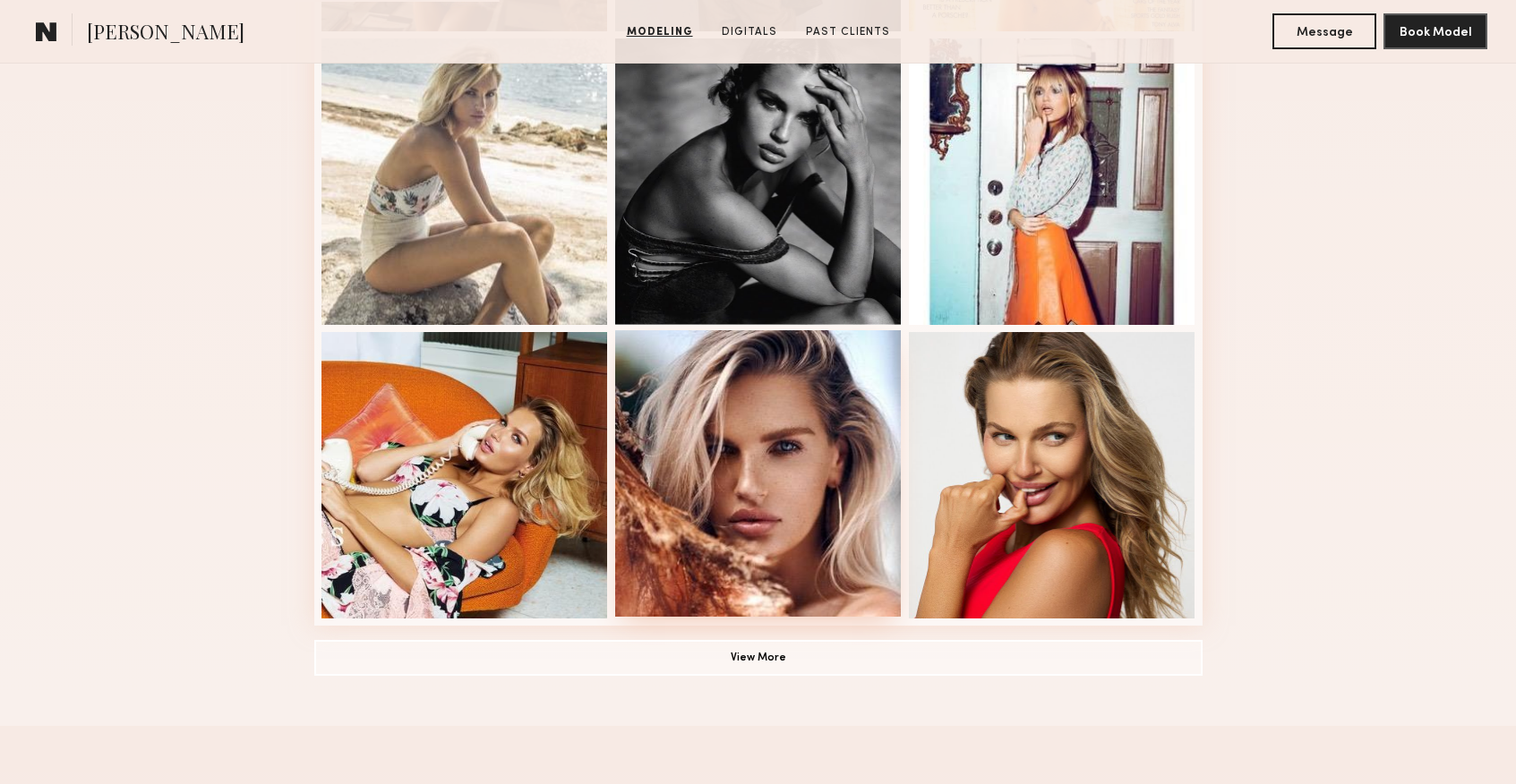
scroll to position [1117, 0]
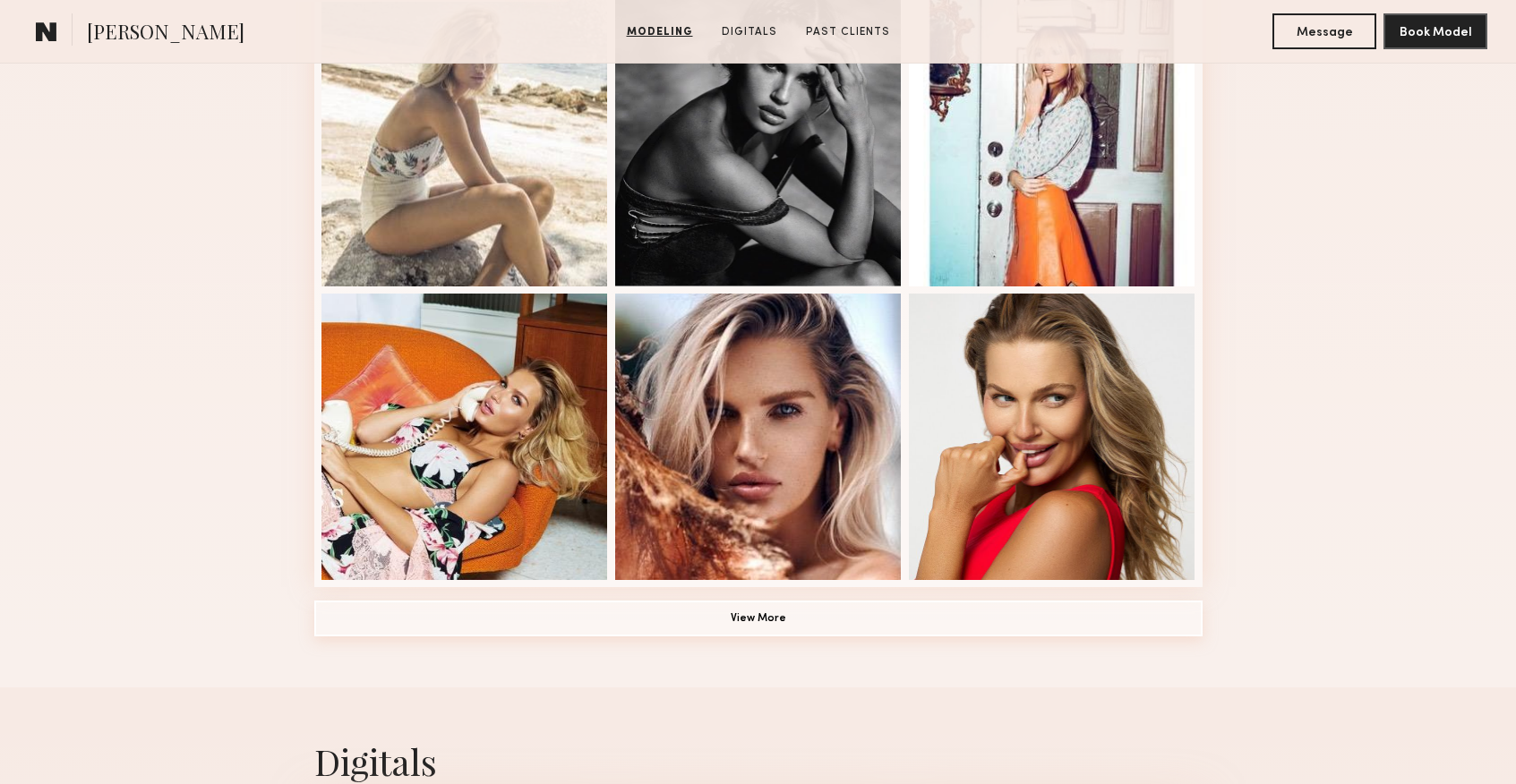
click at [790, 624] on button "View More" at bounding box center [758, 618] width 888 height 36
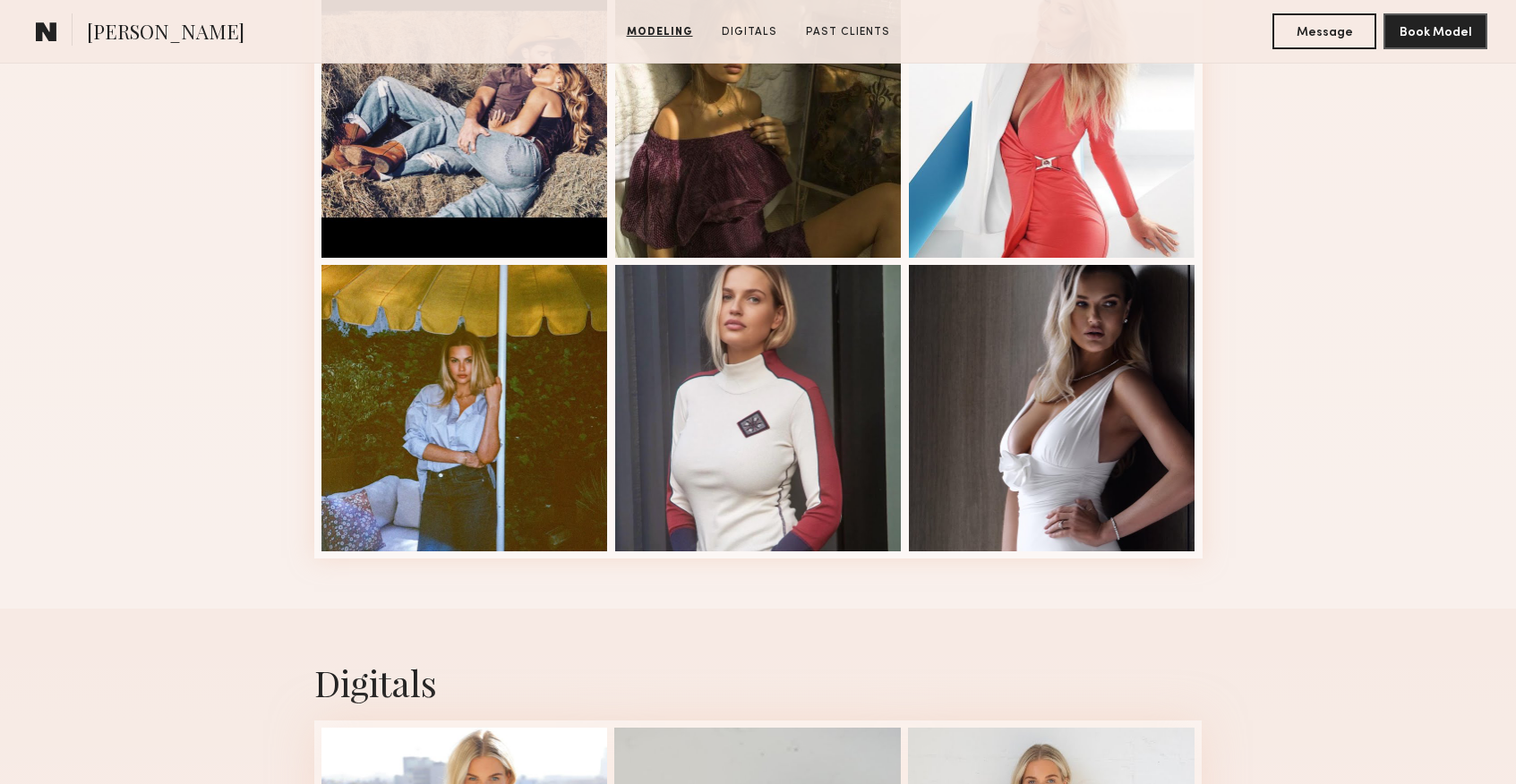
scroll to position [2307, 0]
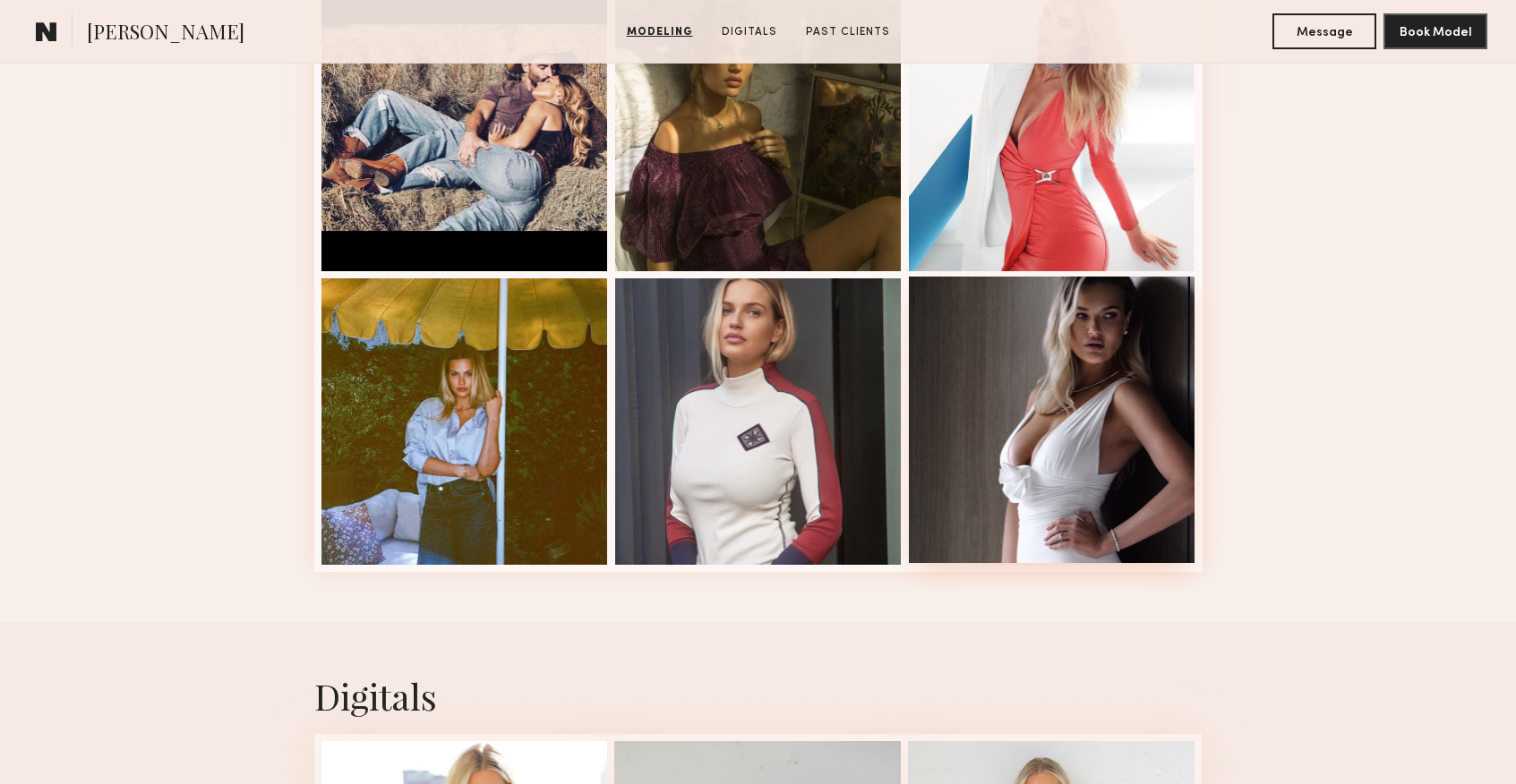
click at [1016, 476] on div at bounding box center [1052, 420] width 286 height 286
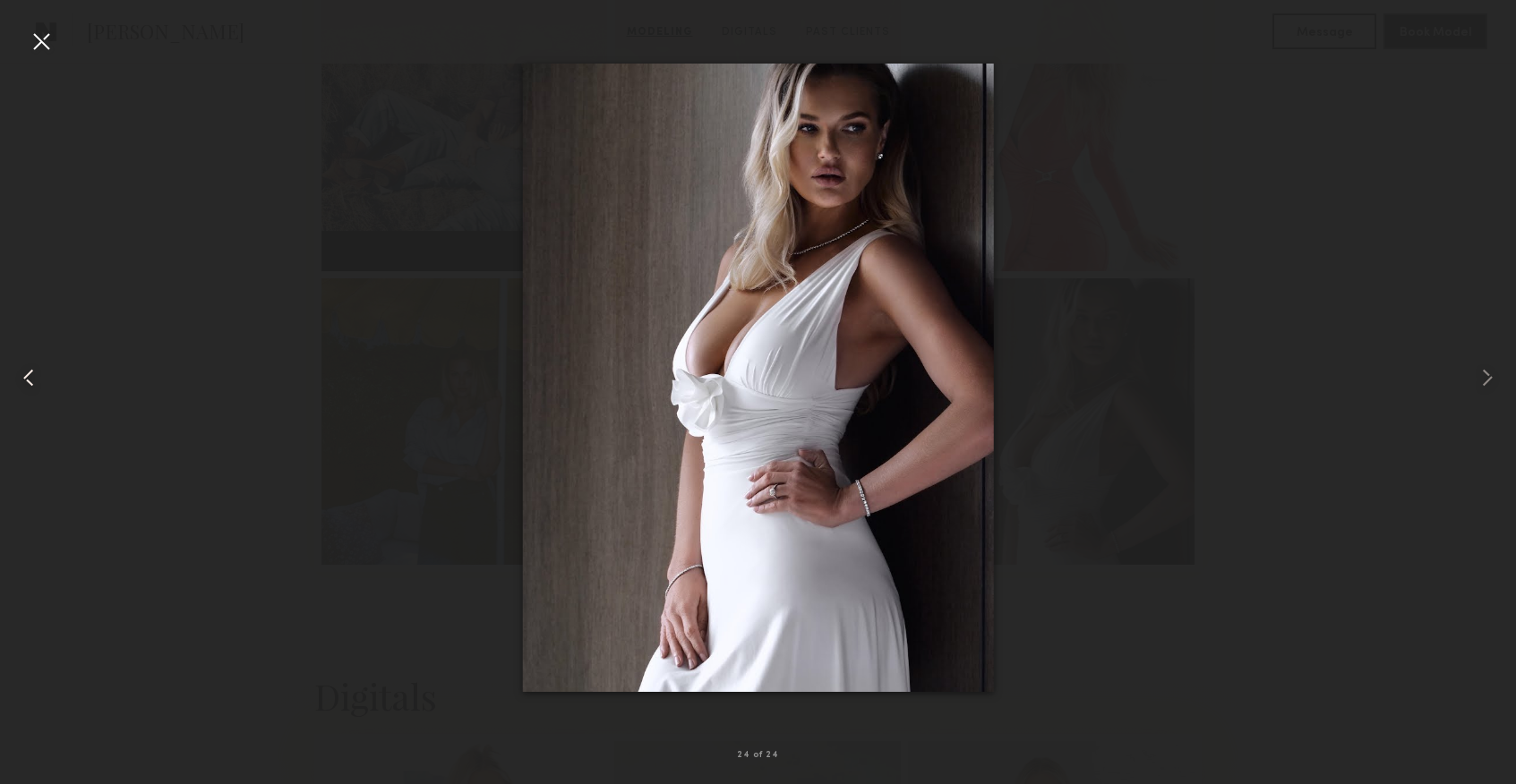
click at [56, 41] on div at bounding box center [31, 377] width 61 height 698
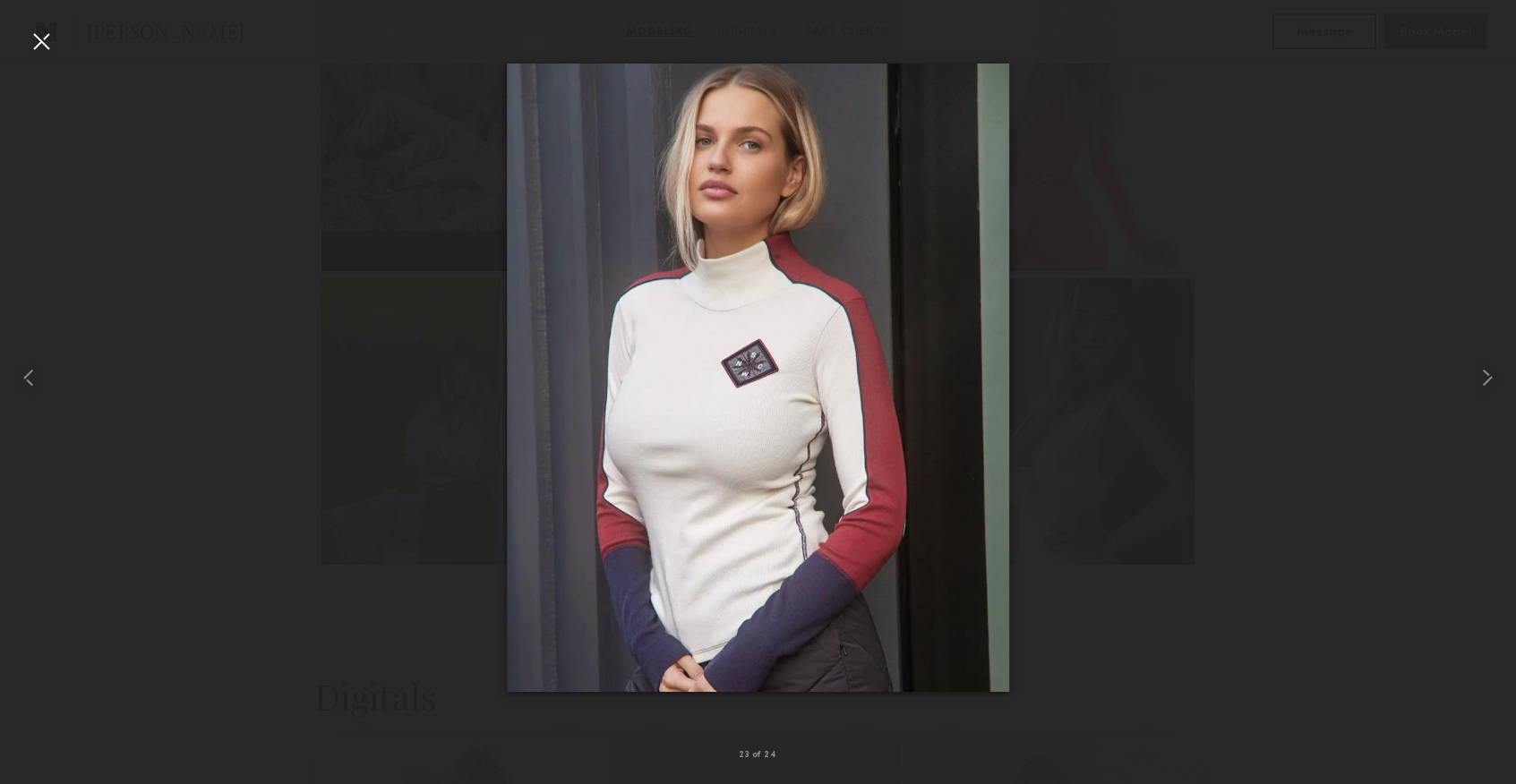
click at [1267, 340] on div at bounding box center [758, 377] width 1516 height 698
click at [29, 54] on div at bounding box center [40, 40] width 29 height 29
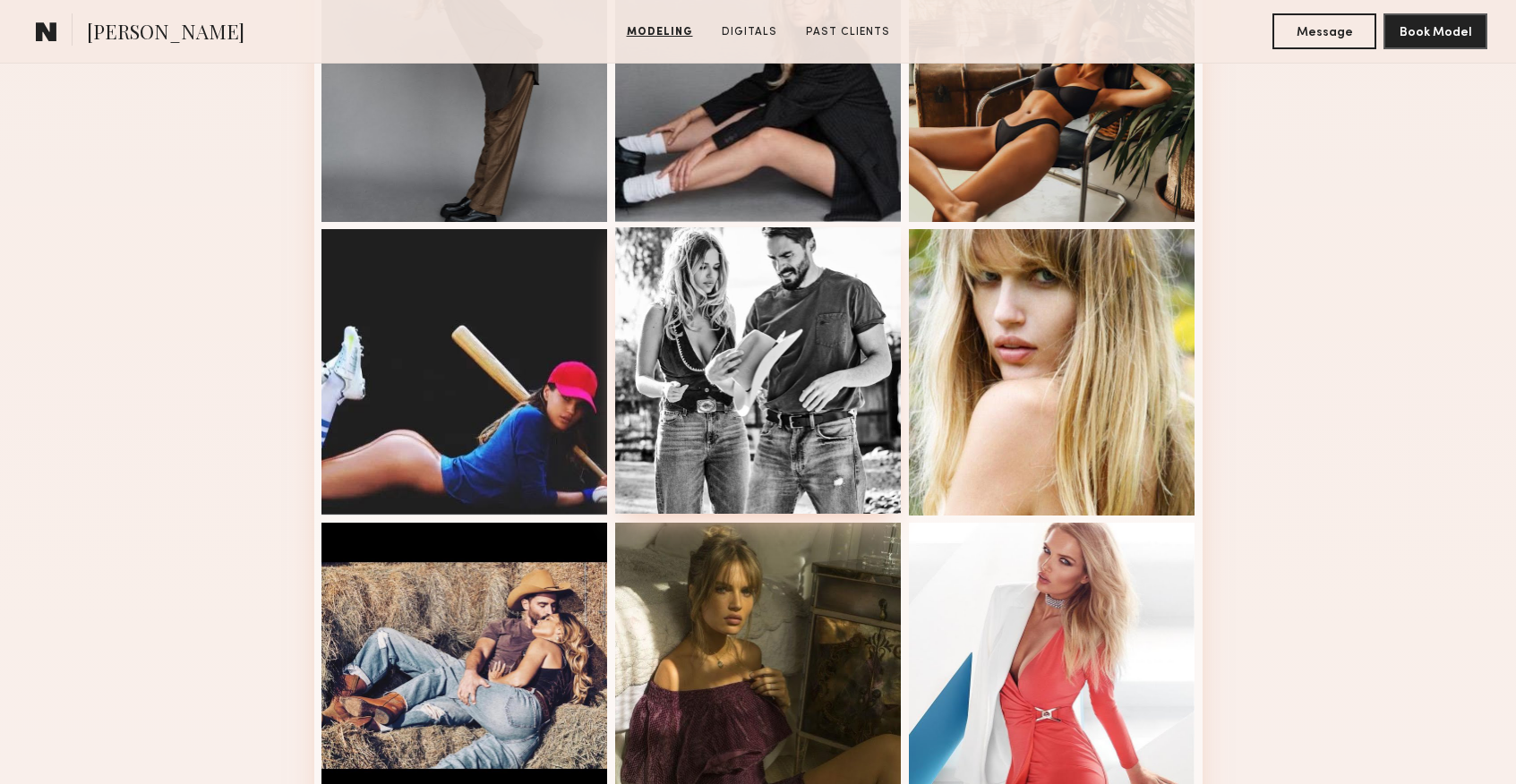
scroll to position [1650, 0]
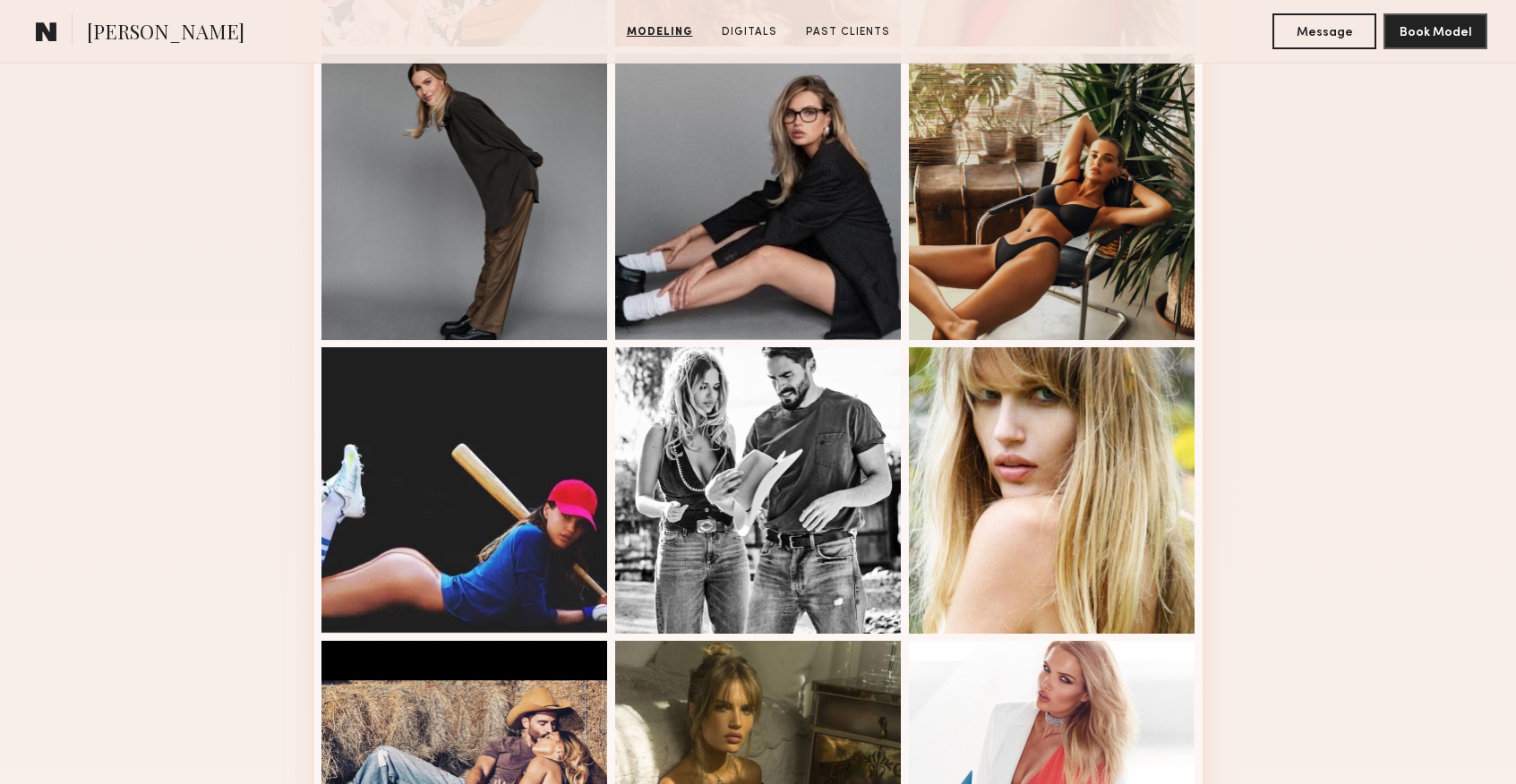
click at [1203, 410] on nb-model-profile-portfolio "Modeling Portfolio" at bounding box center [758, 19] width 917 height 2519
click at [692, 180] on div at bounding box center [758, 196] width 286 height 286
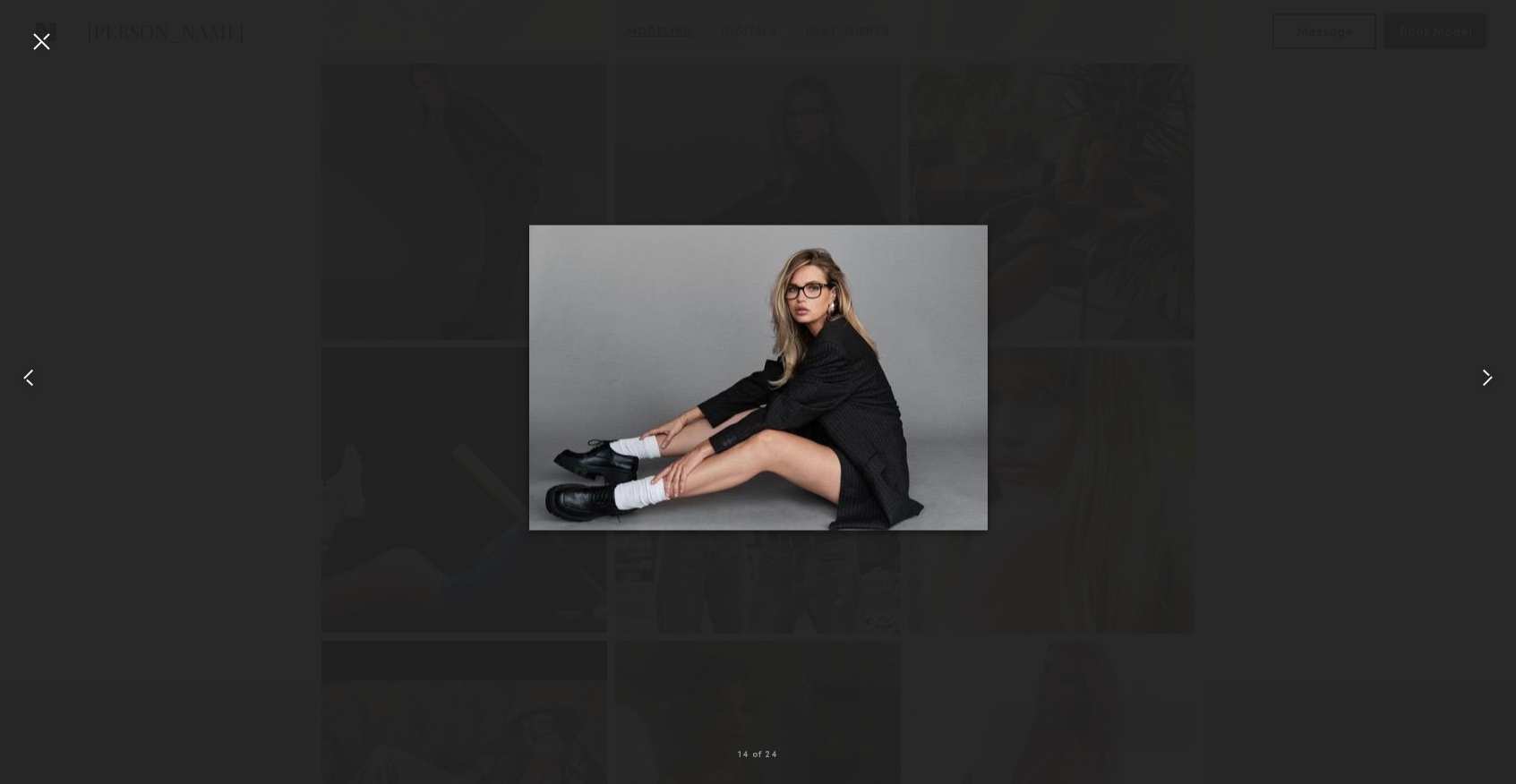
click at [48, 55] on div at bounding box center [31, 377] width 61 height 698
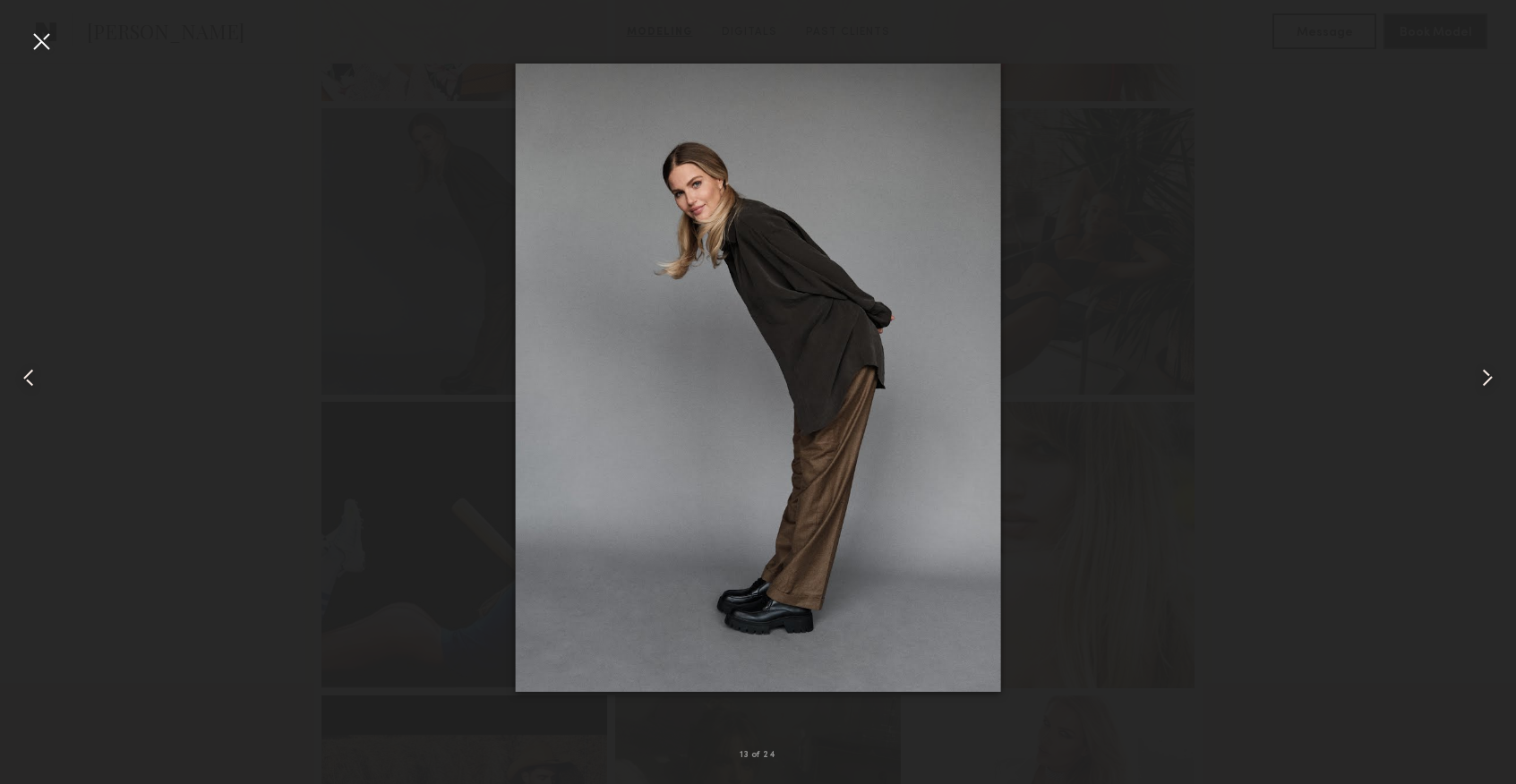
scroll to position [1516, 0]
click at [53, 51] on div at bounding box center [40, 40] width 29 height 29
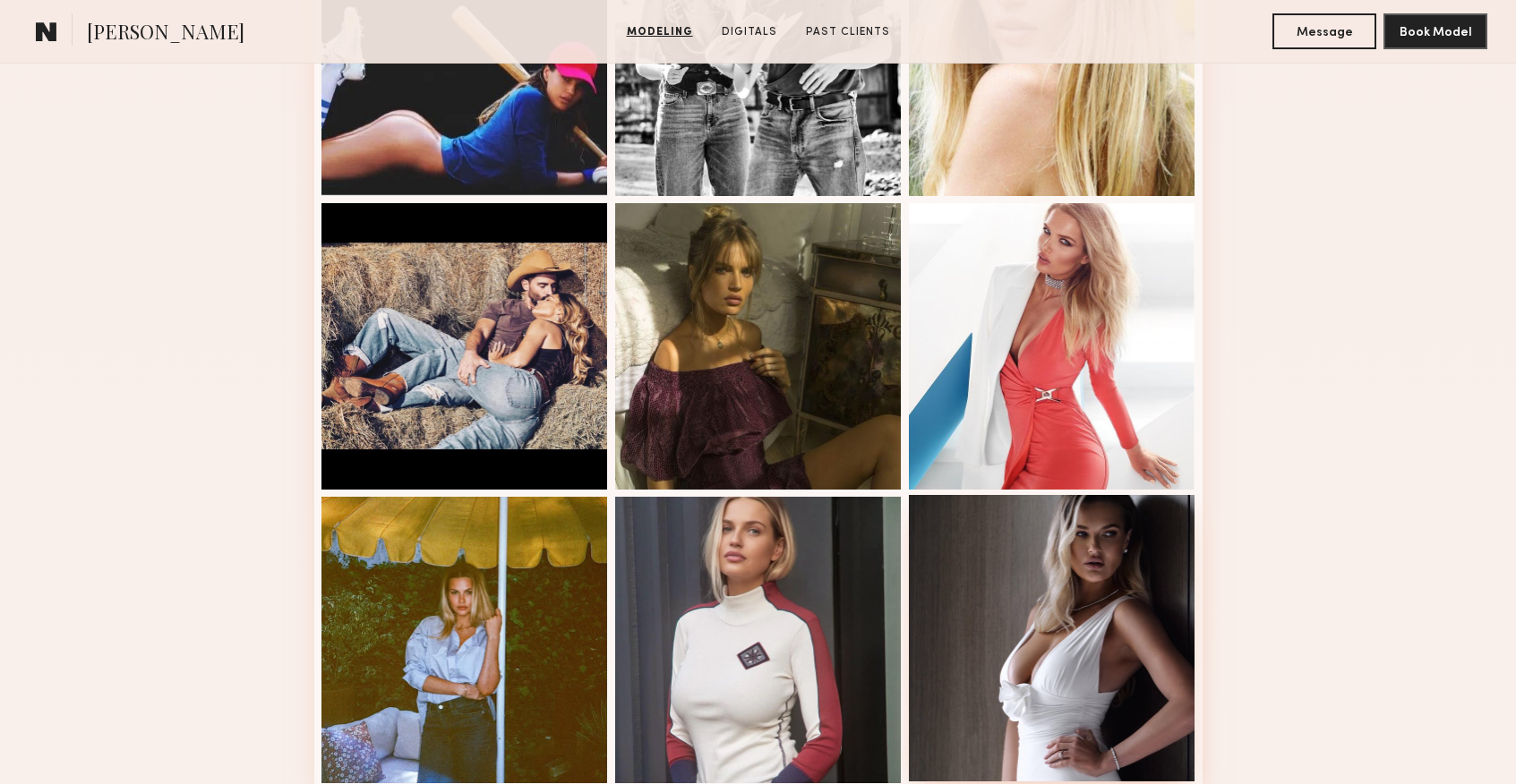
scroll to position [2090, 0]
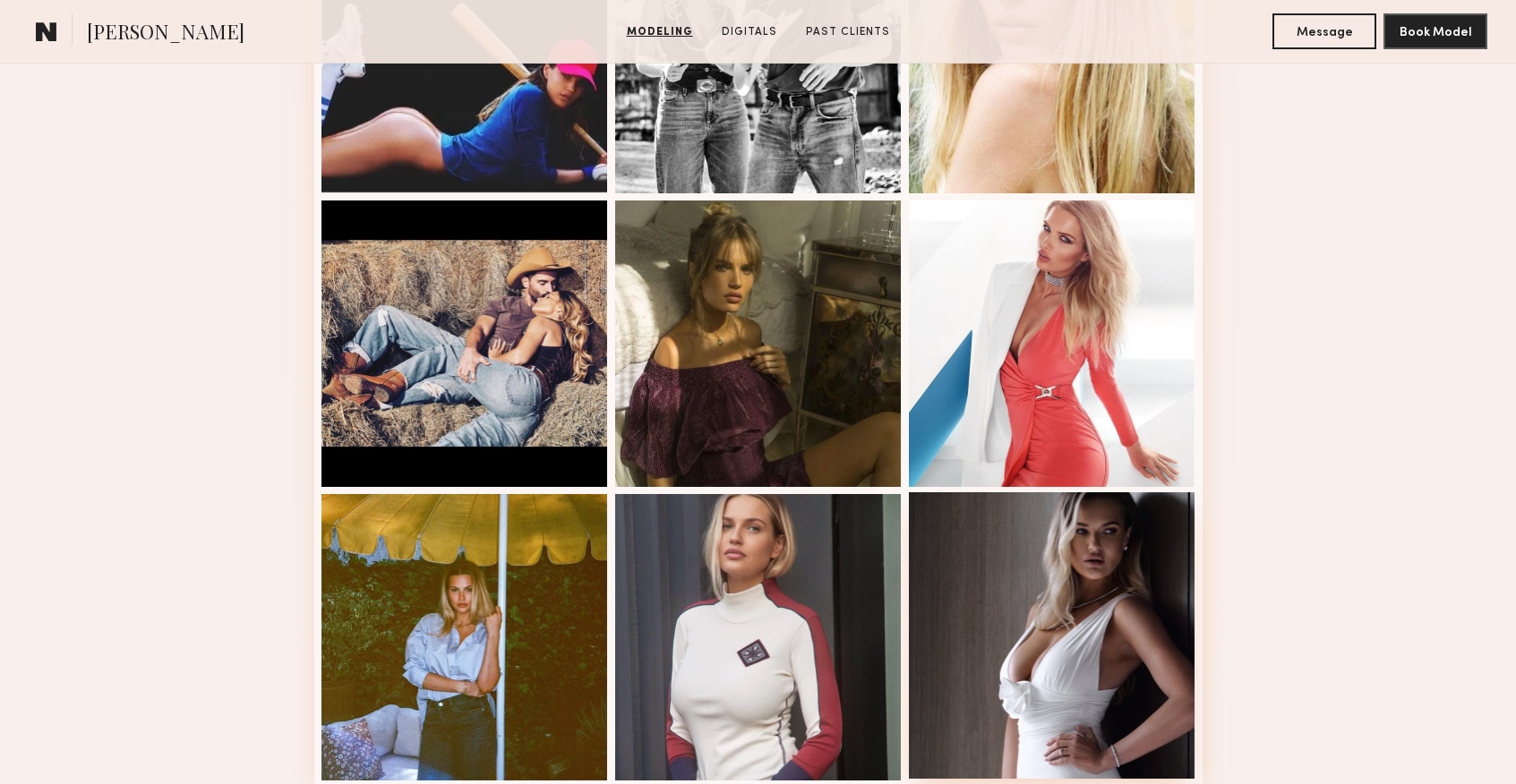
click at [1086, 586] on div at bounding box center [1052, 636] width 286 height 286
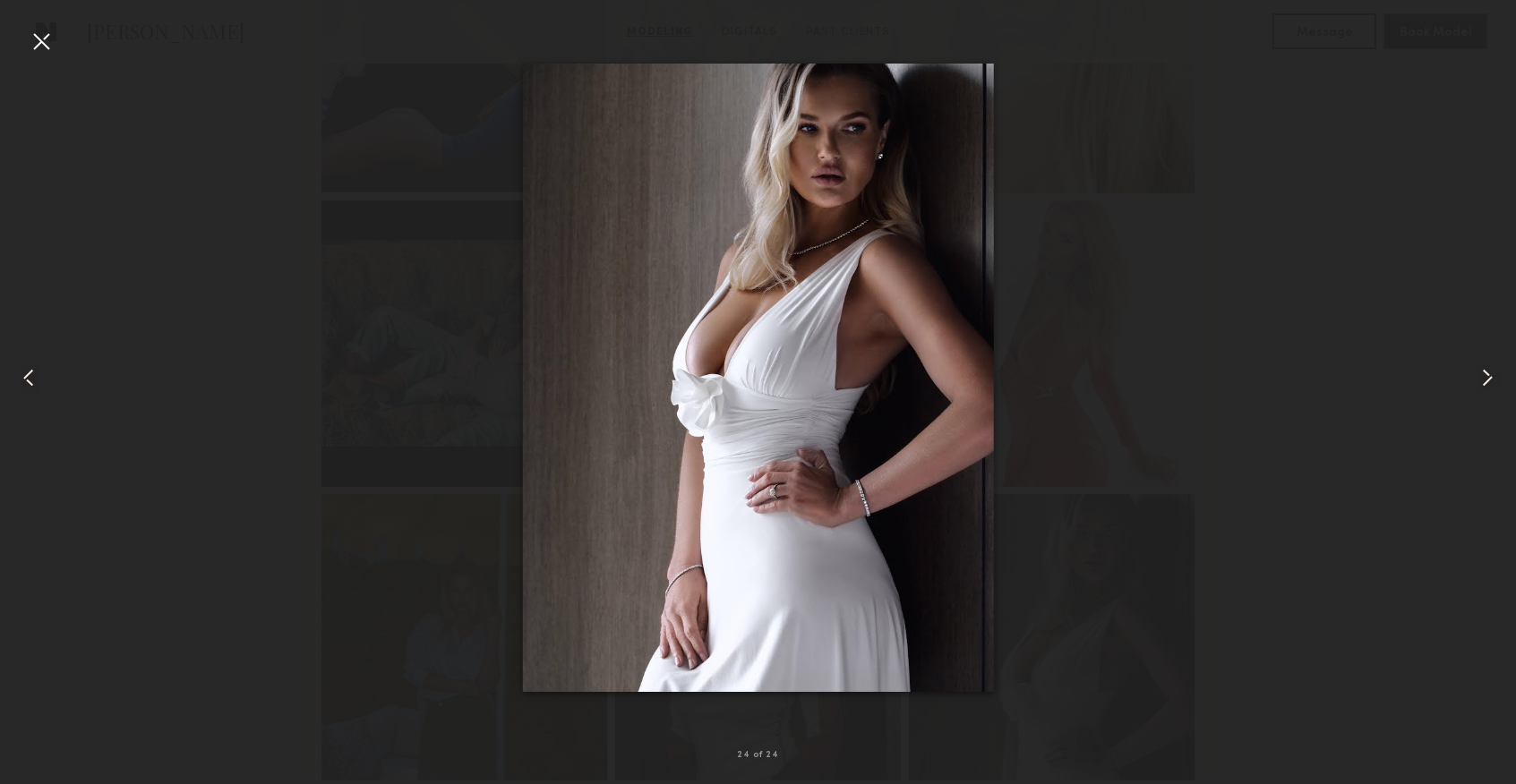
click at [27, 36] on div at bounding box center [40, 40] width 29 height 29
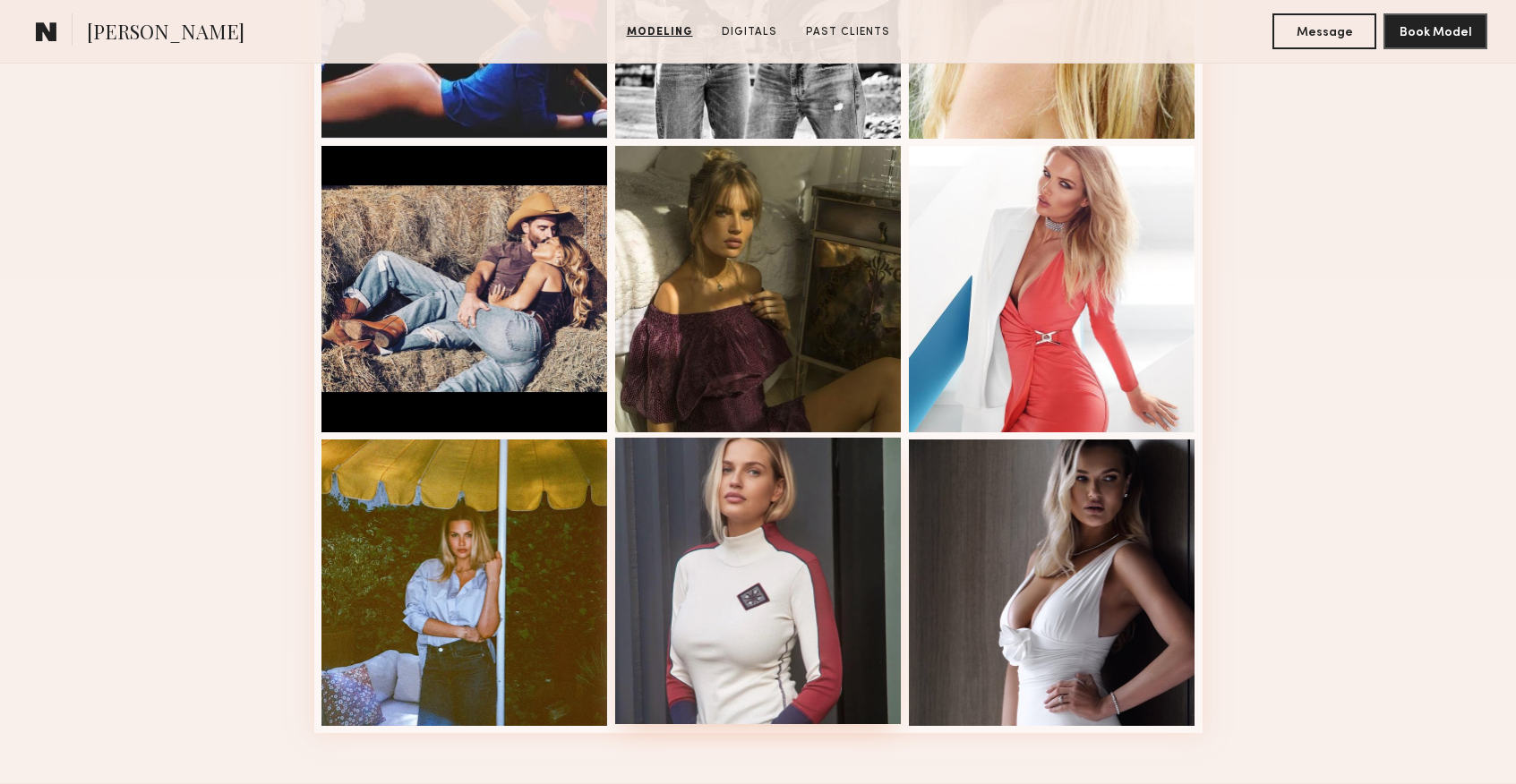
scroll to position [2412, 0]
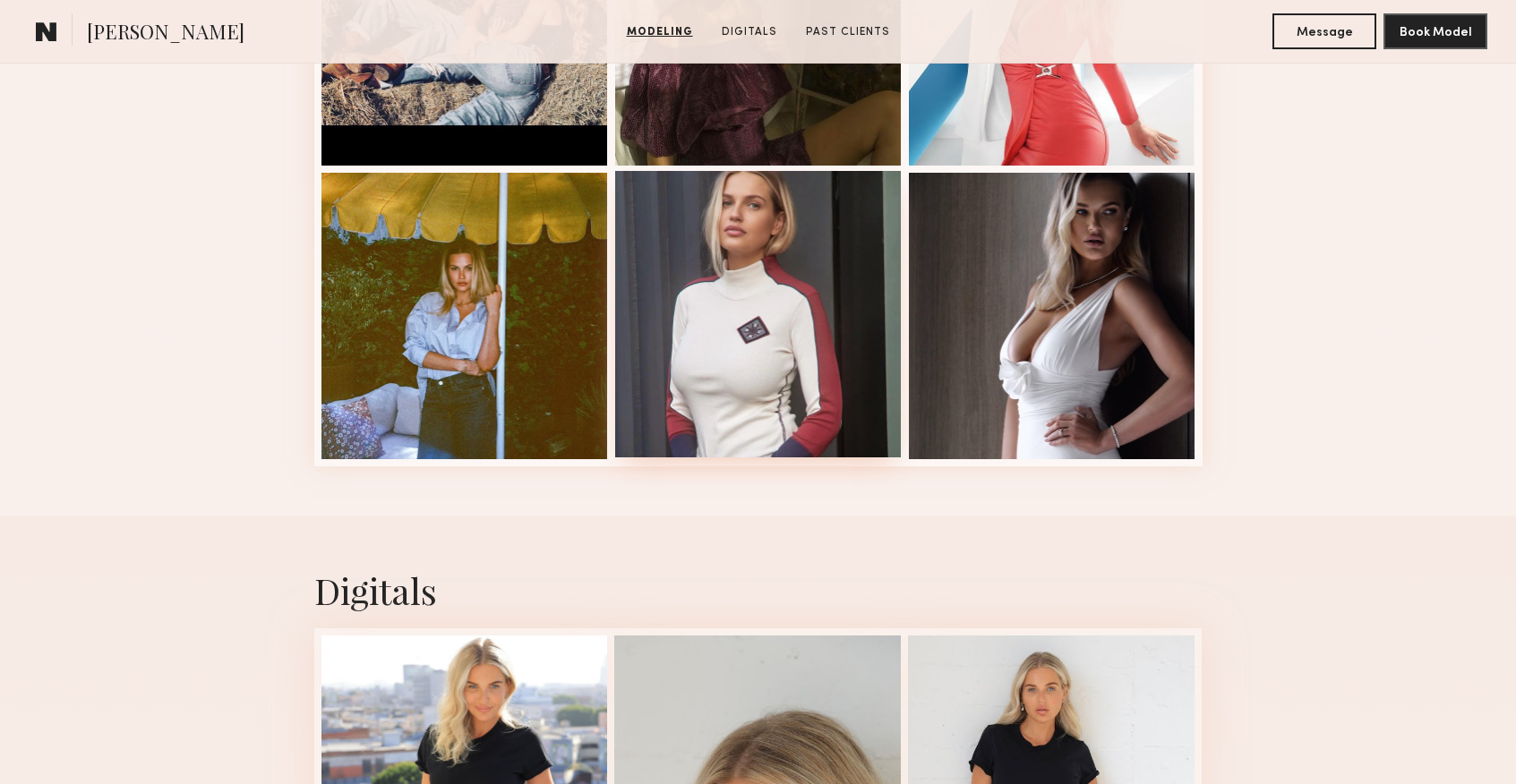
click at [813, 405] on div at bounding box center [758, 314] width 286 height 286
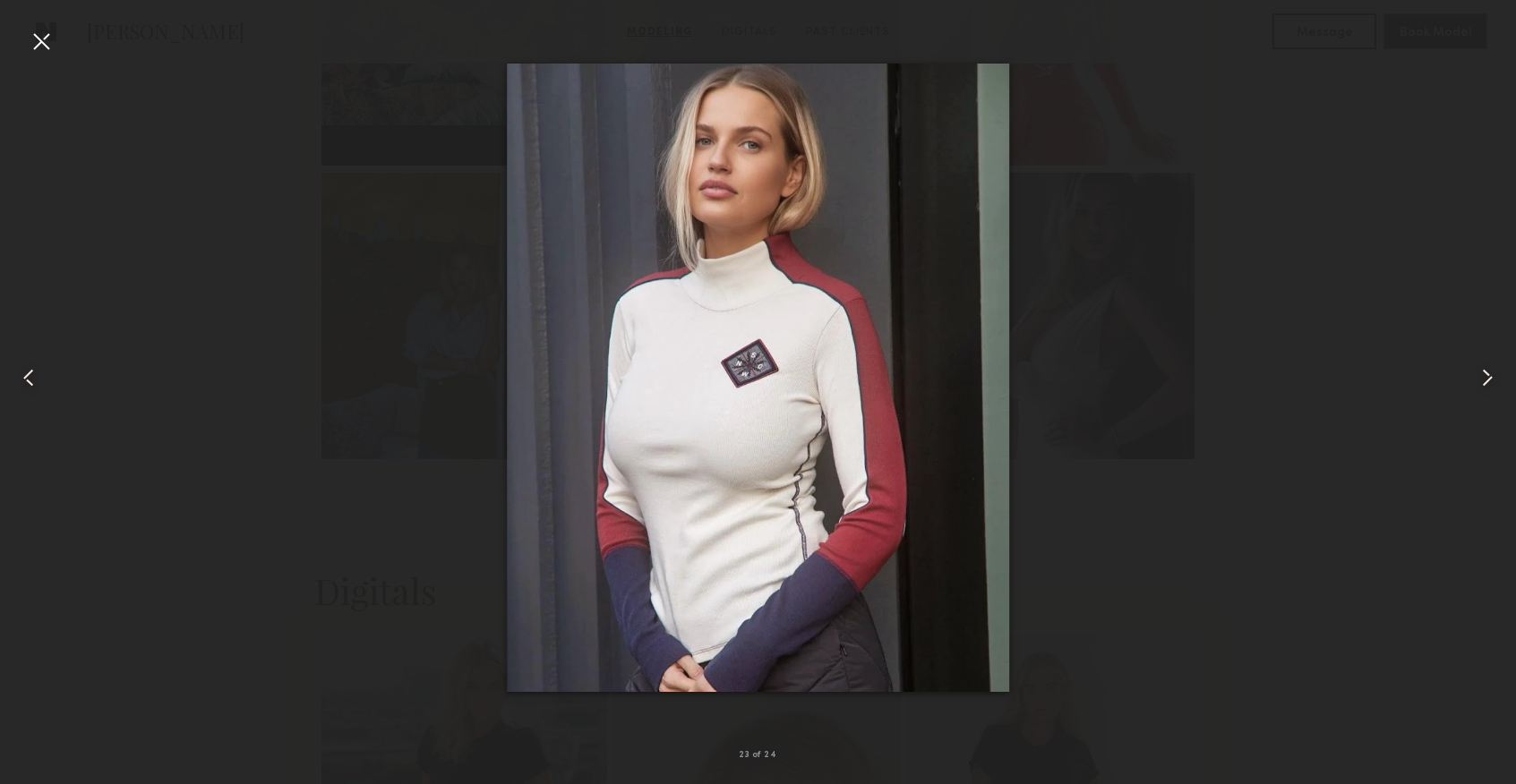
click at [28, 47] on div at bounding box center [40, 40] width 29 height 29
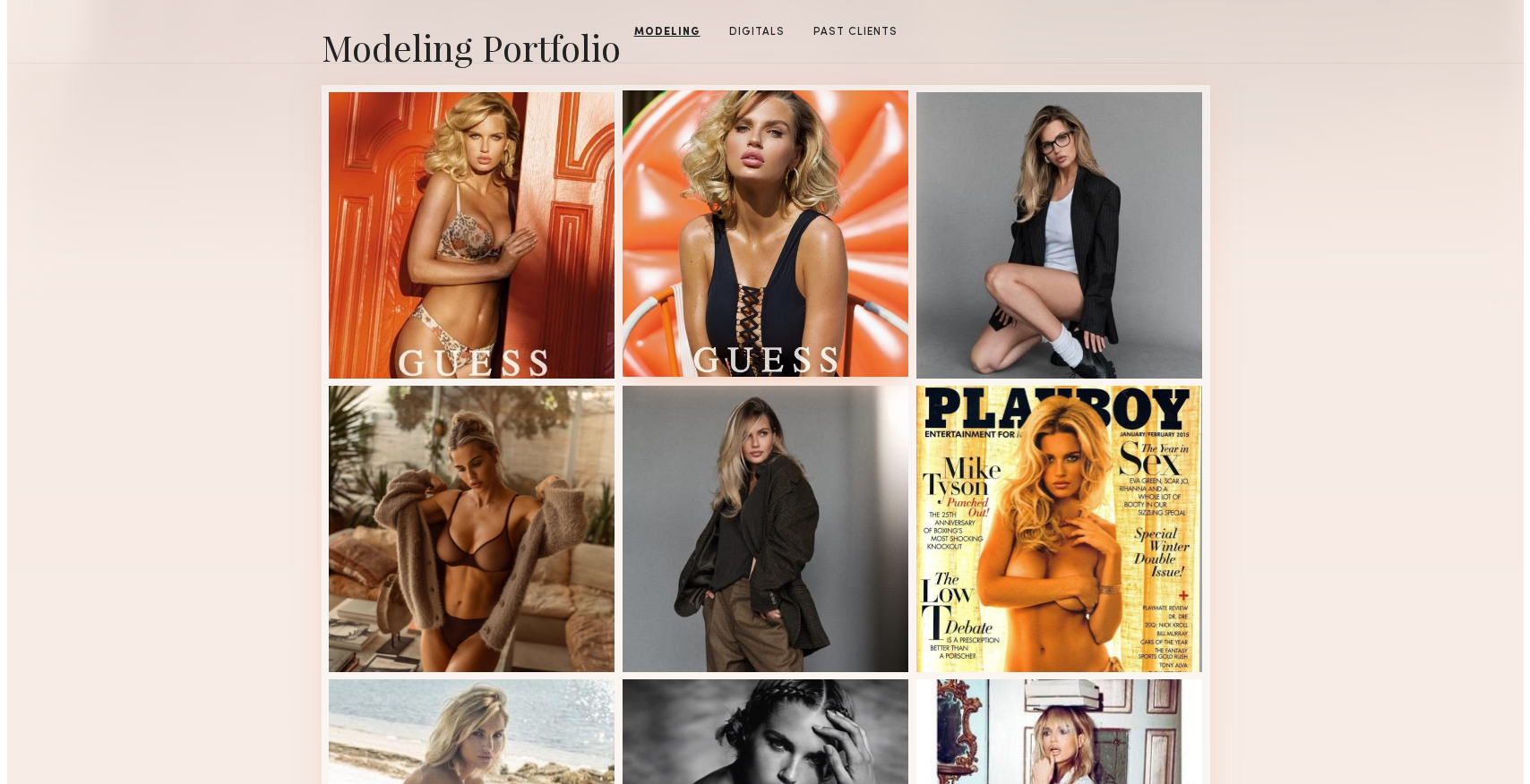
scroll to position [0, 0]
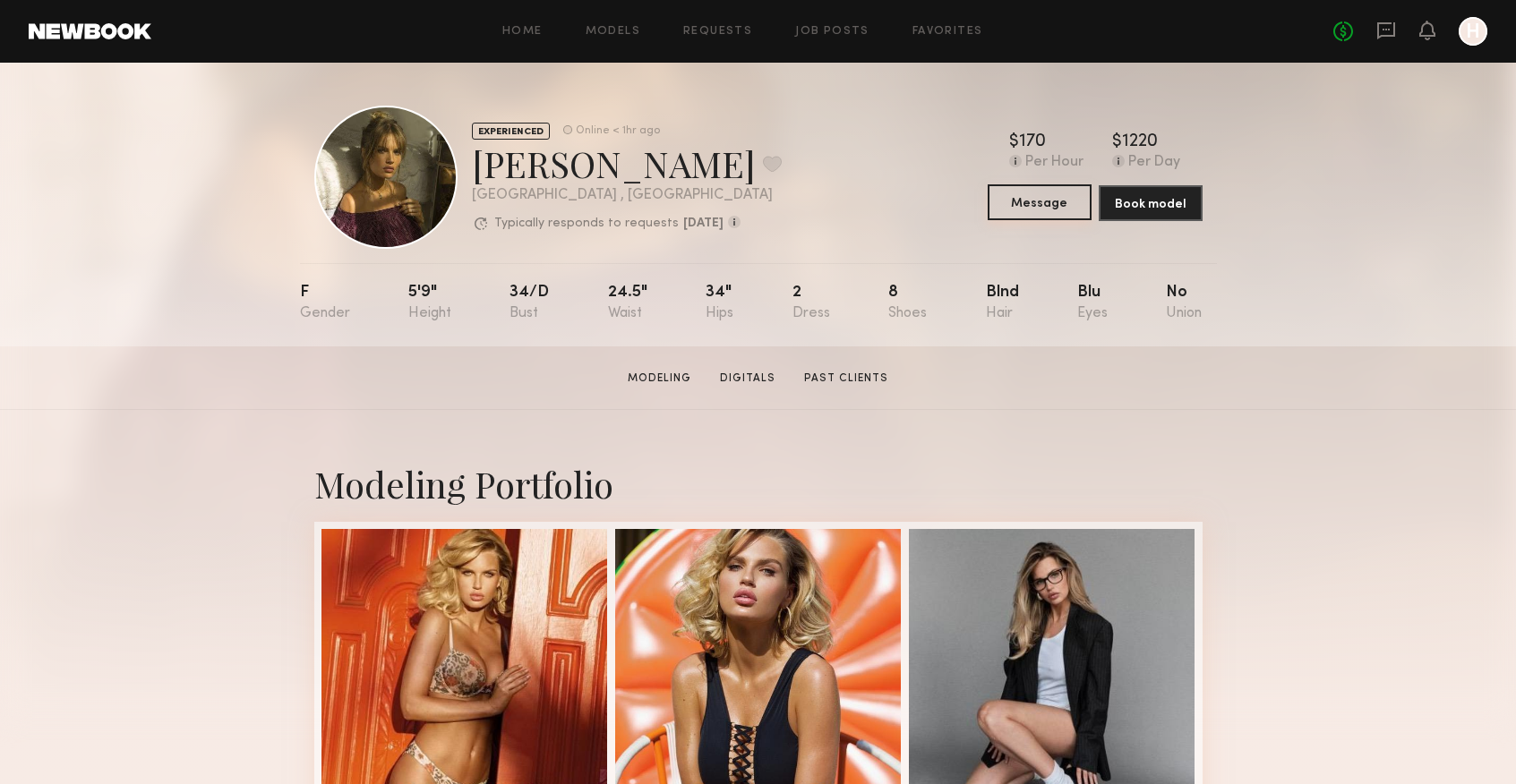
click at [1051, 216] on button "Message" at bounding box center [1039, 202] width 104 height 36
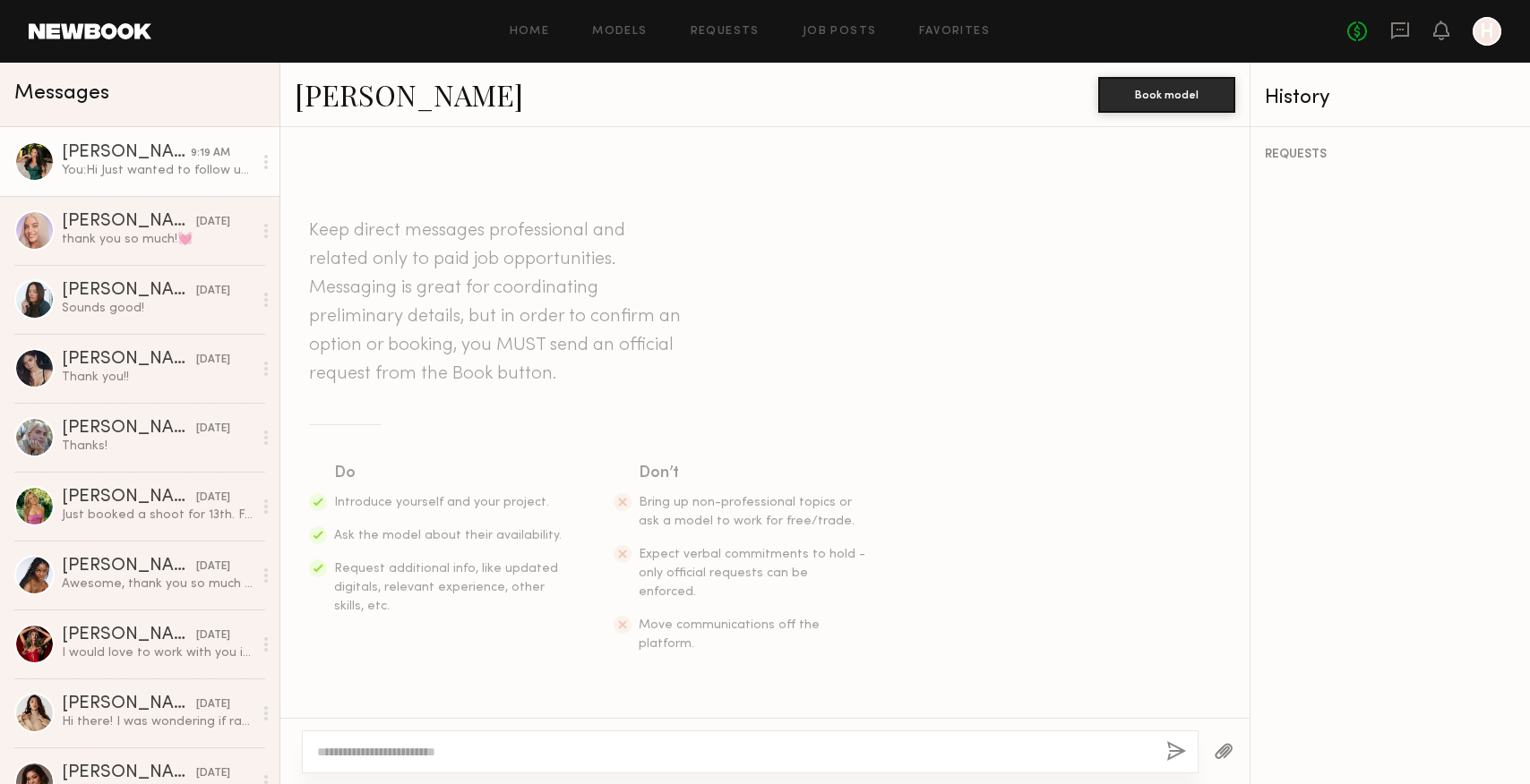
click at [96, 187] on link "[PERSON_NAME] 9:19 AM You: Hi Just wanted to follow up on your availability for…" at bounding box center [139, 162] width 280 height 69
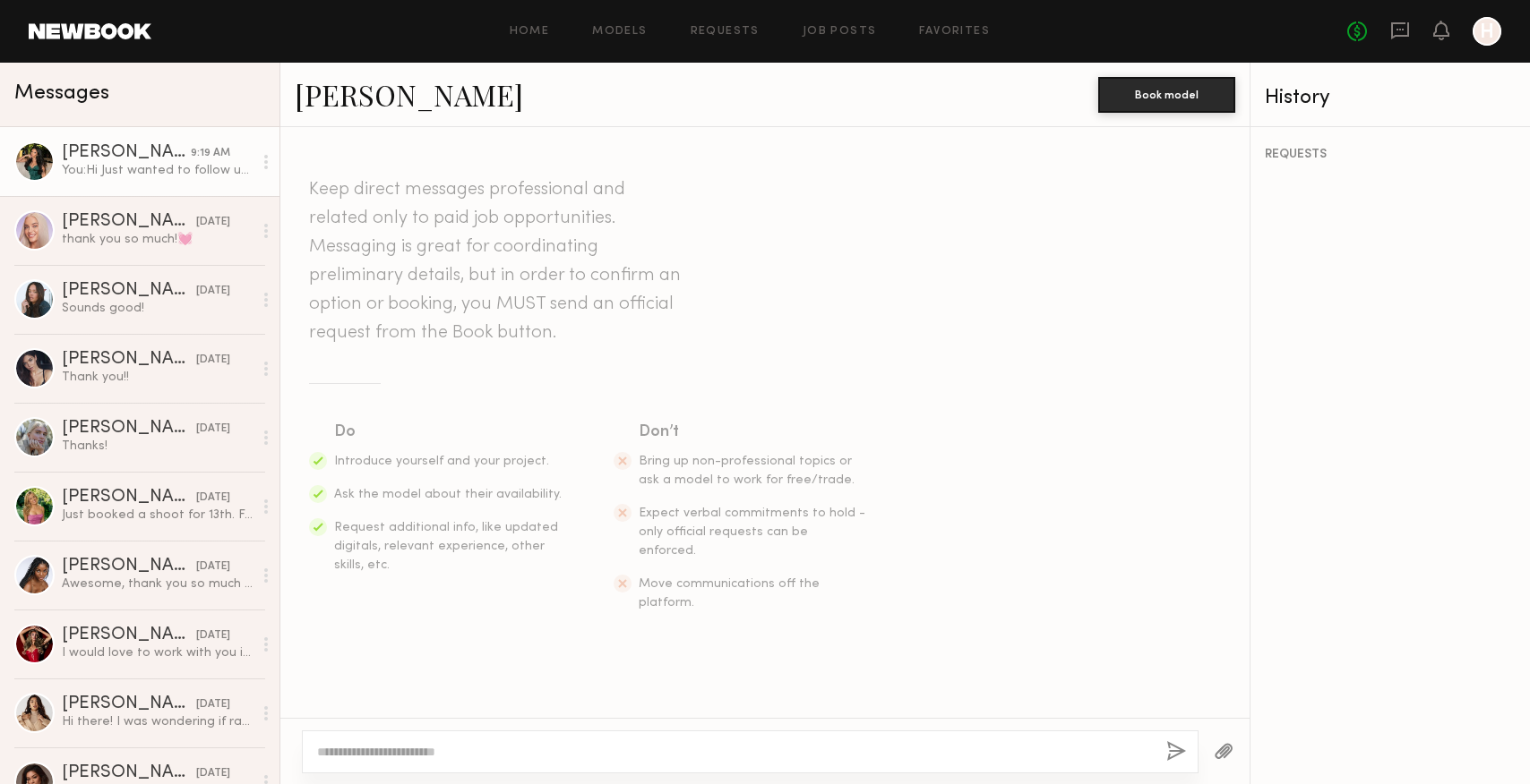
scroll to position [616, 0]
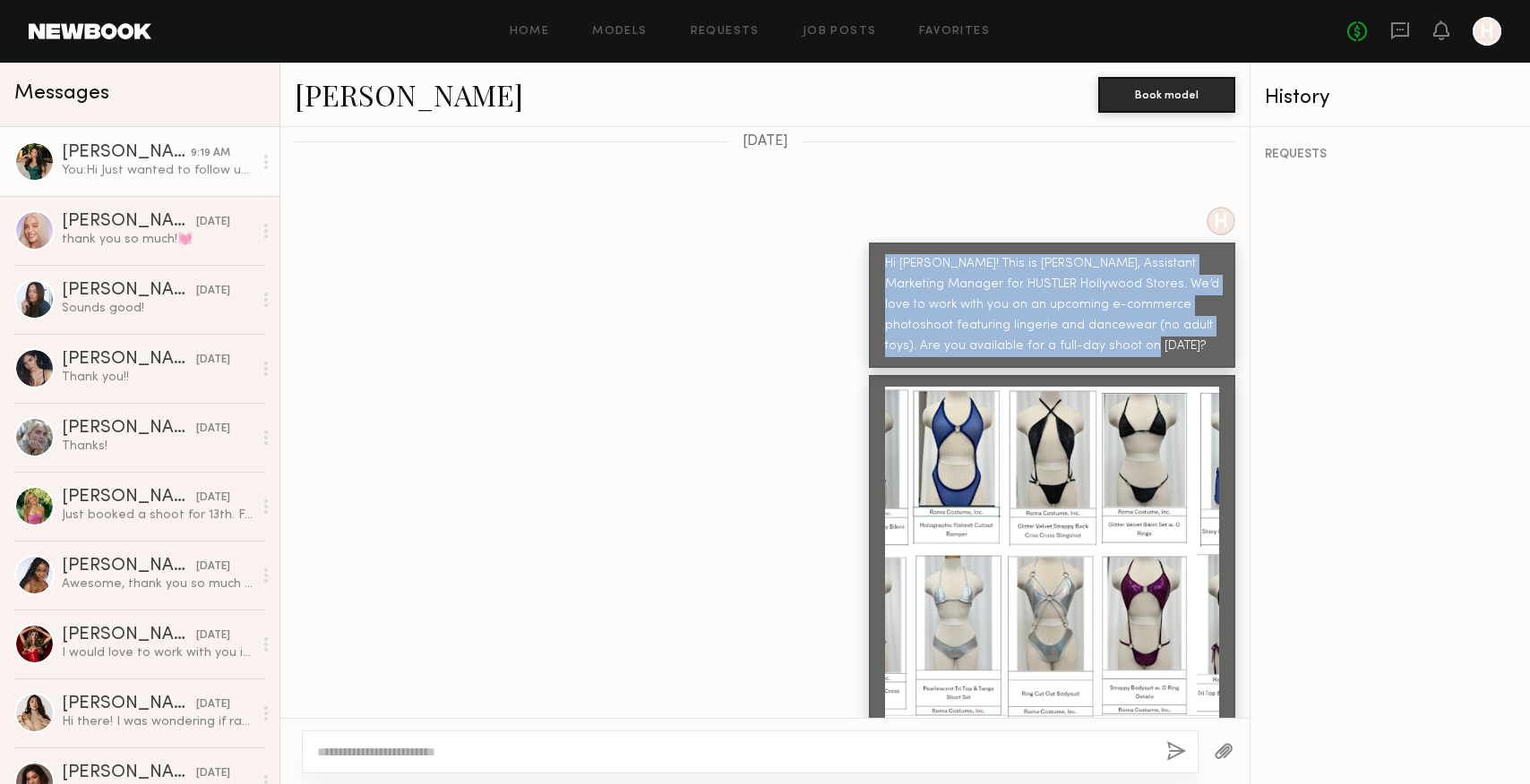
drag, startPoint x: 1026, startPoint y: 295, endPoint x: 871, endPoint y: 222, distance: 171.3
click at [885, 254] on div "Hi [PERSON_NAME]! This is [PERSON_NAME], Assistant Marketing Manager for HUSTLE…" at bounding box center [1052, 305] width 334 height 103
copy div "Hi [PERSON_NAME]! This is [PERSON_NAME], Assistant Marketing Manager for HUSTLE…"
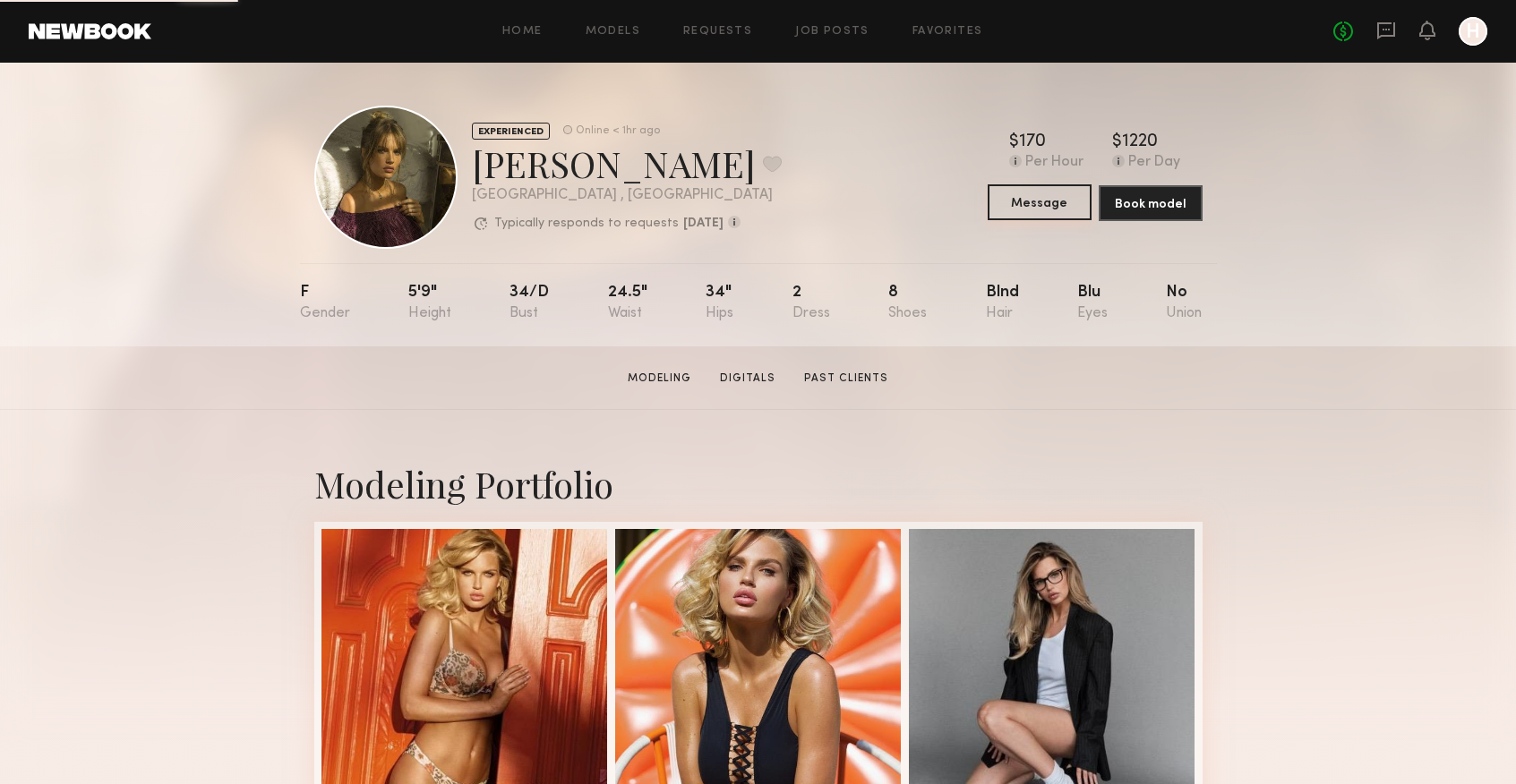
click at [1063, 200] on button "Message" at bounding box center [1039, 202] width 104 height 36
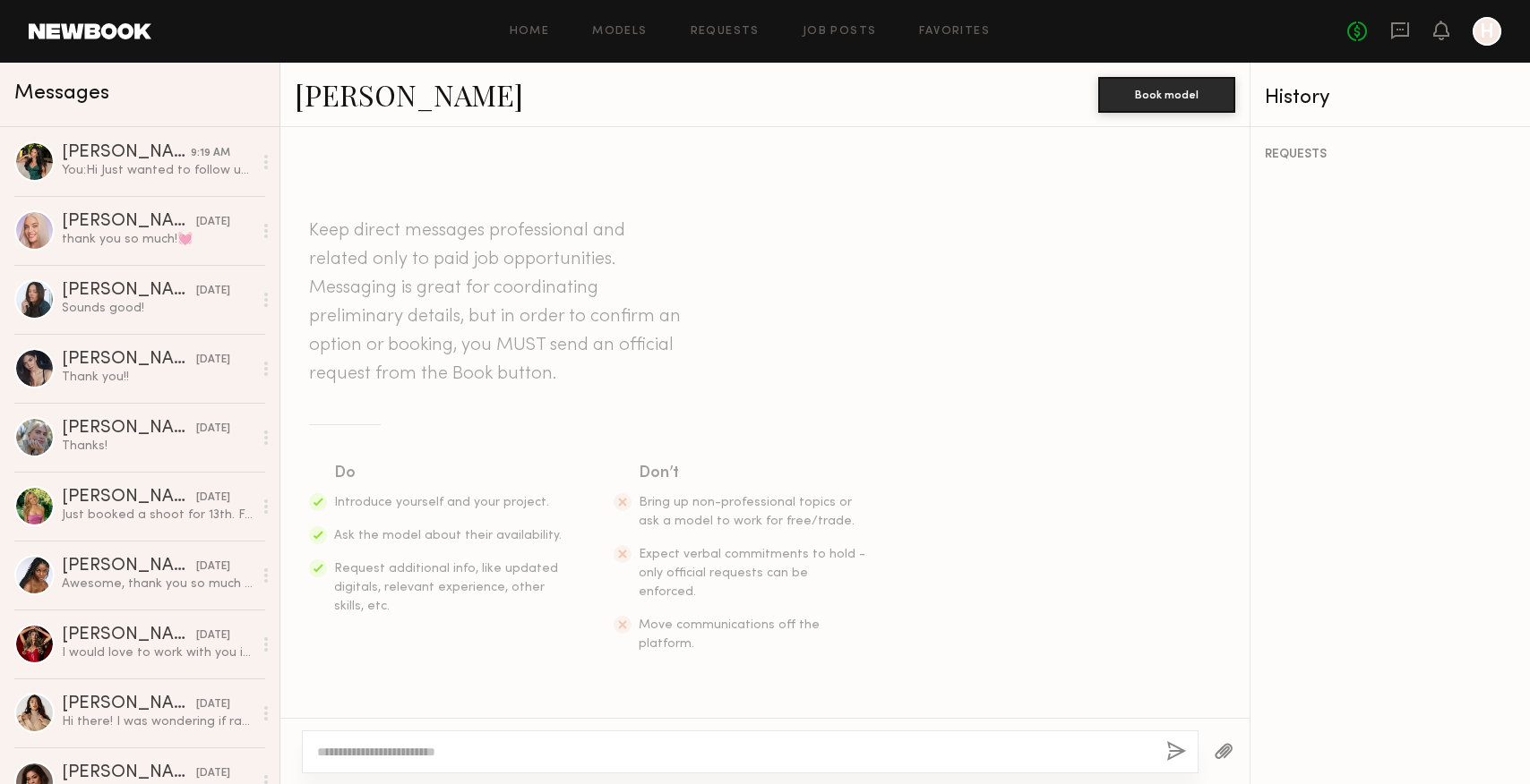
click at [441, 748] on textarea at bounding box center [734, 752] width 835 height 18
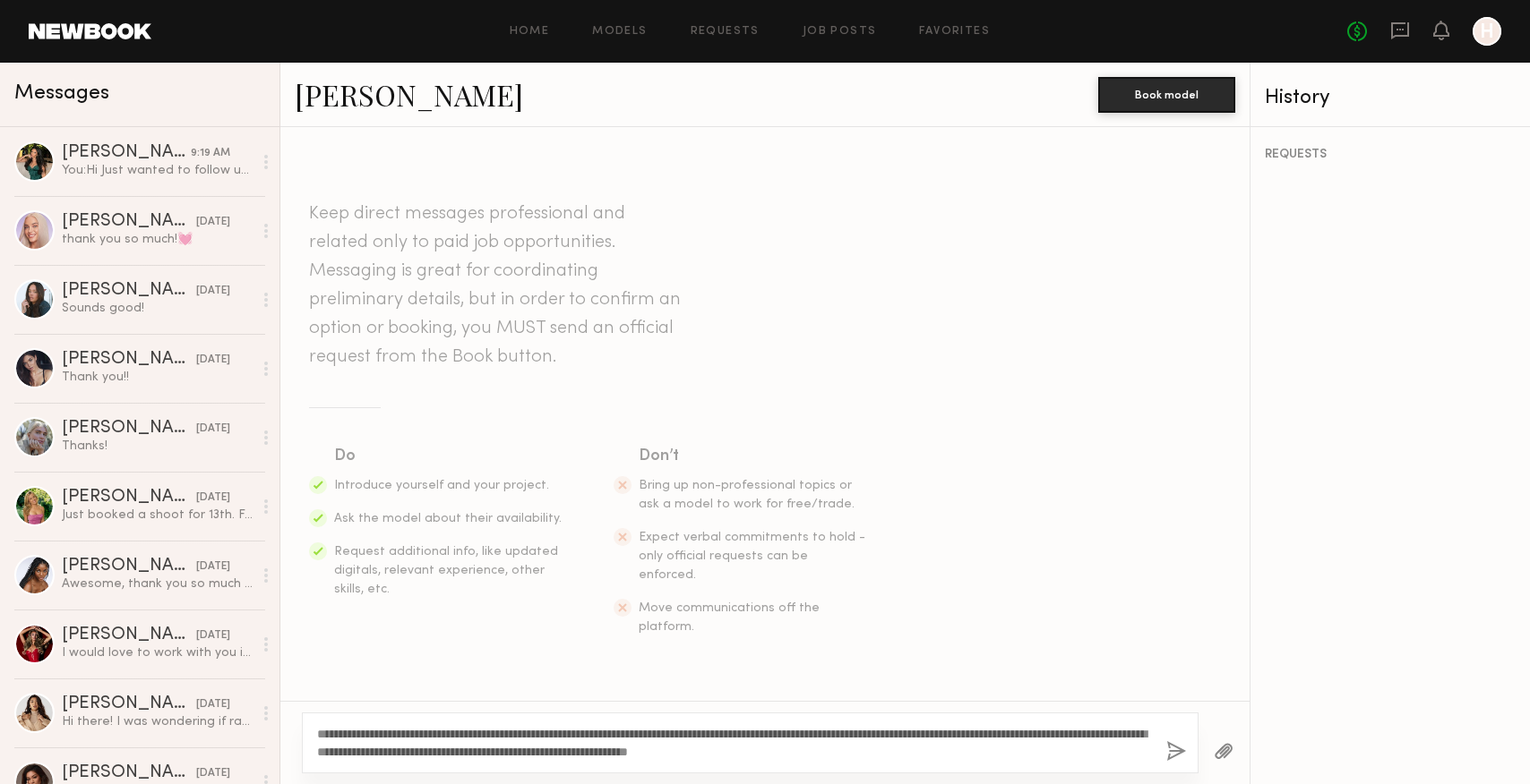
drag, startPoint x: 378, startPoint y: 732, endPoint x: 334, endPoint y: 733, distance: 44.0
click at [334, 733] on textarea "**********" at bounding box center [734, 743] width 835 height 36
click at [1007, 748] on textarea "**********" at bounding box center [734, 743] width 835 height 36
click at [1036, 753] on textarea "**********" at bounding box center [734, 743] width 835 height 36
type textarea "**********"
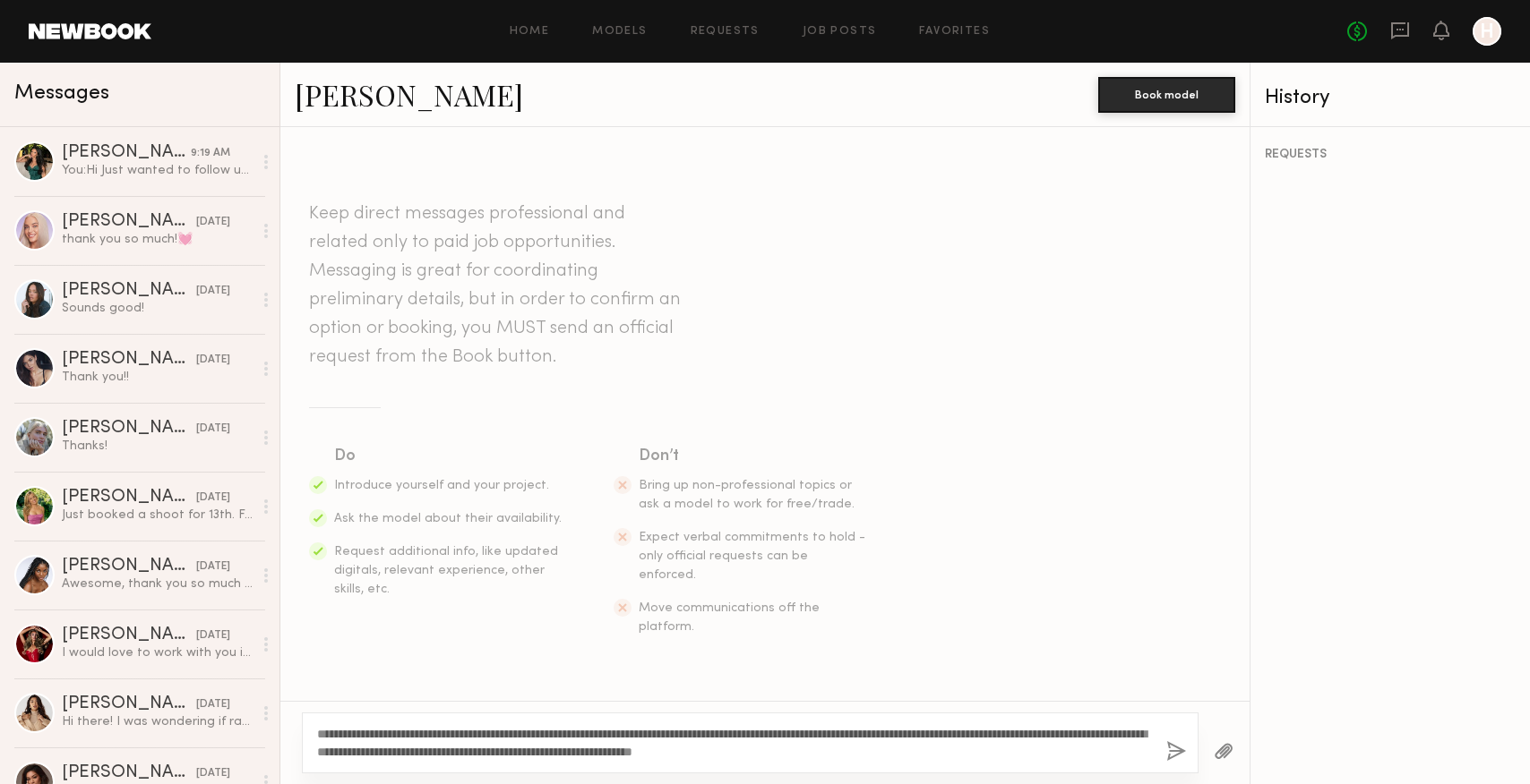
click at [1180, 749] on button "button" at bounding box center [1176, 752] width 20 height 23
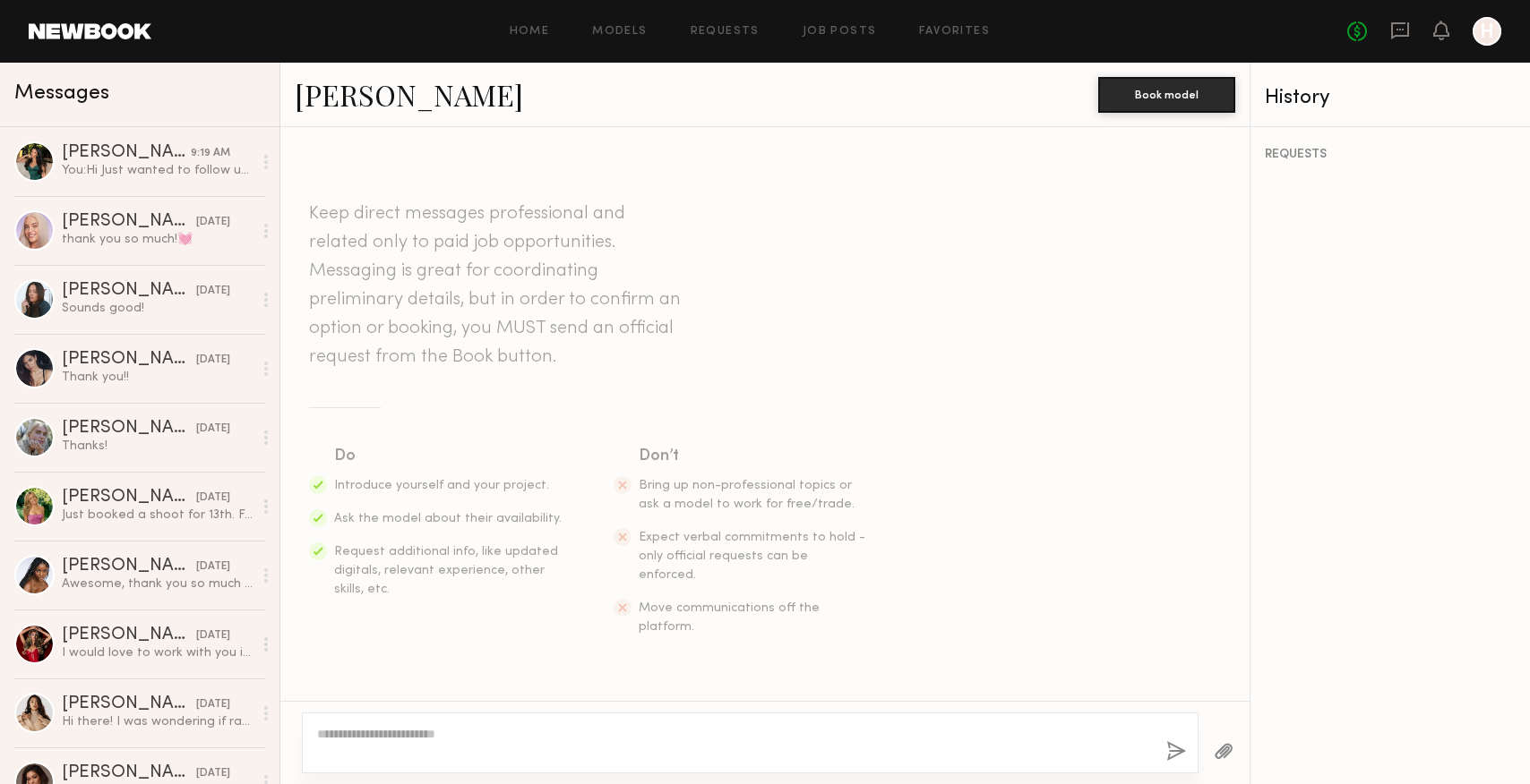
scroll to position [243, 0]
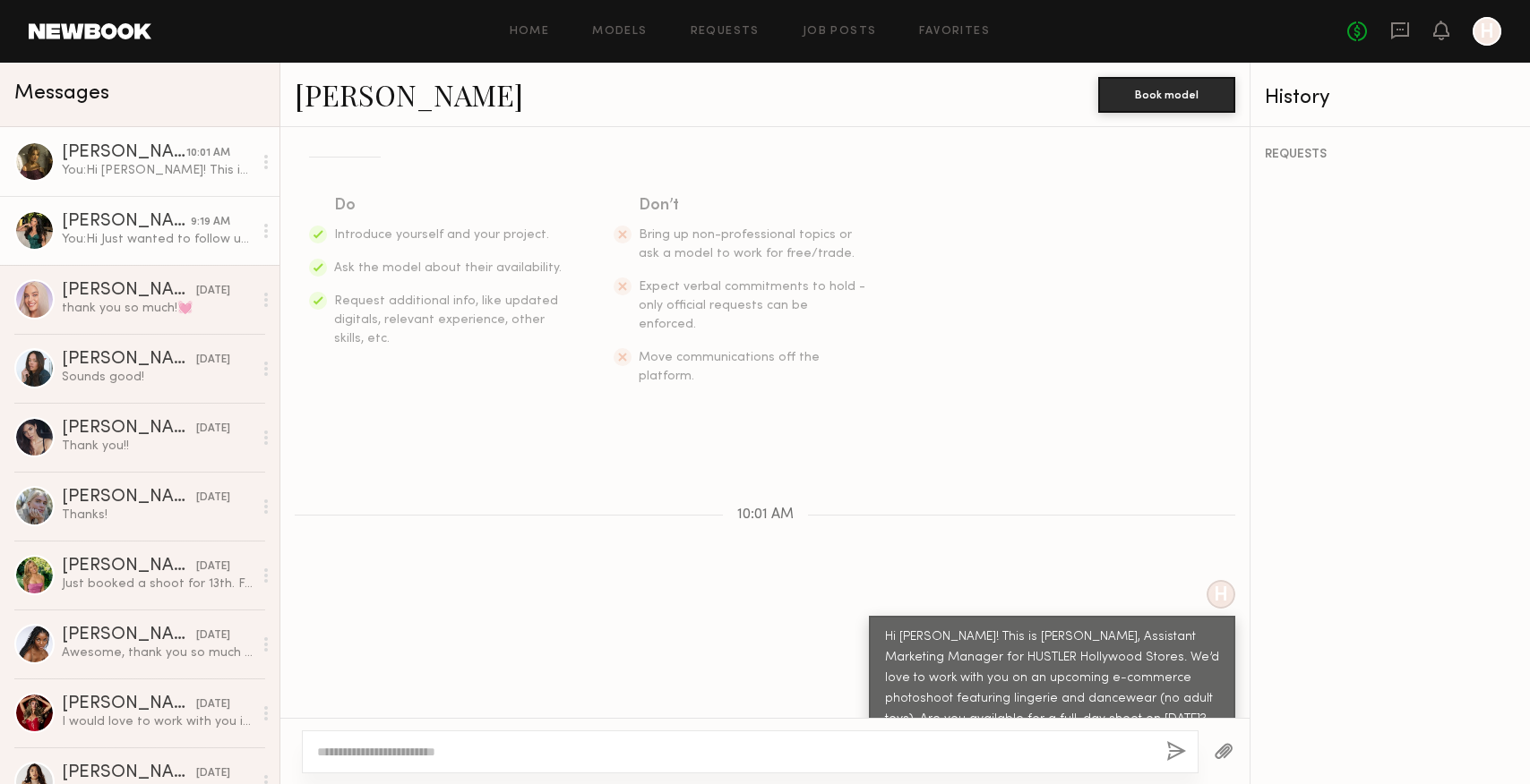
click at [107, 224] on div "[PERSON_NAME]" at bounding box center [126, 222] width 129 height 18
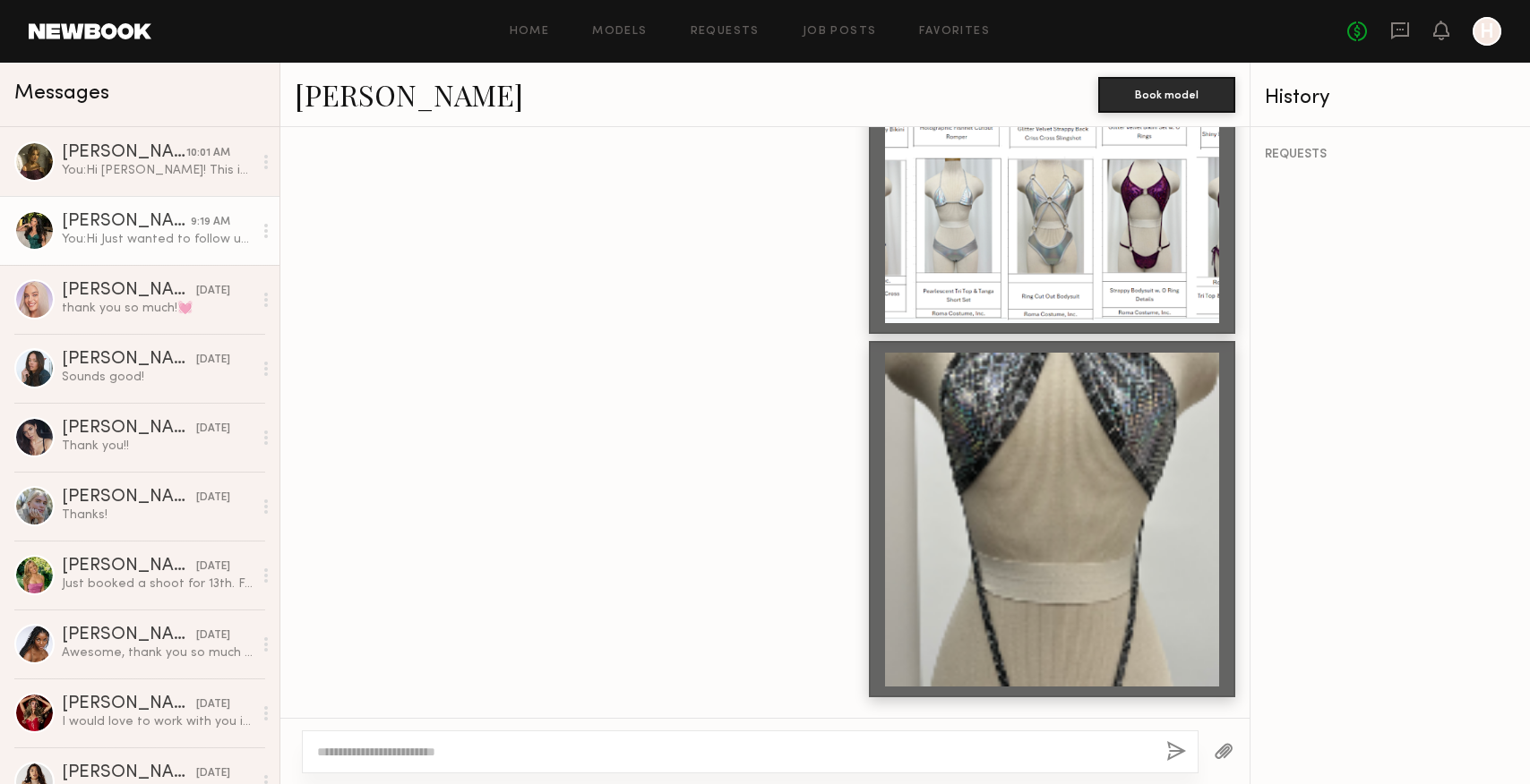
scroll to position [1177, 0]
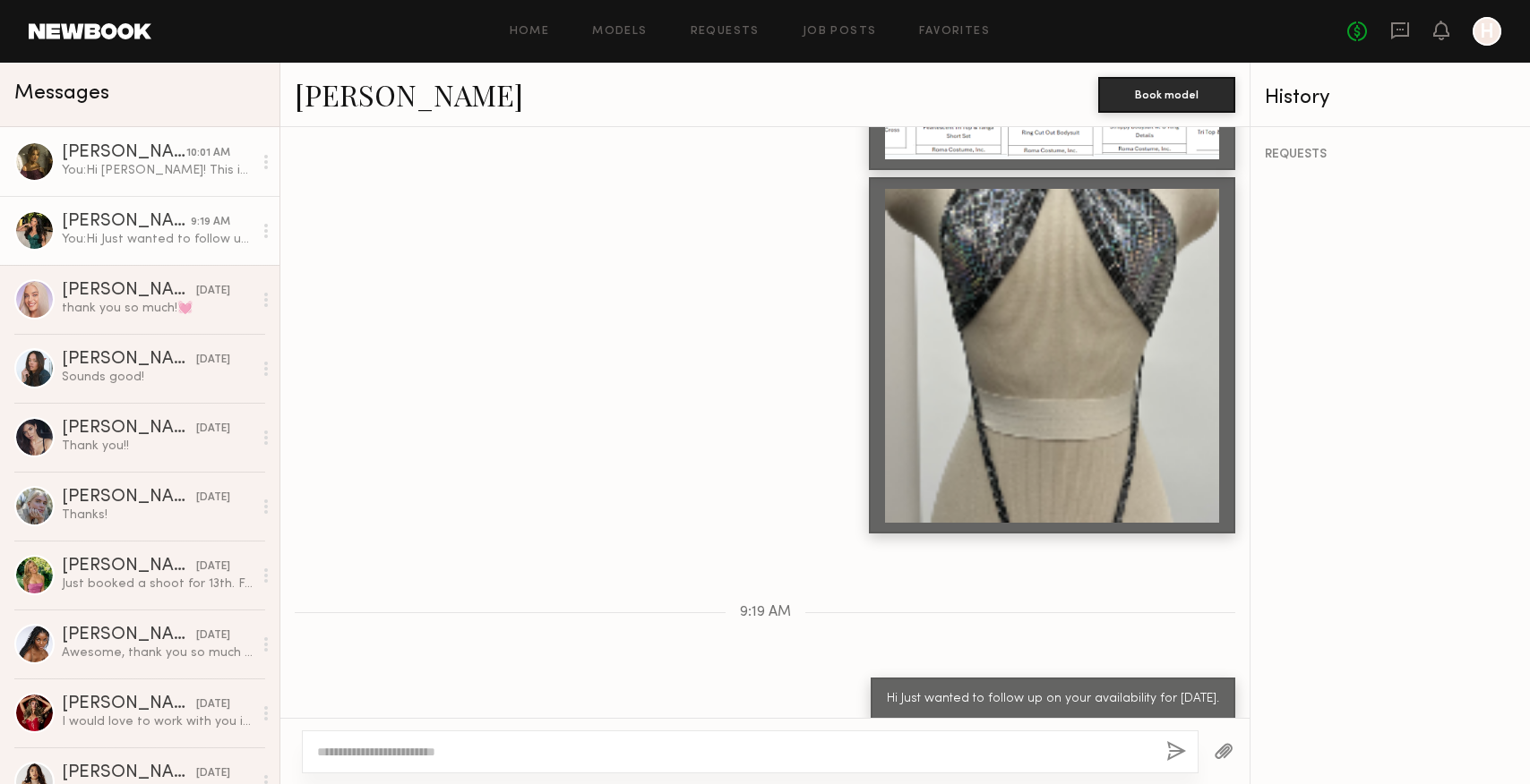
click at [119, 171] on div "You: Hi [PERSON_NAME]! This is [PERSON_NAME], Assistant Marketing Manager for H…" at bounding box center [157, 170] width 191 height 17
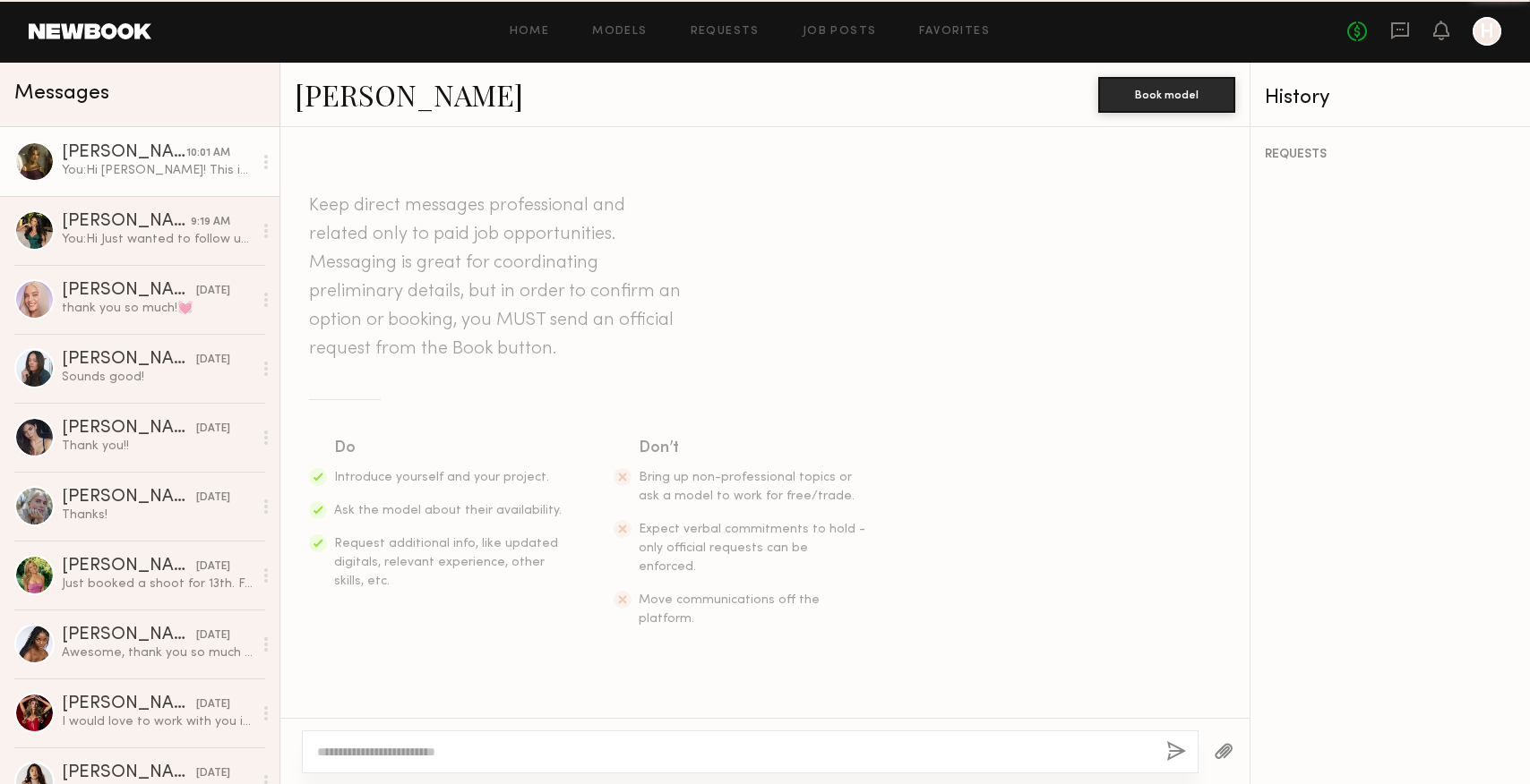
scroll to position [243, 0]
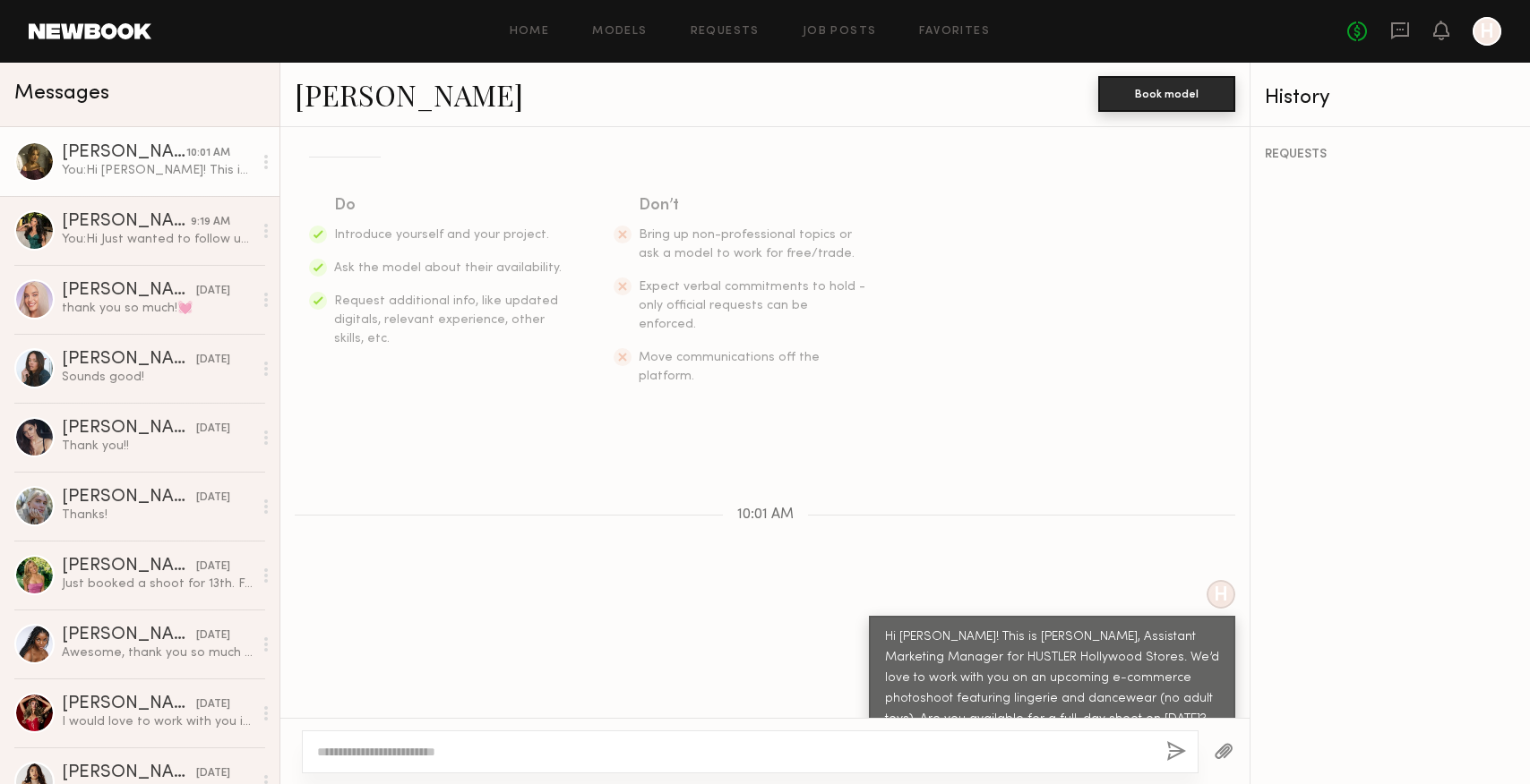
click at [1213, 102] on button "Book model" at bounding box center [1167, 94] width 137 height 36
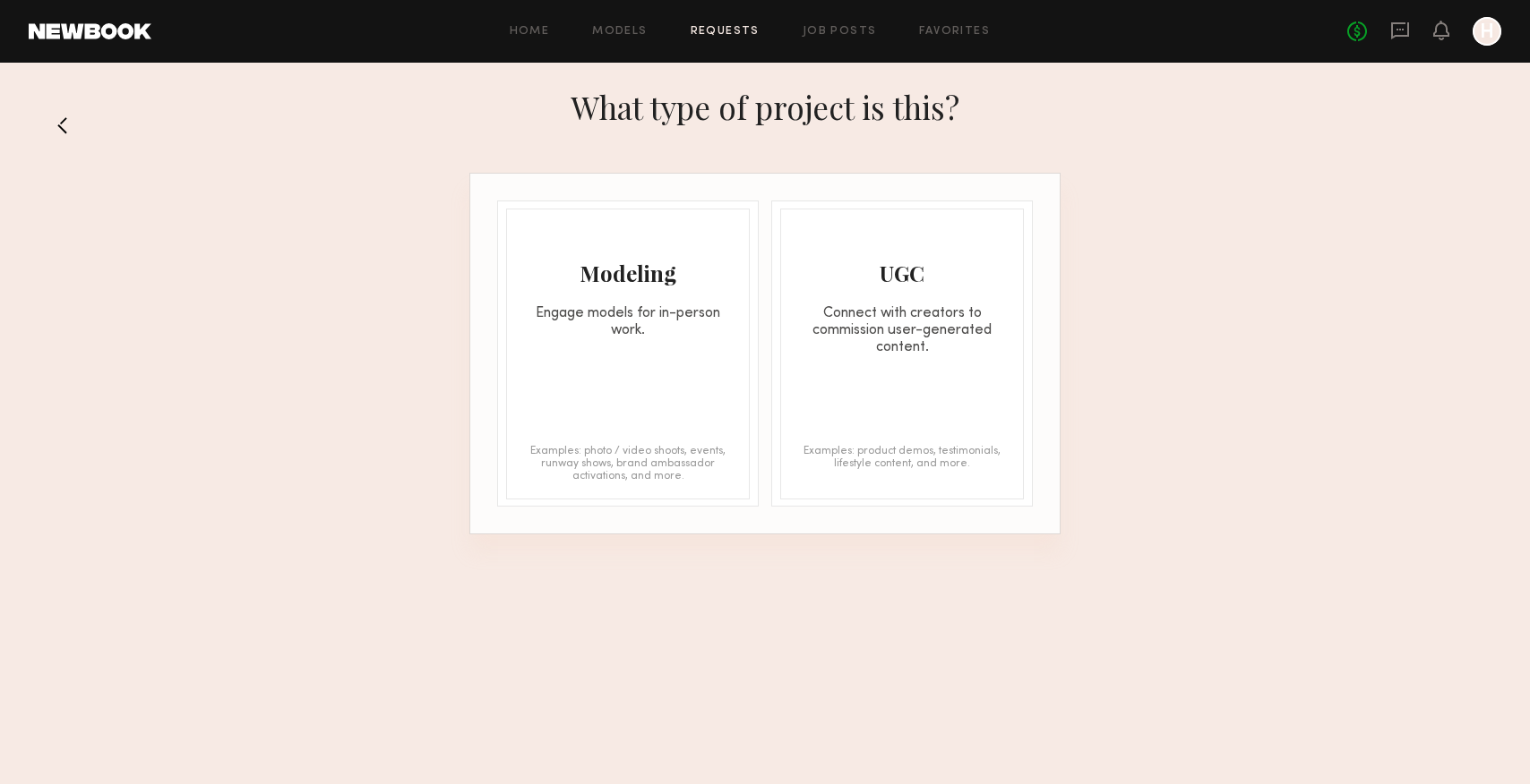
click at [650, 331] on div "Engage models for in-person work." at bounding box center [627, 322] width 242 height 34
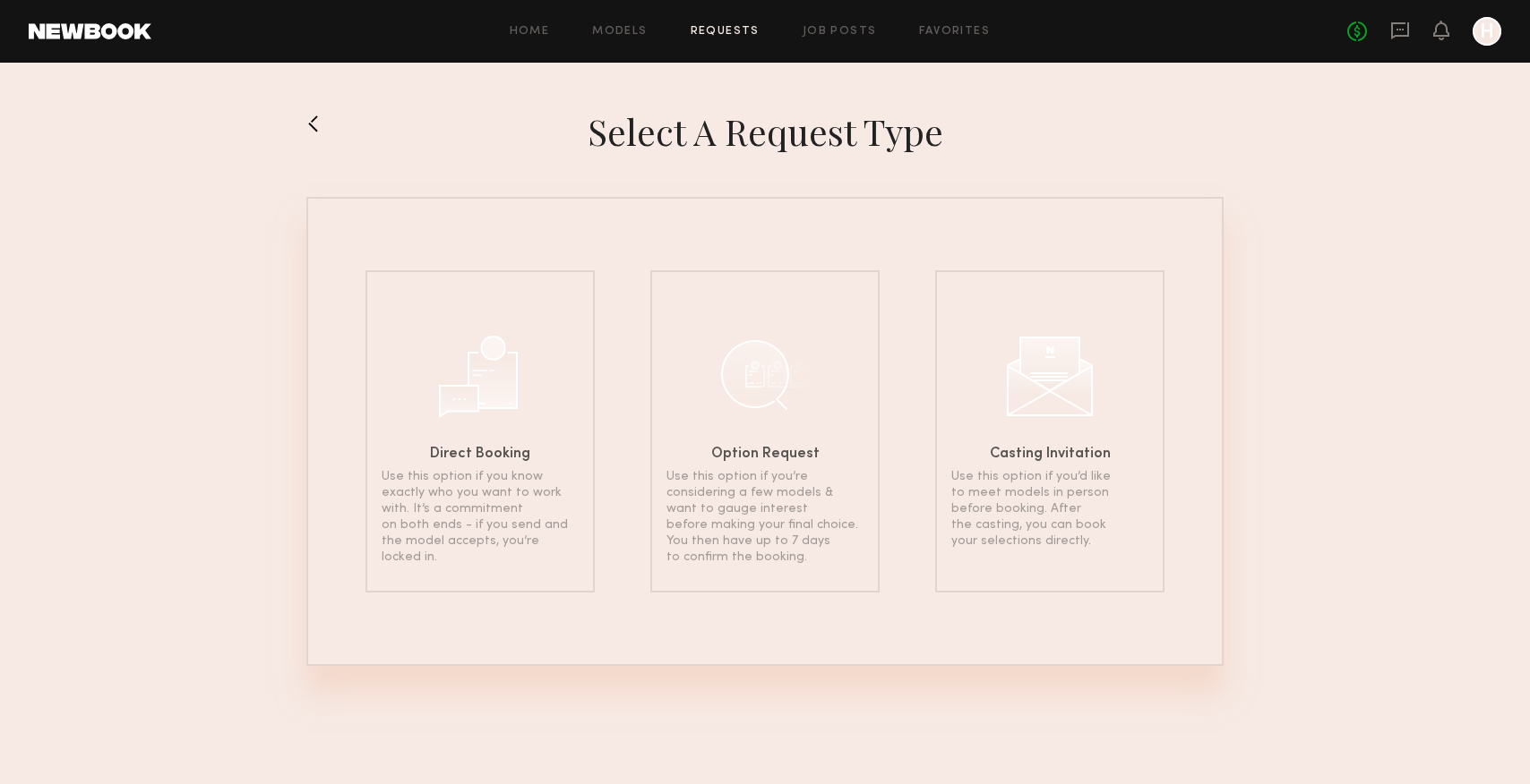
click at [315, 119] on button at bounding box center [320, 123] width 29 height 29
